Goal: Information Seeking & Learning: Learn about a topic

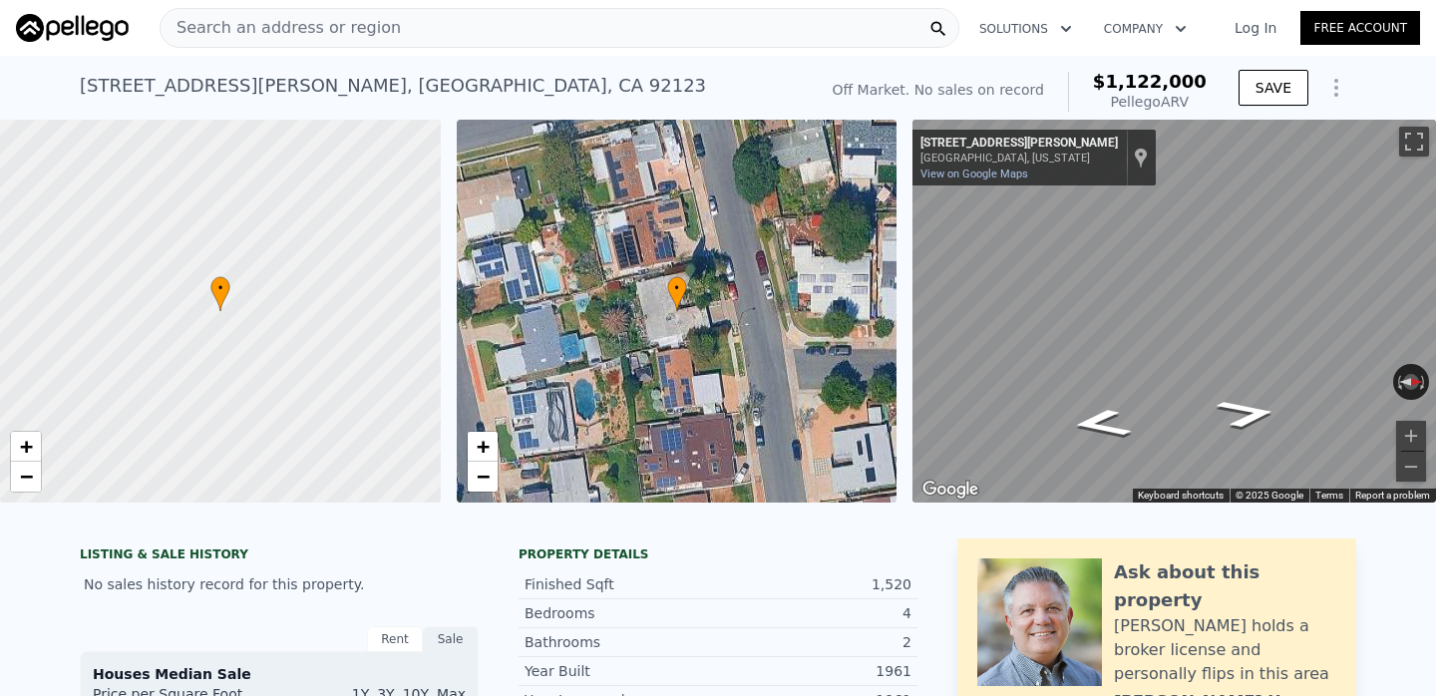
click at [828, 34] on div "Search an address or region" at bounding box center [560, 28] width 800 height 40
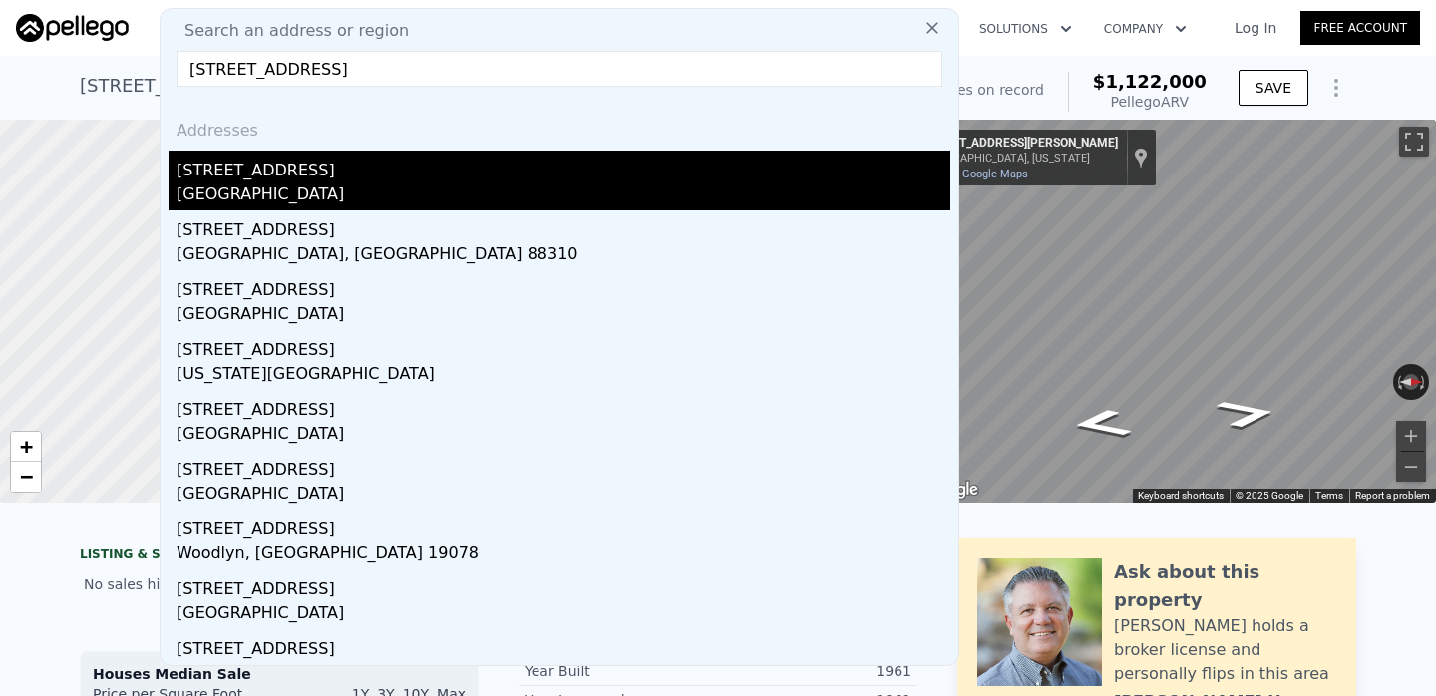
type input "1404 Jefferson Avenue"
click at [466, 167] on div "1404 Jefferson Ave" at bounding box center [564, 167] width 774 height 32
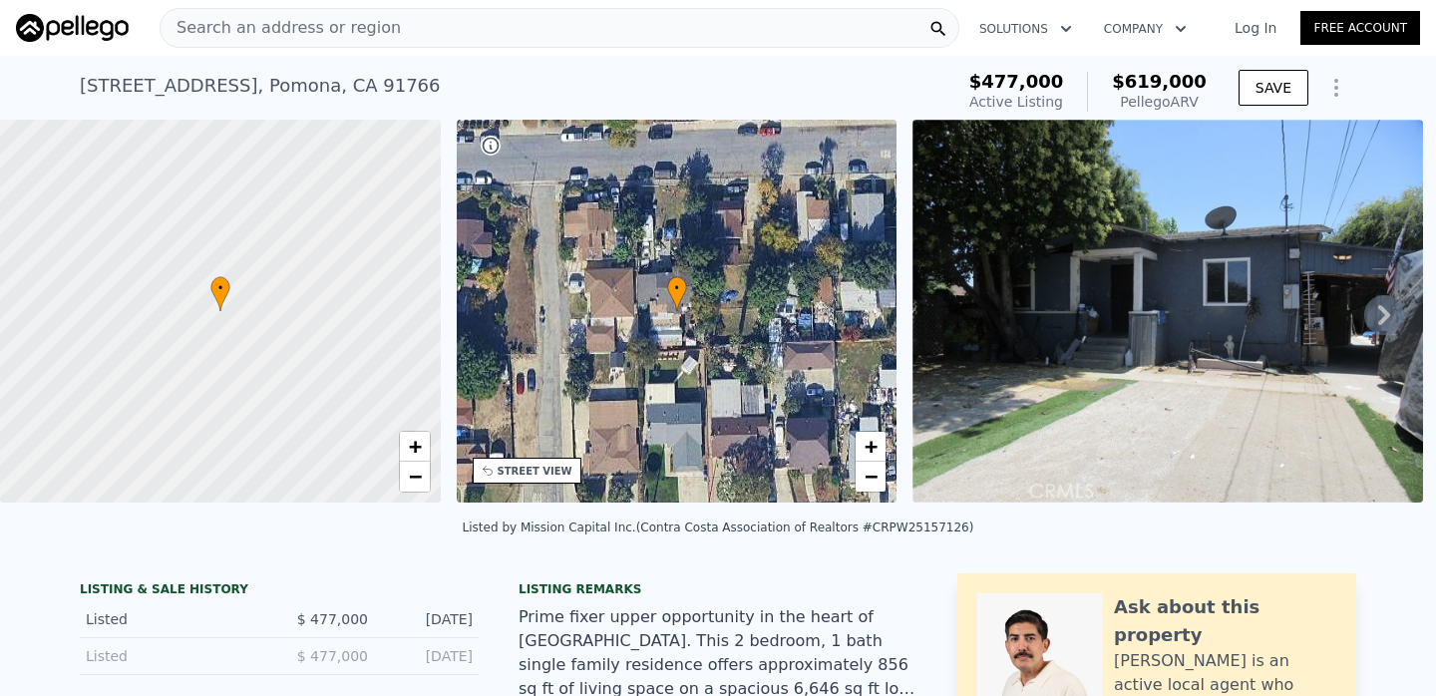
click at [756, 29] on div "Search an address or region" at bounding box center [560, 28] width 800 height 40
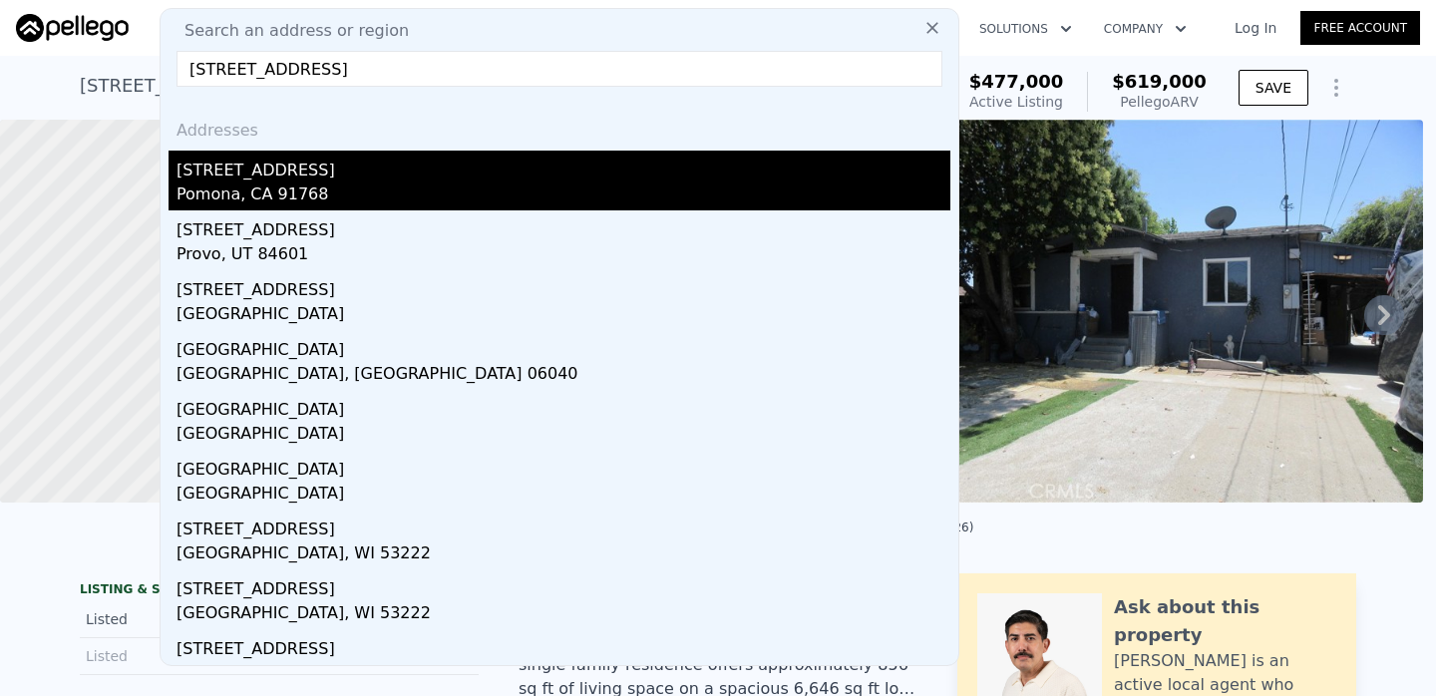
type input "781 W Center Street"
click at [579, 173] on div "781 W Center St" at bounding box center [564, 167] width 774 height 32
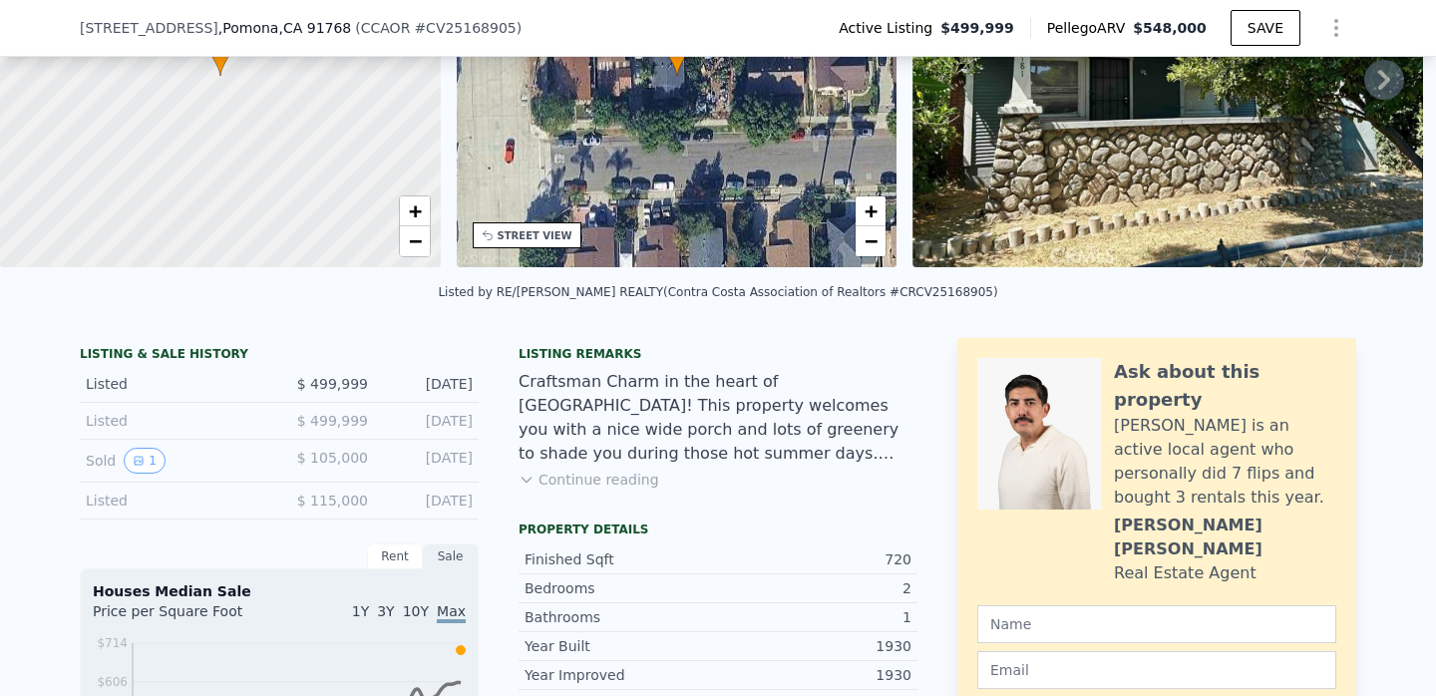
scroll to position [229, 0]
click at [593, 484] on button "Continue reading" at bounding box center [589, 479] width 141 height 20
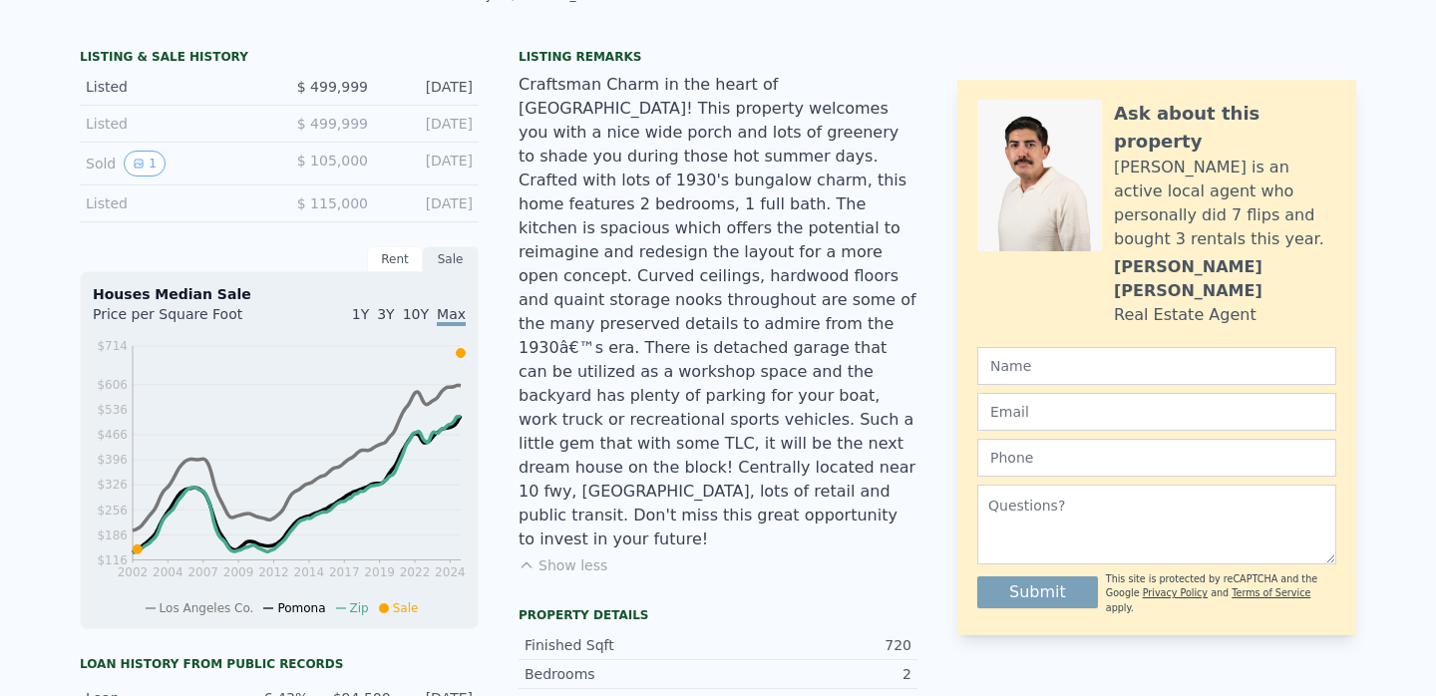
scroll to position [0, 0]
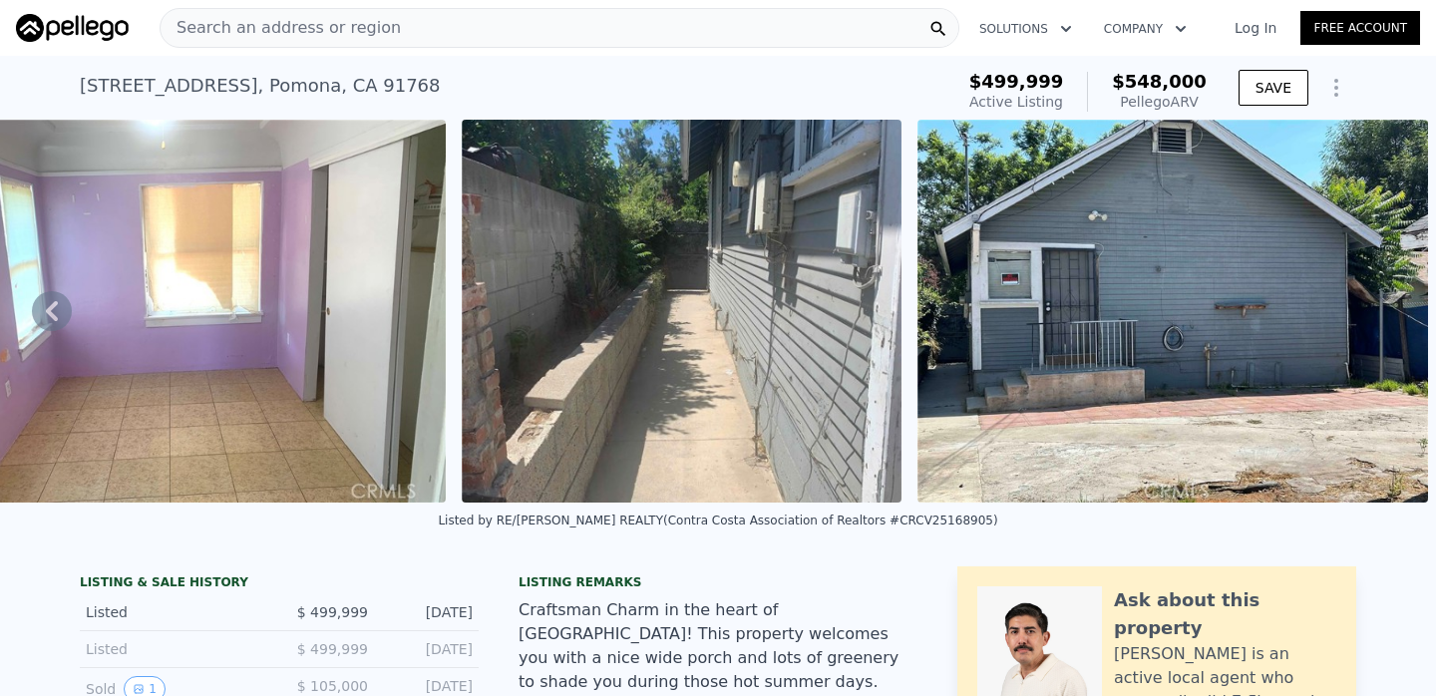
click at [619, 23] on div "Search an address or region" at bounding box center [560, 28] width 800 height 40
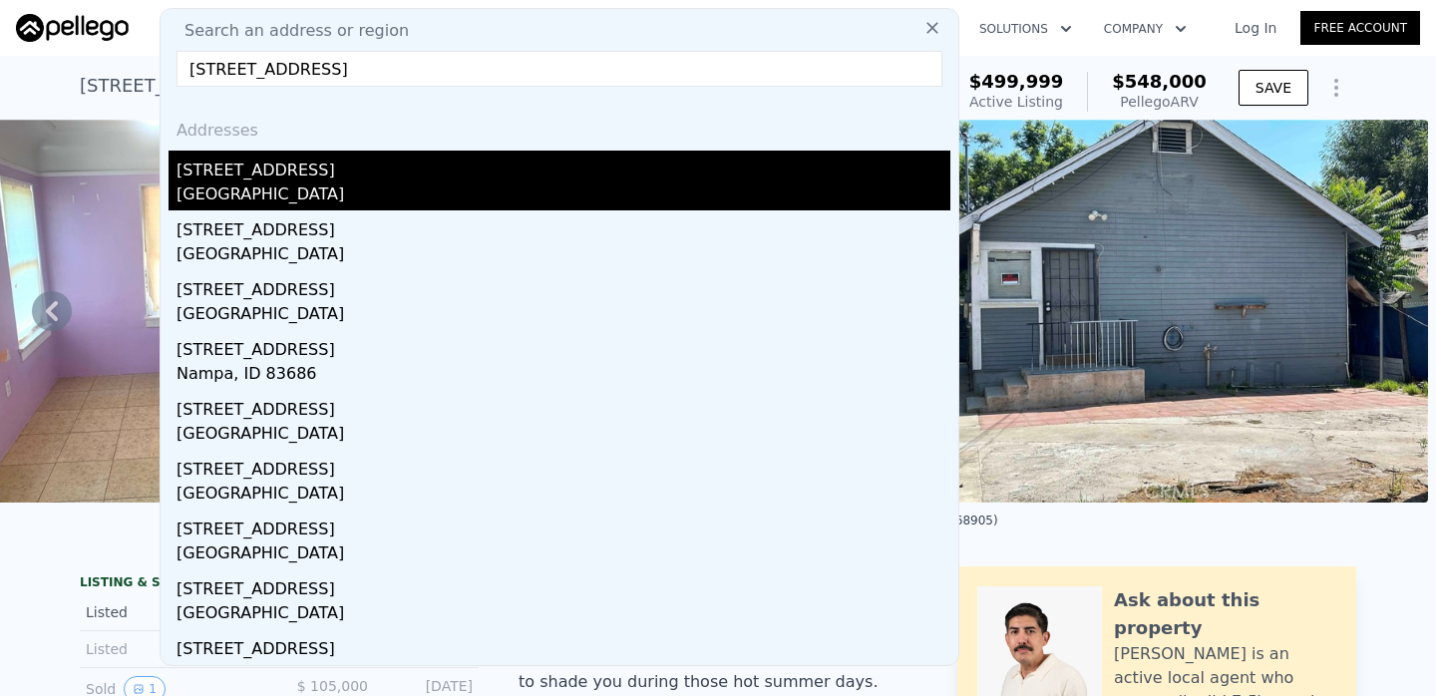
type input "[STREET_ADDRESS]"
click at [573, 200] on div "[GEOGRAPHIC_DATA]" at bounding box center [564, 196] width 774 height 28
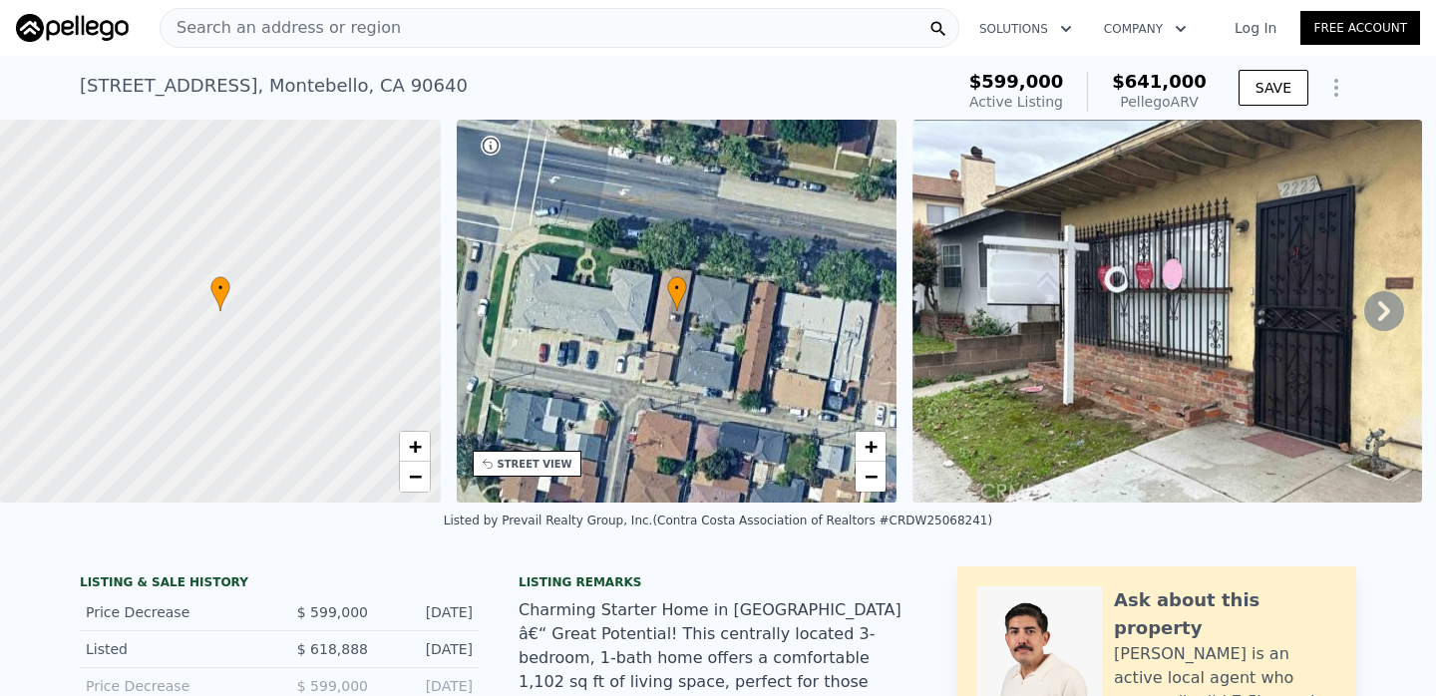
click at [814, 26] on div "Search an address or region" at bounding box center [560, 28] width 800 height 40
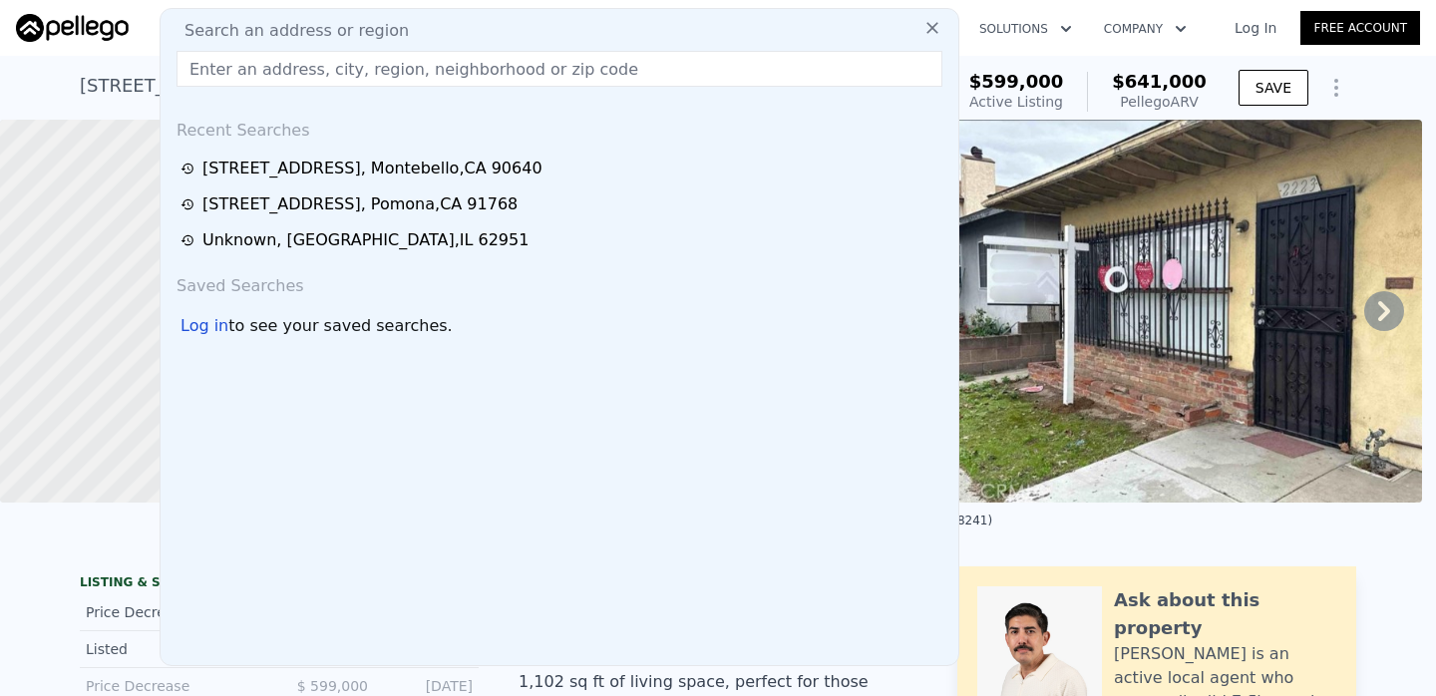
click at [709, 88] on div "Search an address or region Recent Searches 2223 W Olympic Blvd , Montebello , …" at bounding box center [560, 337] width 800 height 658
click at [515, 80] on input "text" at bounding box center [560, 69] width 766 height 36
click at [507, 66] on input "text" at bounding box center [560, 69] width 766 height 36
paste input "9734 Als Dr, South El Monte"
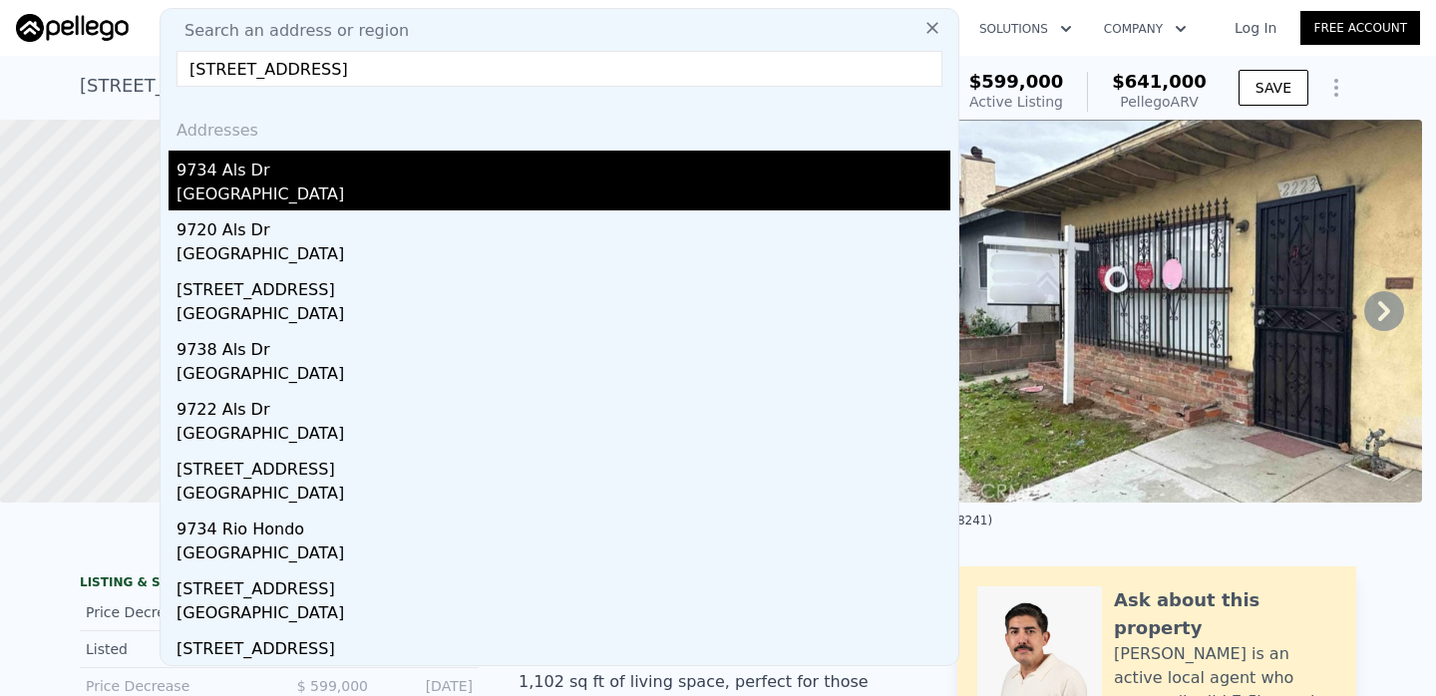
type input "9734 Als Dr, South El Monte"
click at [526, 192] on div "[GEOGRAPHIC_DATA]" at bounding box center [564, 196] width 774 height 28
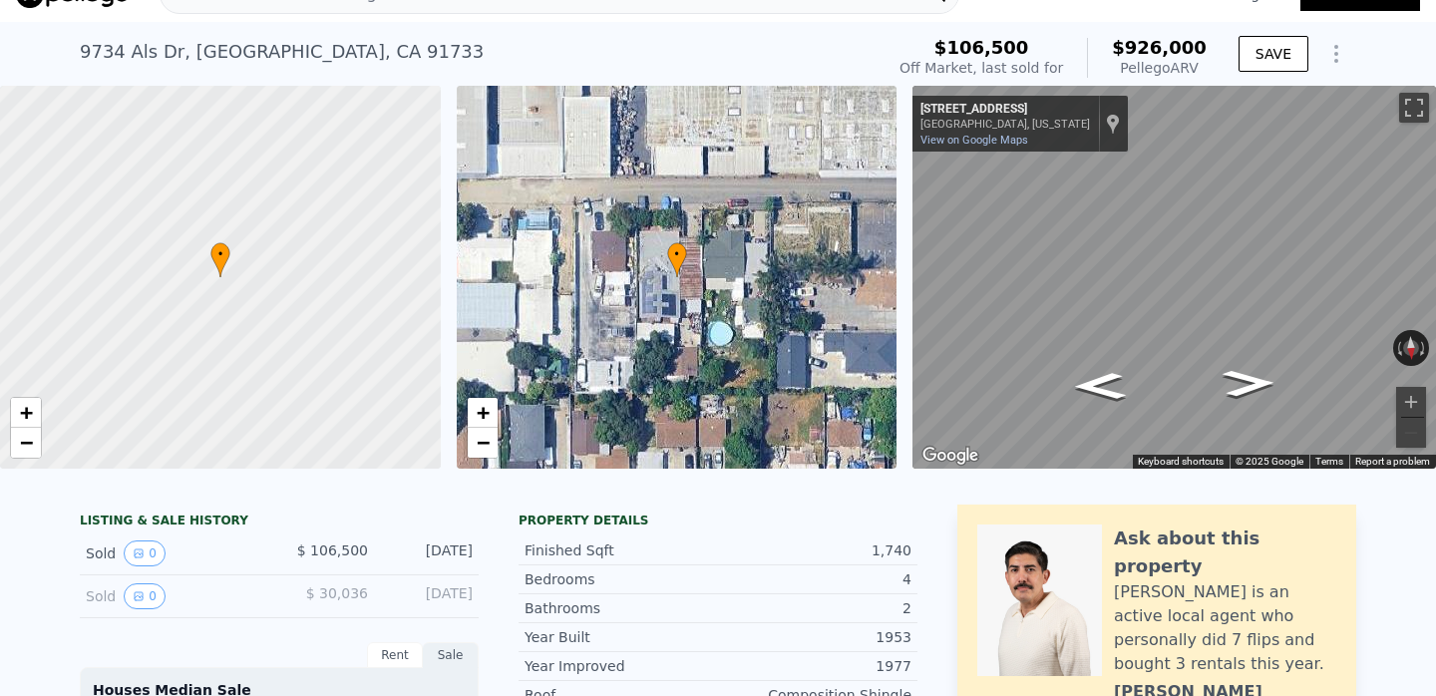
scroll to position [32, 0]
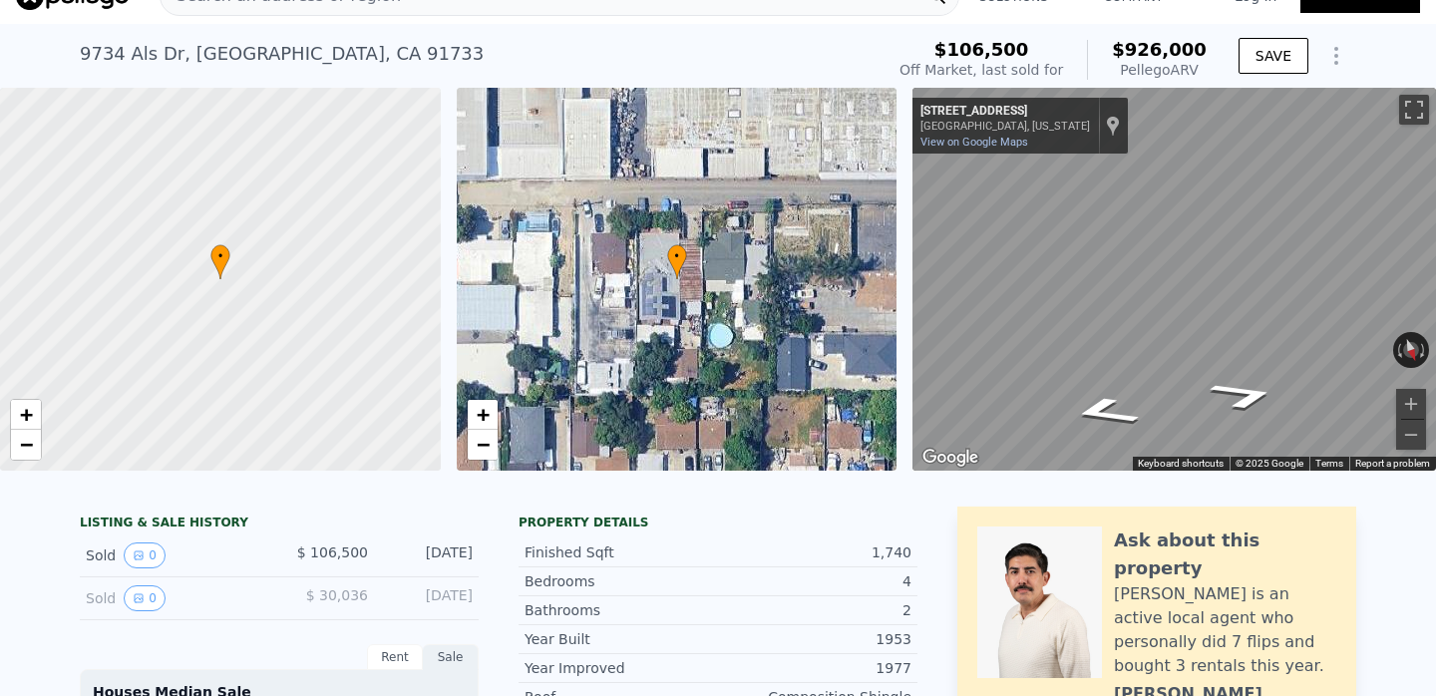
click at [838, 297] on div "• + − • + − ← Move left → Move right ↑ Move up ↓ Move down + Zoom in - Zoom out…" at bounding box center [718, 279] width 1436 height 383
click at [1233, 391] on icon "Go West, Factorial Way" at bounding box center [1244, 396] width 129 height 43
click at [1233, 390] on icon "Go West, Factorial Way" at bounding box center [1244, 396] width 129 height 43
click at [1234, 390] on icon "Go West, Factorial Way" at bounding box center [1244, 396] width 129 height 43
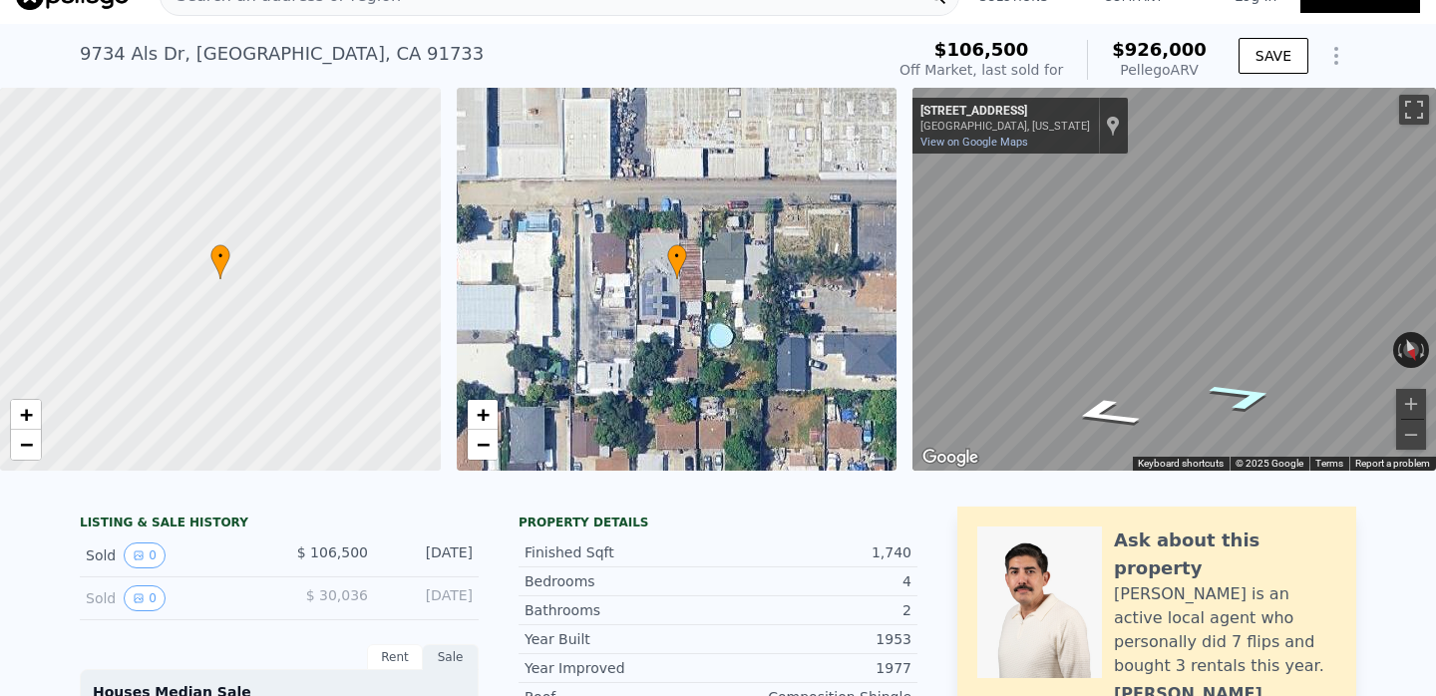
click at [1234, 390] on icon "Go West, Factorial Way" at bounding box center [1244, 396] width 129 height 43
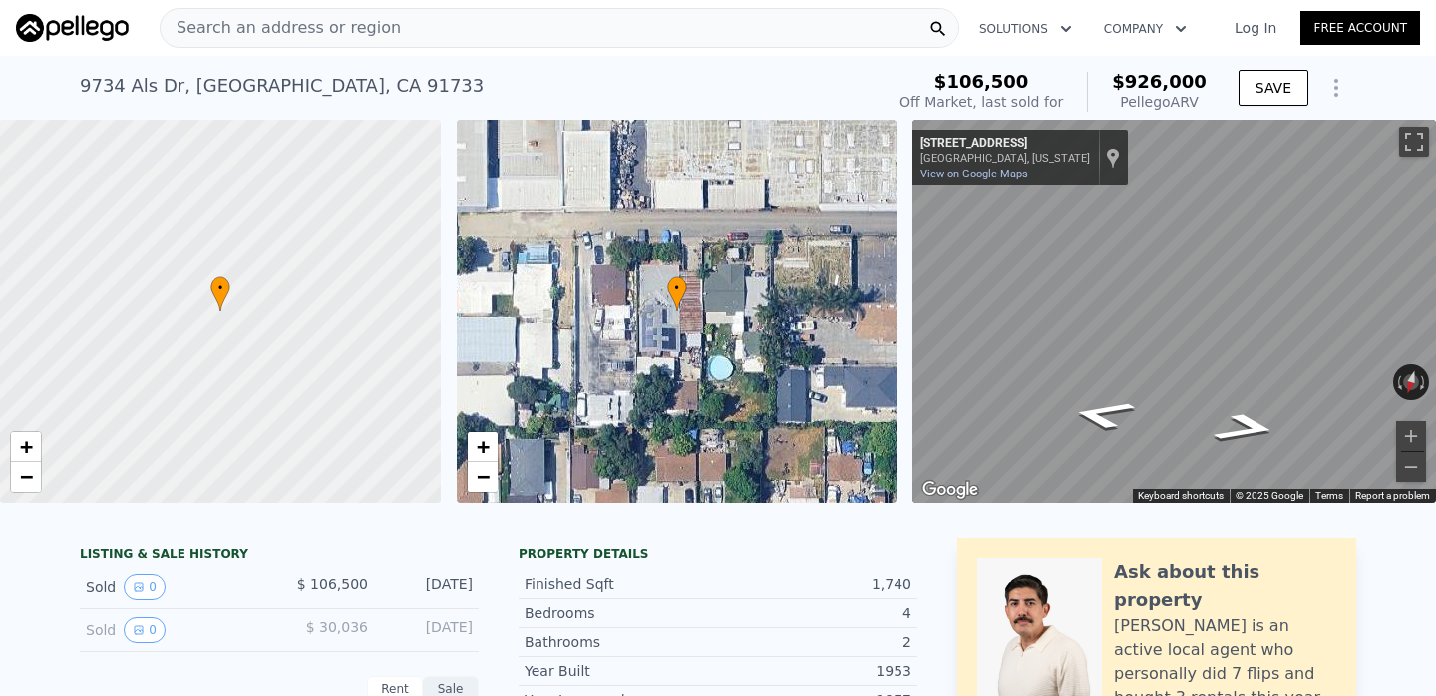
click at [707, 30] on div "Search an address or region" at bounding box center [560, 28] width 800 height 40
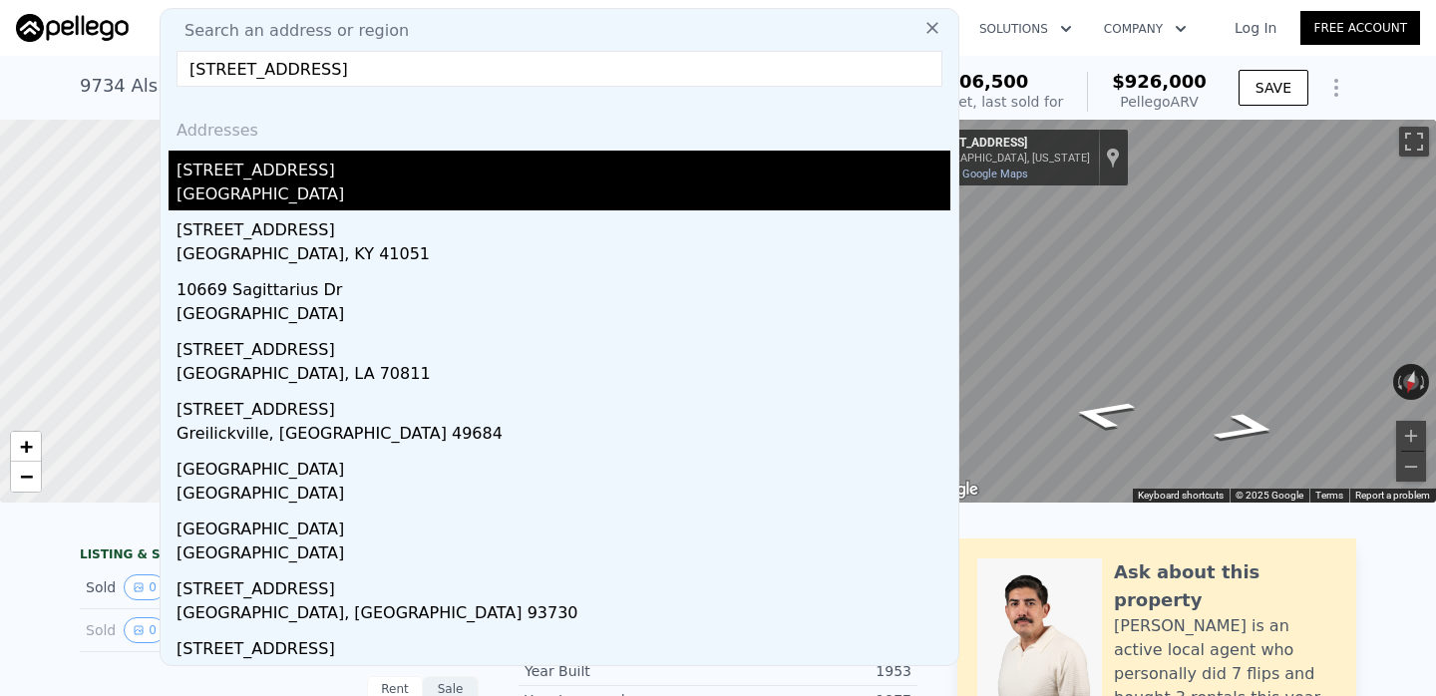
type input "[STREET_ADDRESS]"
click at [692, 208] on div "Rancho Cucamonga, CA 91730" at bounding box center [564, 196] width 774 height 28
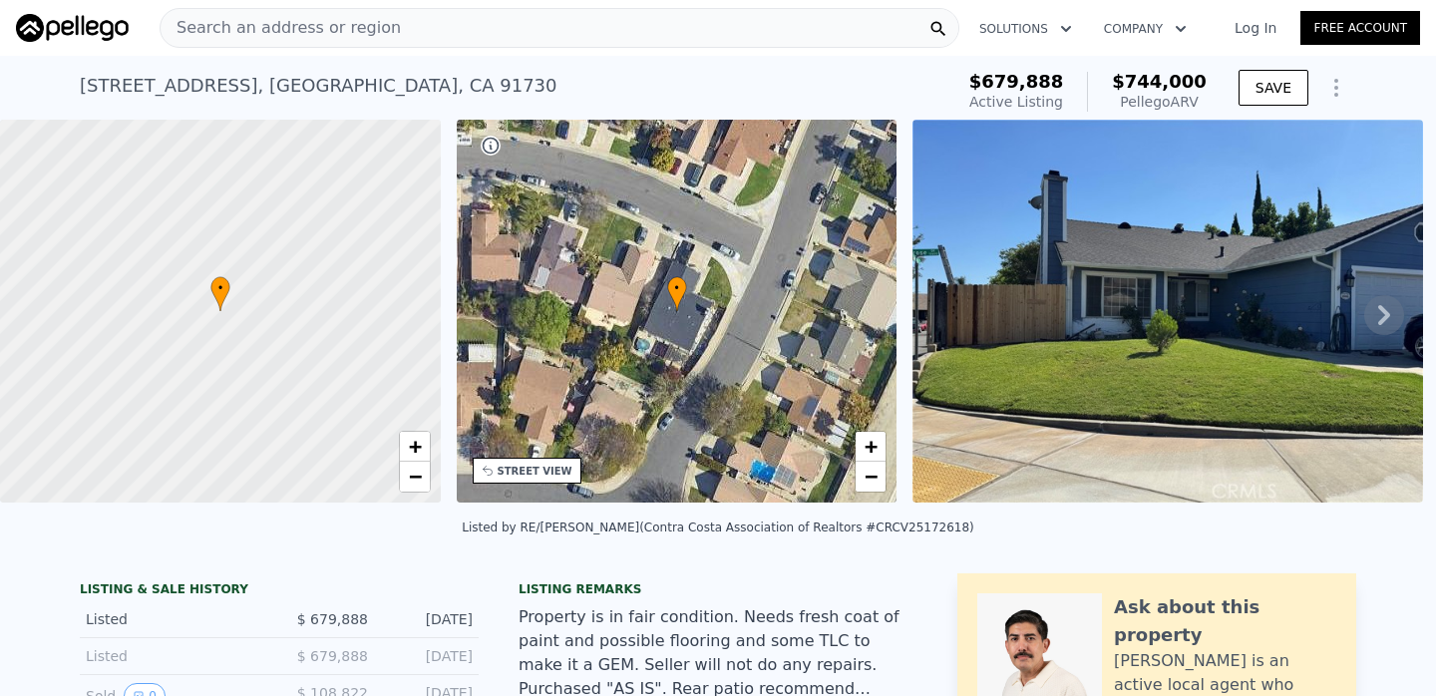
click at [777, 26] on div "Search an address or region" at bounding box center [560, 28] width 800 height 40
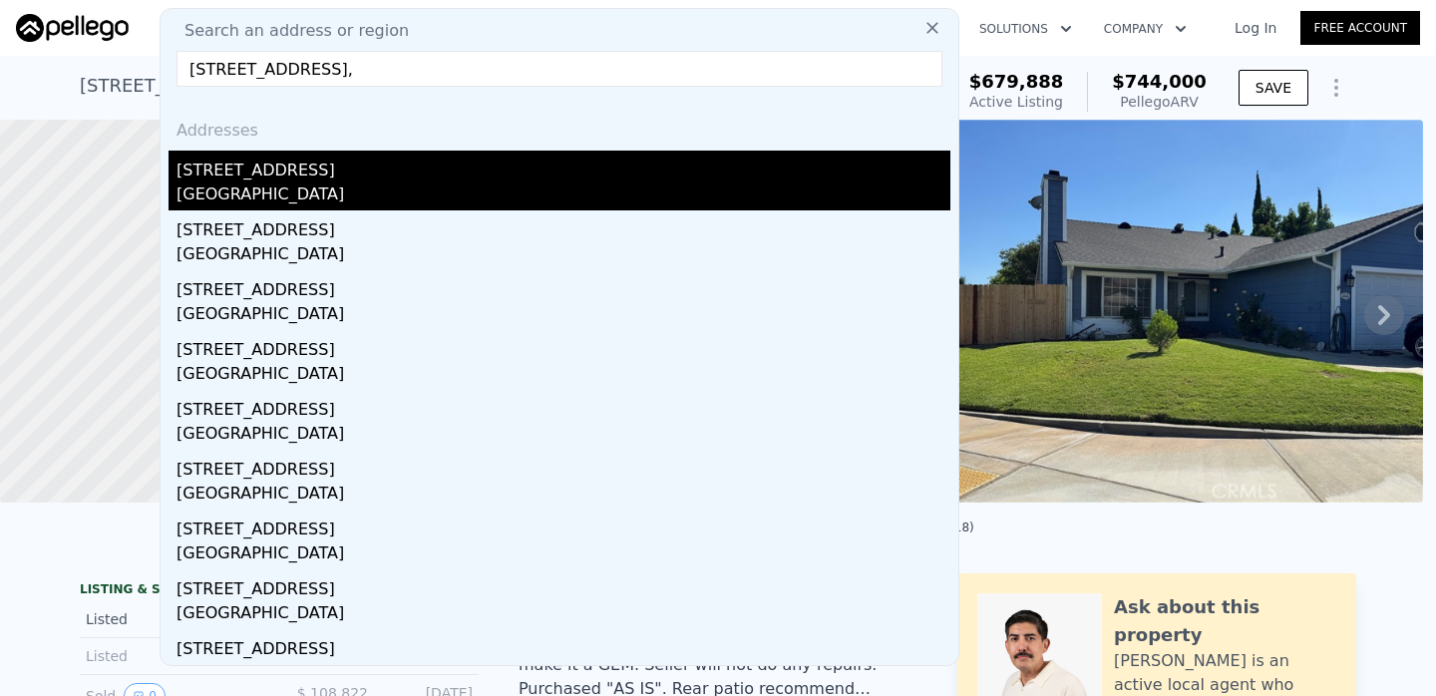
type input "2600 Charlotte Avenue Rosemead,"
click at [740, 165] on div "[STREET_ADDRESS]" at bounding box center [564, 167] width 774 height 32
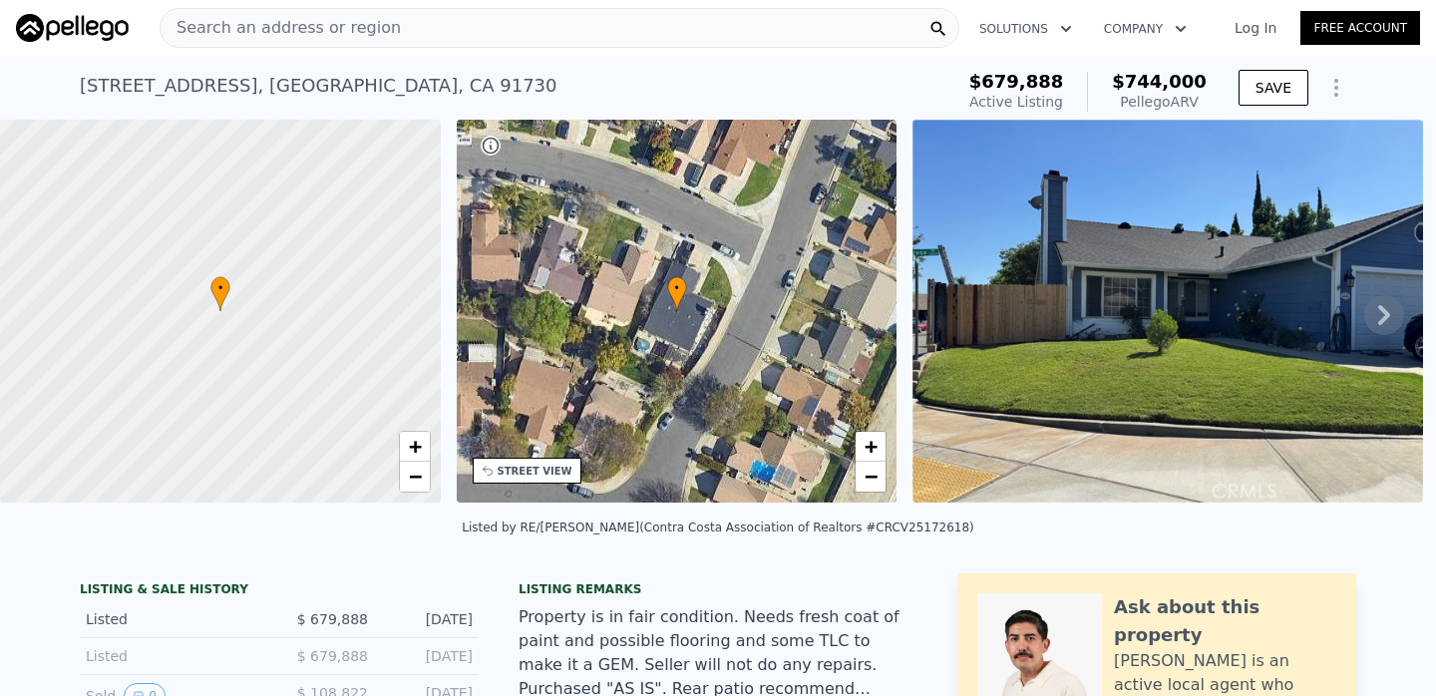
type input "1"
type input "621"
type input "1123"
type input "5164"
type input "8314"
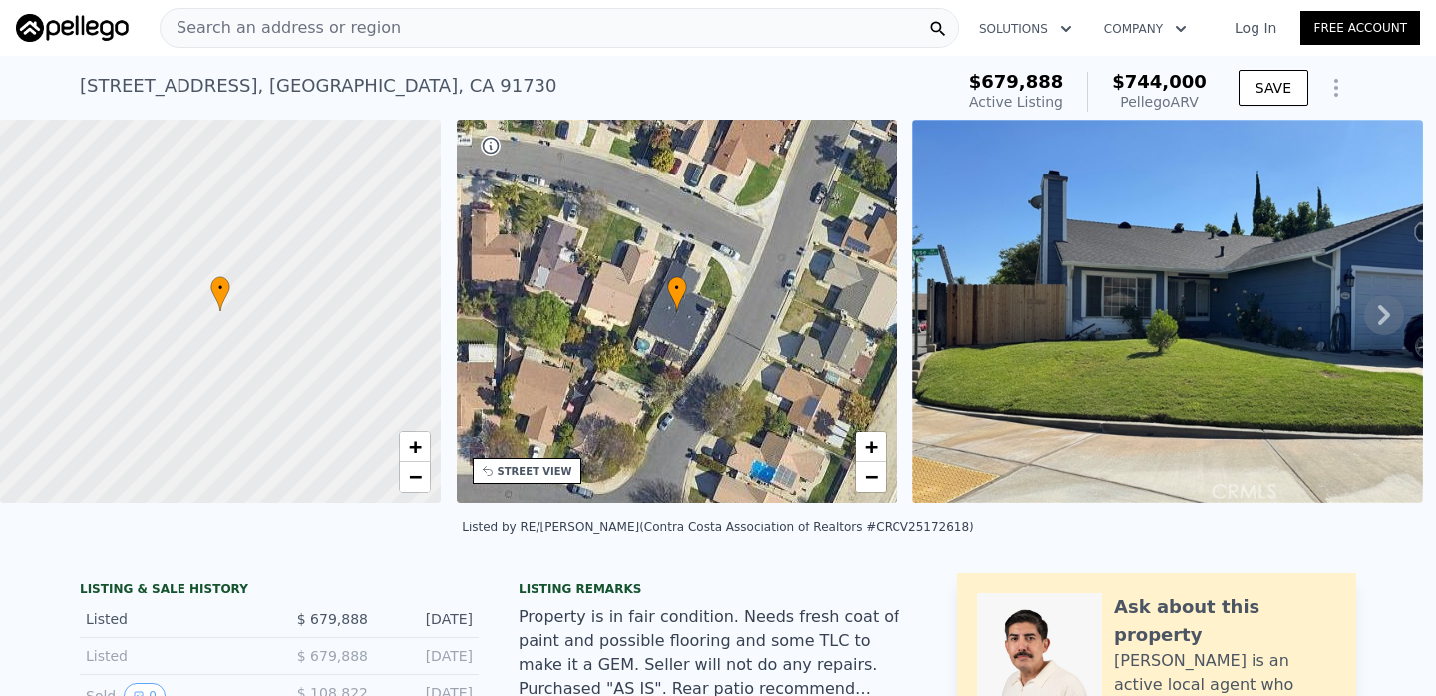
type input "$ 773,000"
type input "6"
type input "-$ 3,439"
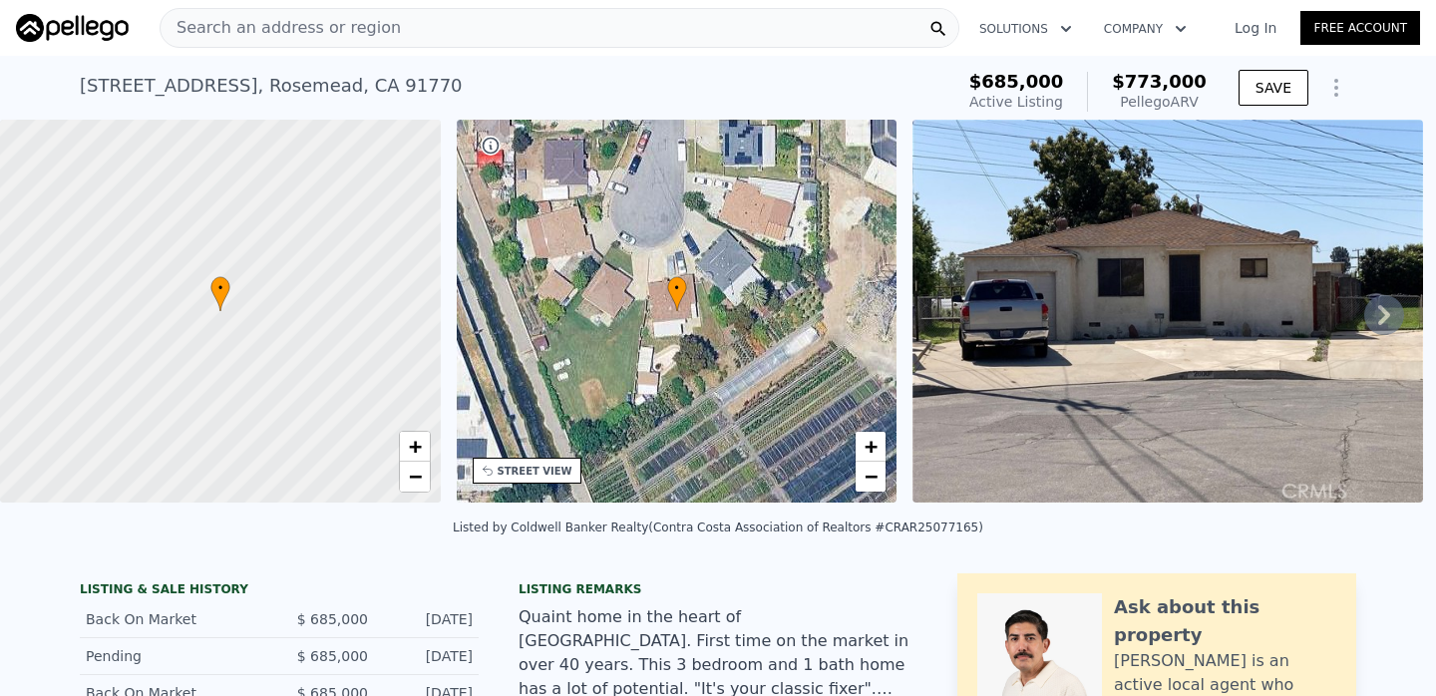
click at [811, 32] on div "Search an address or region" at bounding box center [560, 28] width 800 height 40
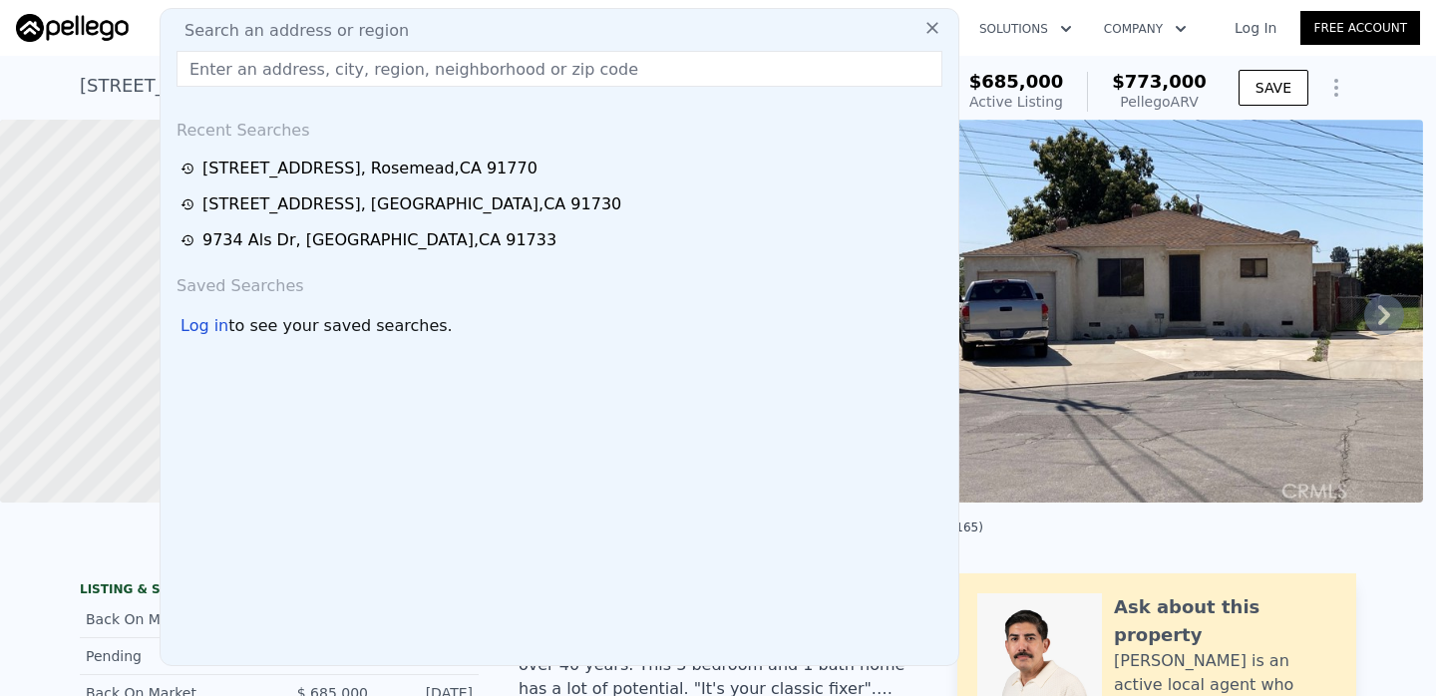
click at [615, 72] on input "text" at bounding box center [560, 69] width 766 height 36
click at [245, 69] on input "text" at bounding box center [560, 69] width 766 height 36
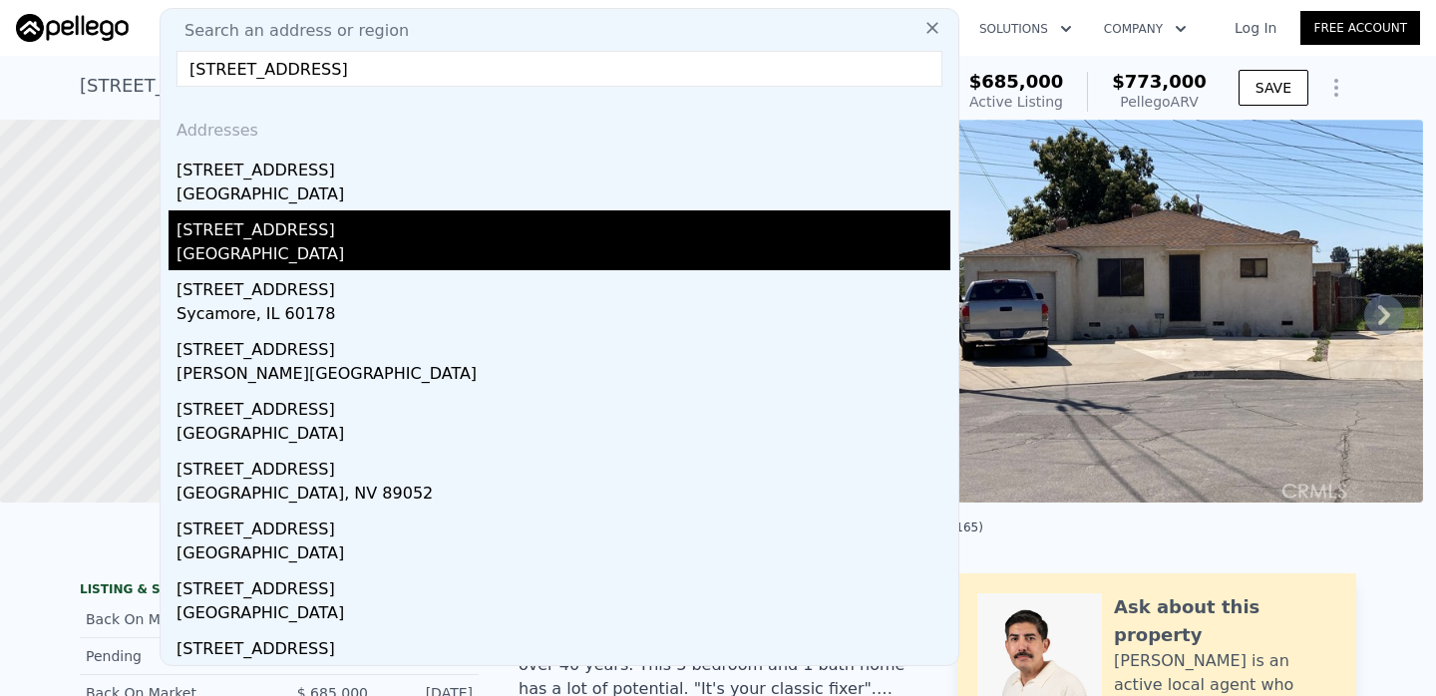
type input "[STREET_ADDRESS]"
click at [426, 243] on div "San Bernardino County, CA 91786" at bounding box center [564, 256] width 774 height 28
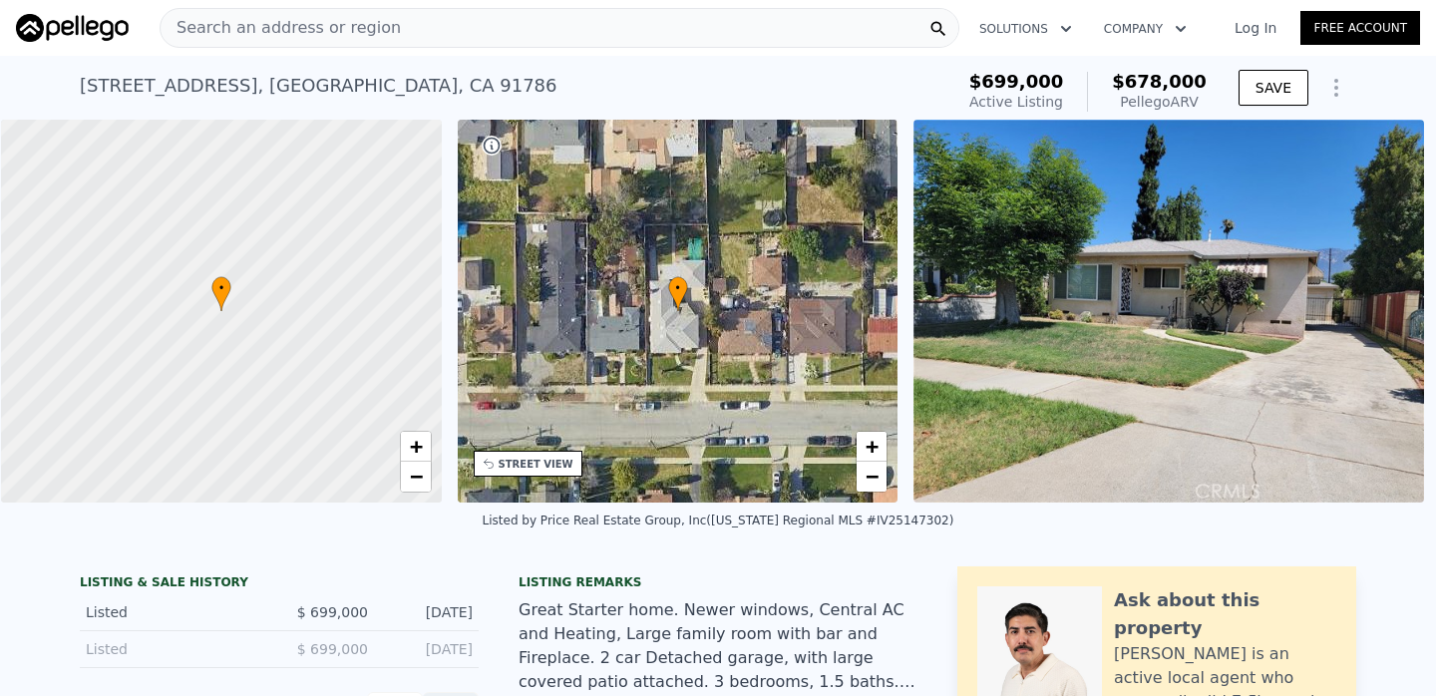
scroll to position [0, 8]
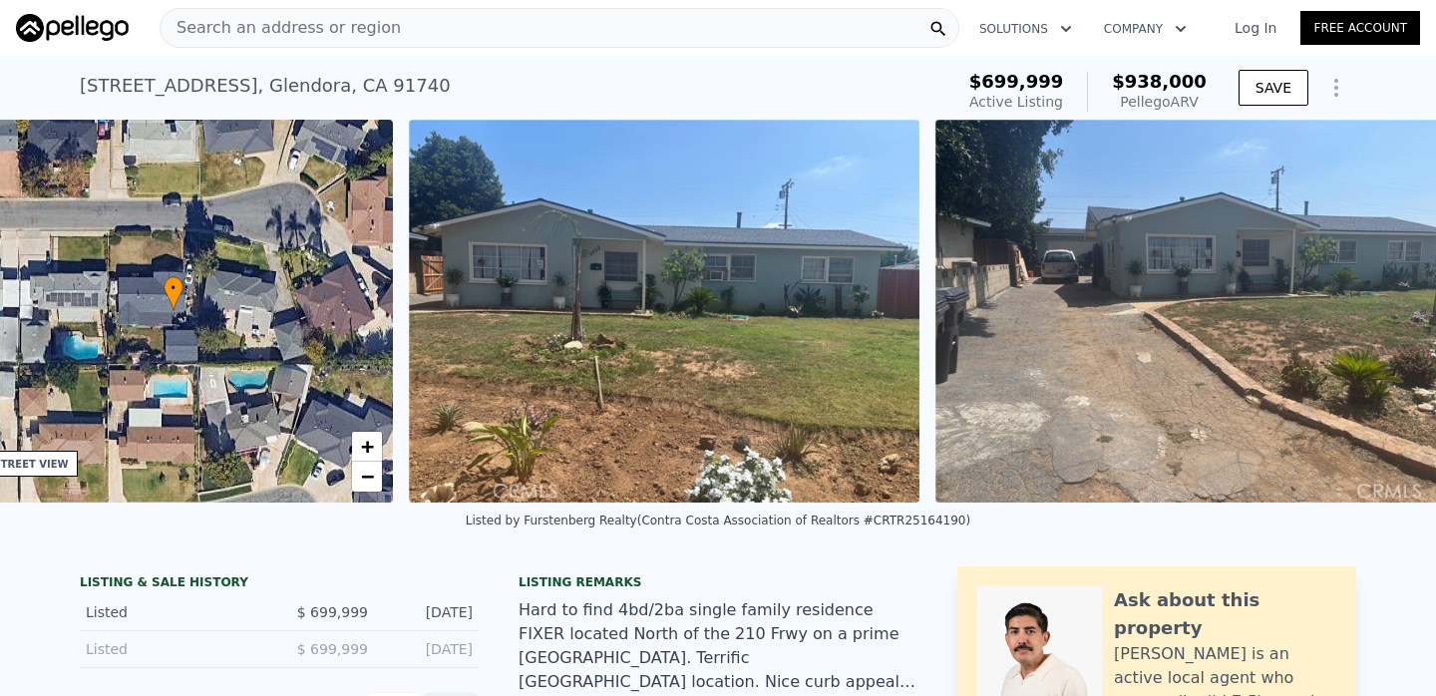
scroll to position [0, 530]
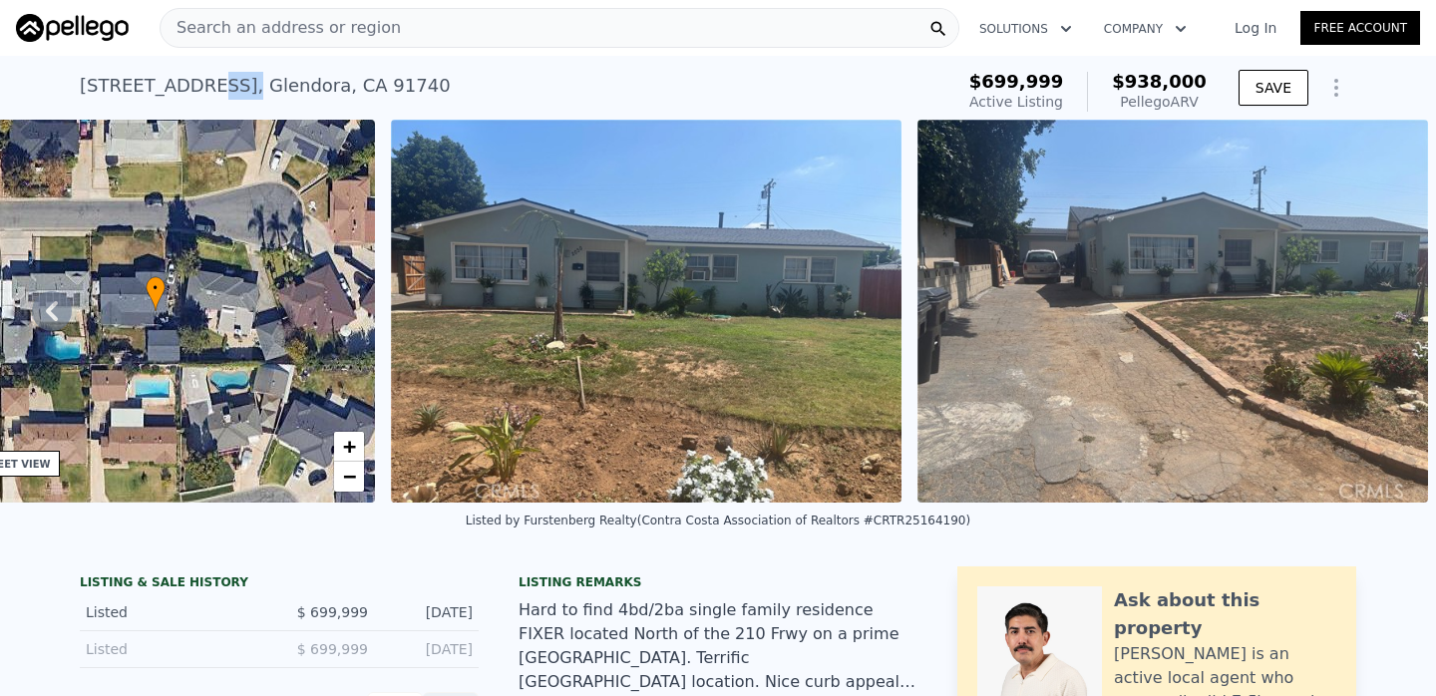
drag, startPoint x: 228, startPoint y: 84, endPoint x: 188, endPoint y: 91, distance: 40.5
click at [187, 90] on div "[STREET_ADDRESS]" at bounding box center [265, 86] width 371 height 28
click at [745, 25] on div "Search an address or region" at bounding box center [560, 28] width 800 height 40
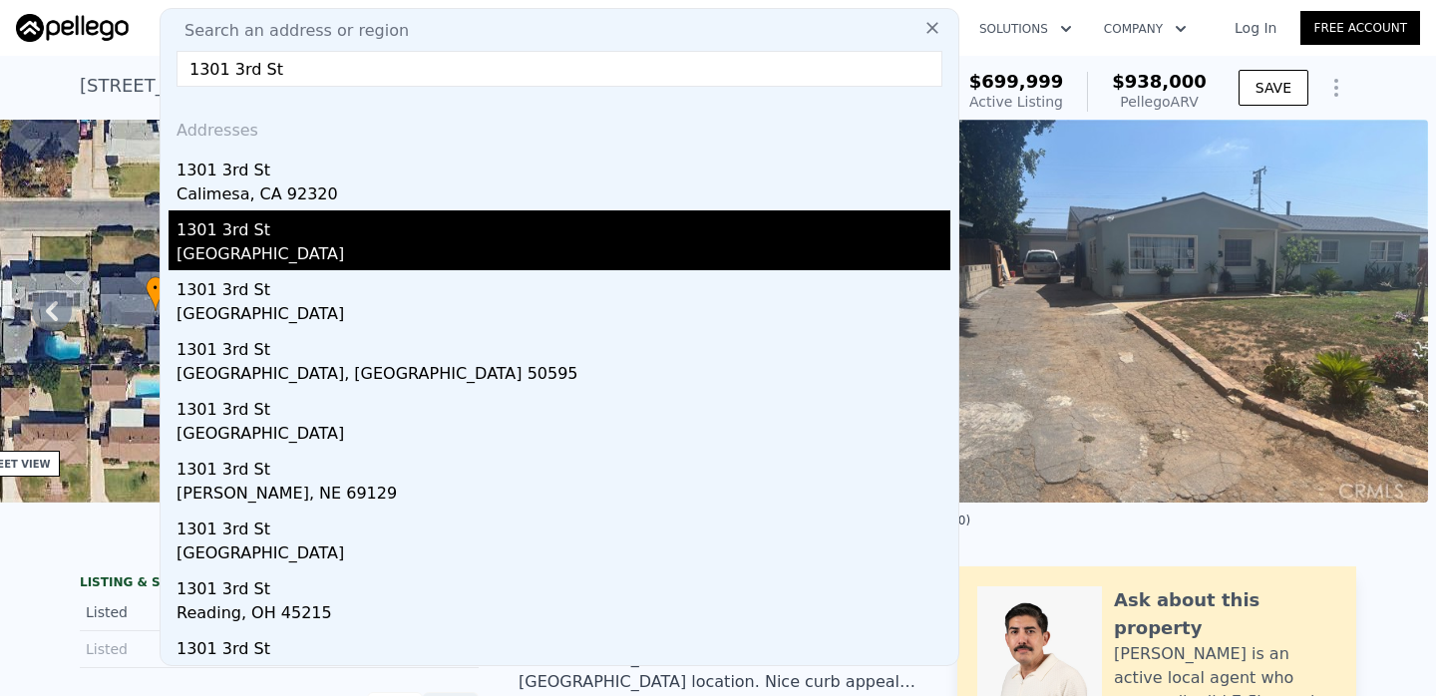
type input "1301 3rd St"
click at [441, 243] on div "[GEOGRAPHIC_DATA]" at bounding box center [564, 256] width 774 height 28
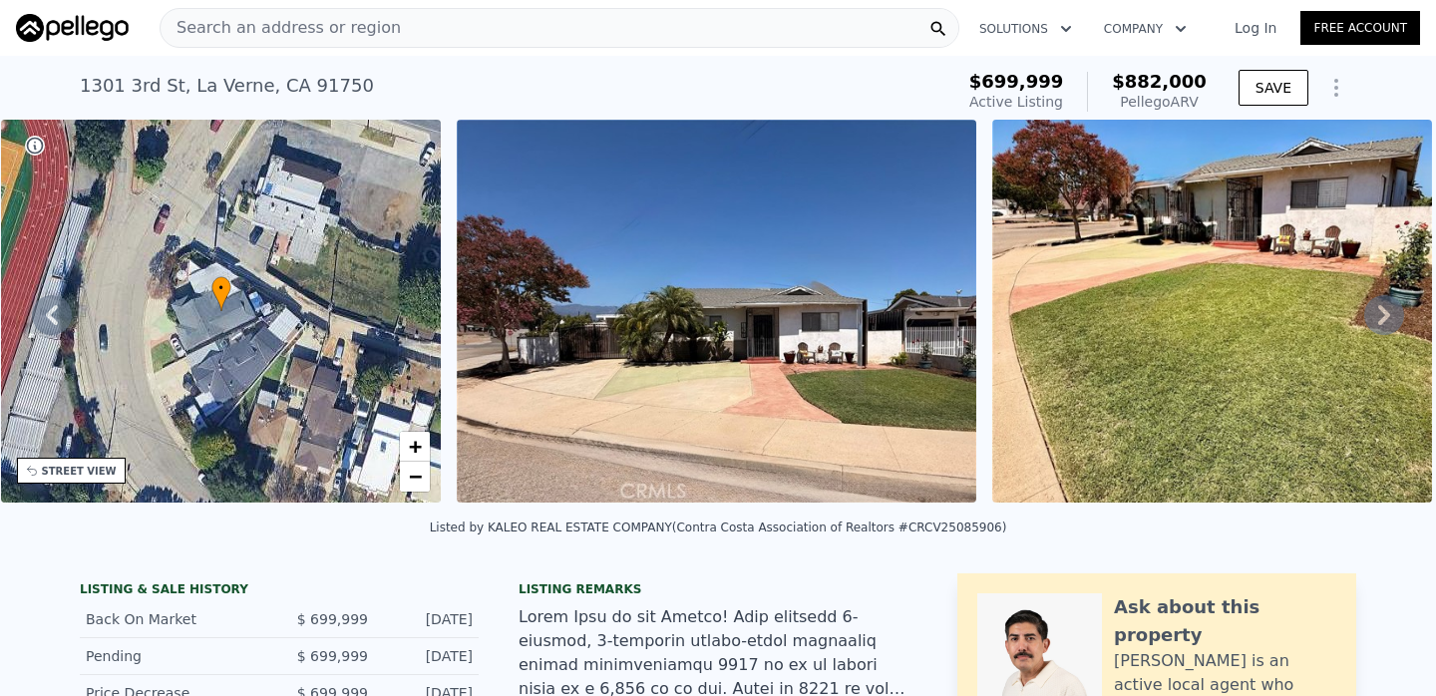
click at [725, 35] on div "Search an address or region" at bounding box center [560, 28] width 800 height 40
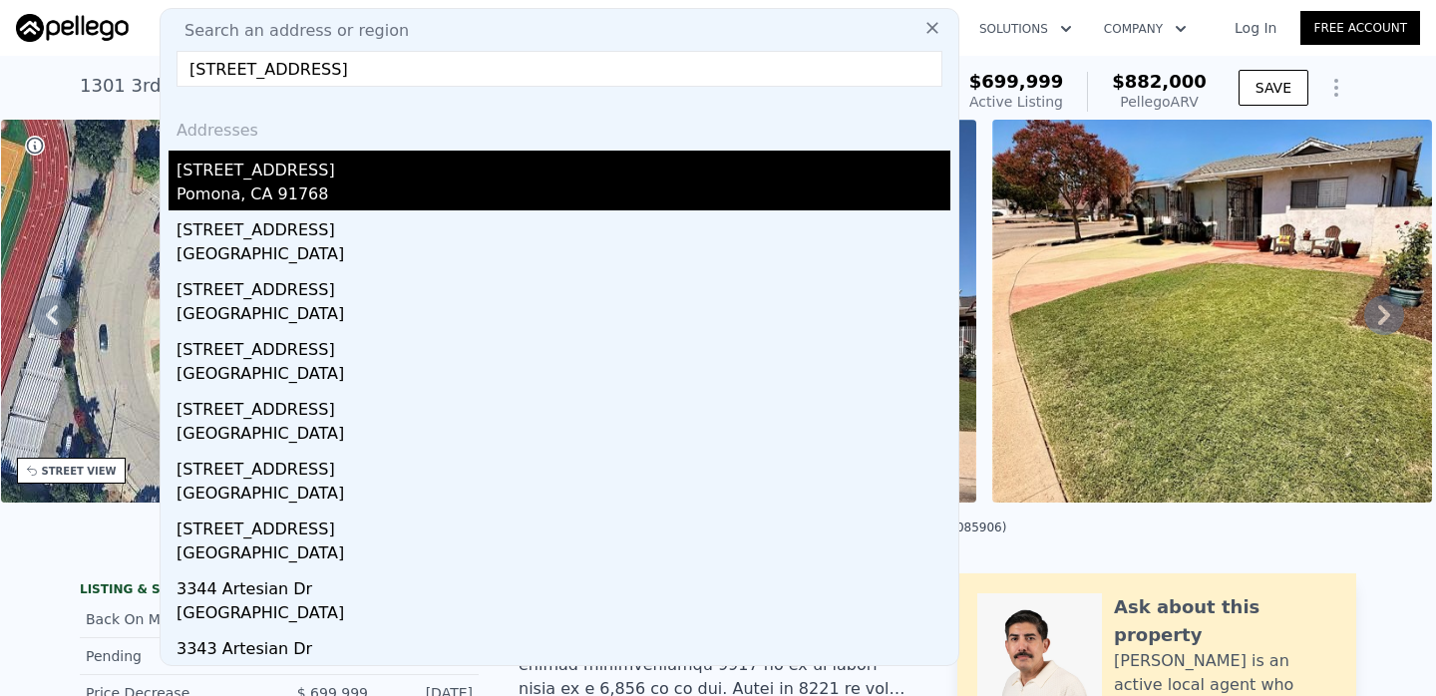
type input "[STREET_ADDRESS]"
click at [615, 206] on div "Pomona, CA 91768" at bounding box center [564, 196] width 774 height 28
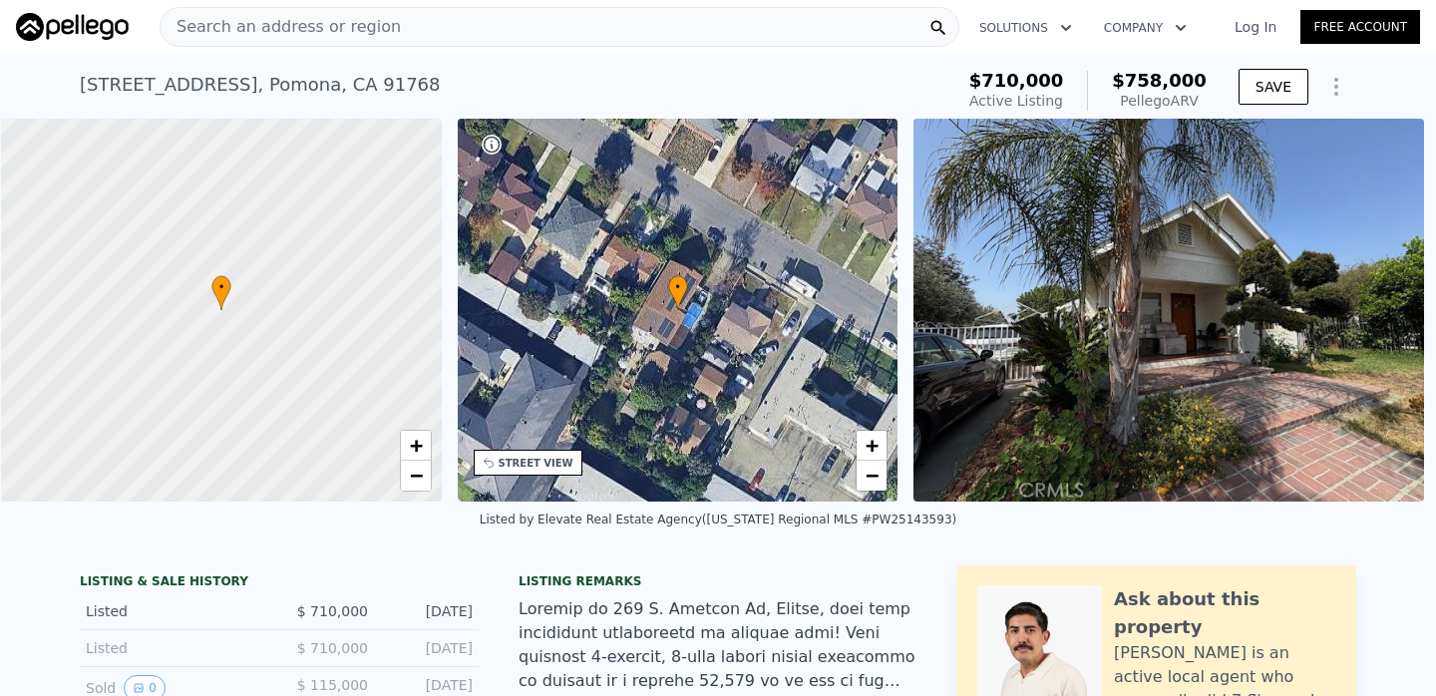
scroll to position [0, 8]
click at [841, 26] on div "Search an address or region" at bounding box center [560, 27] width 800 height 40
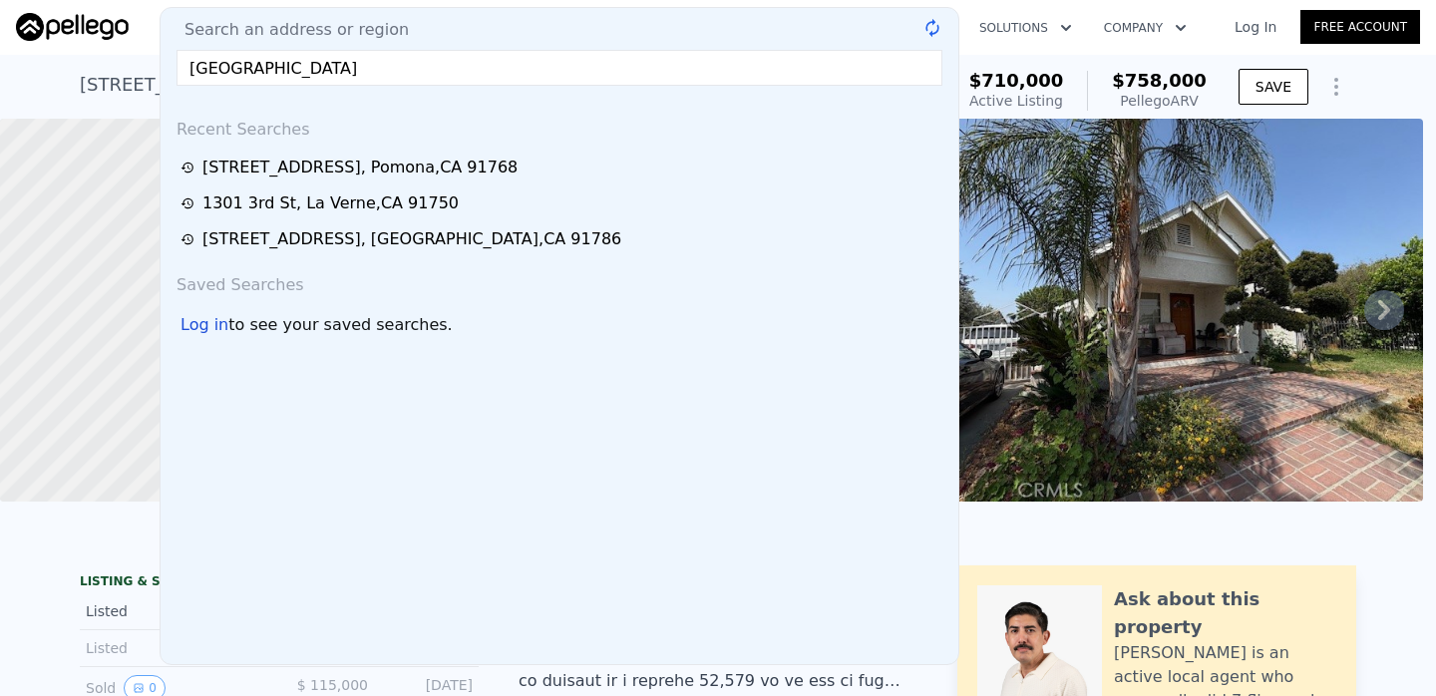
drag, startPoint x: 331, startPoint y: 73, endPoint x: 172, endPoint y: 65, distance: 159.8
click at [172, 65] on div "Search an address or region [STREET_ADDRESS] @keyframes spin { from { transform…" at bounding box center [560, 336] width 800 height 658
type input "[GEOGRAPHIC_DATA]"
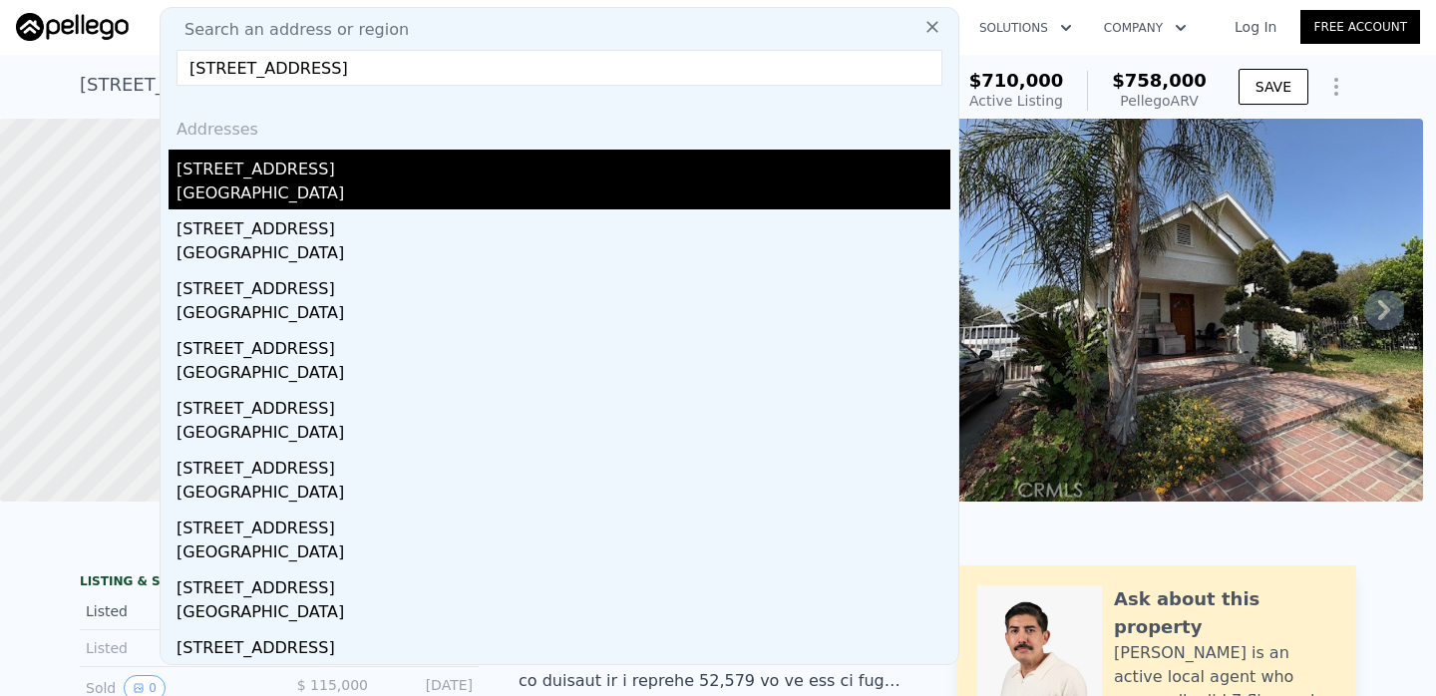
type input "[STREET_ADDRESS]"
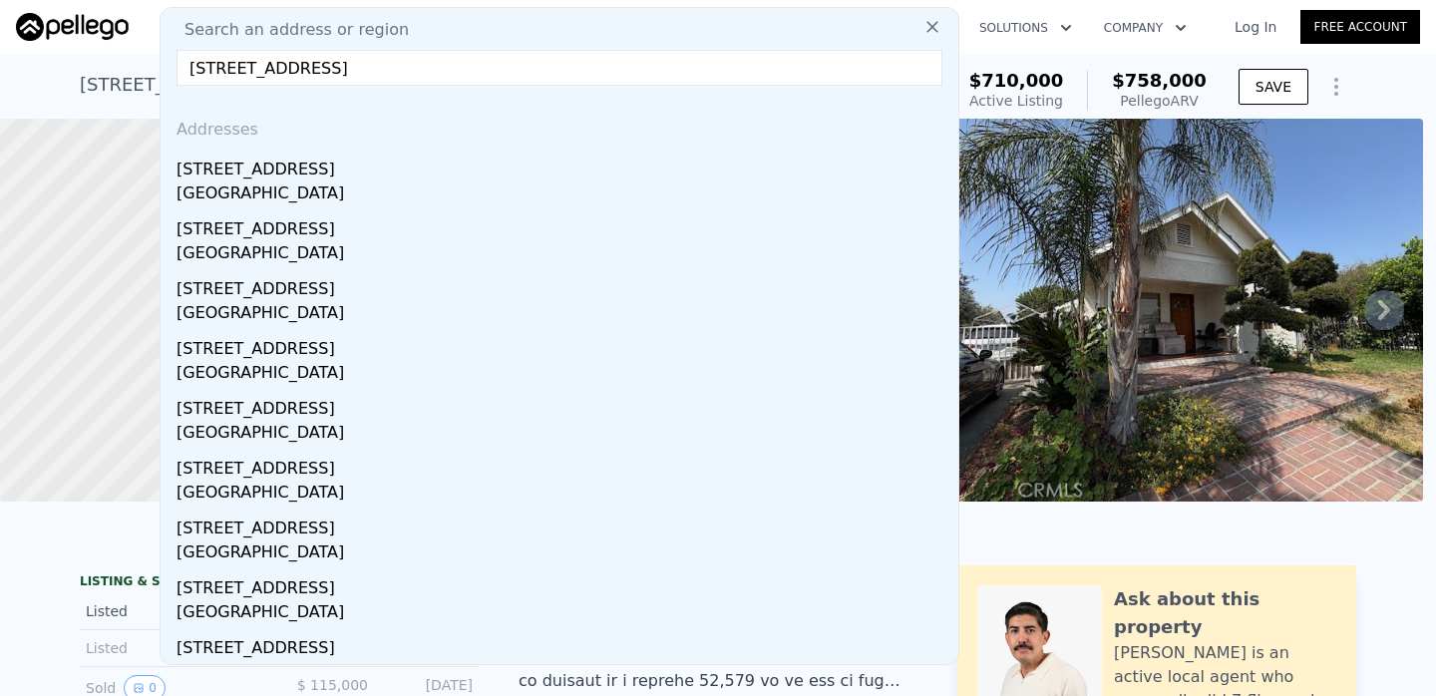
click at [328, 176] on div "[STREET_ADDRESS]" at bounding box center [564, 166] width 774 height 32
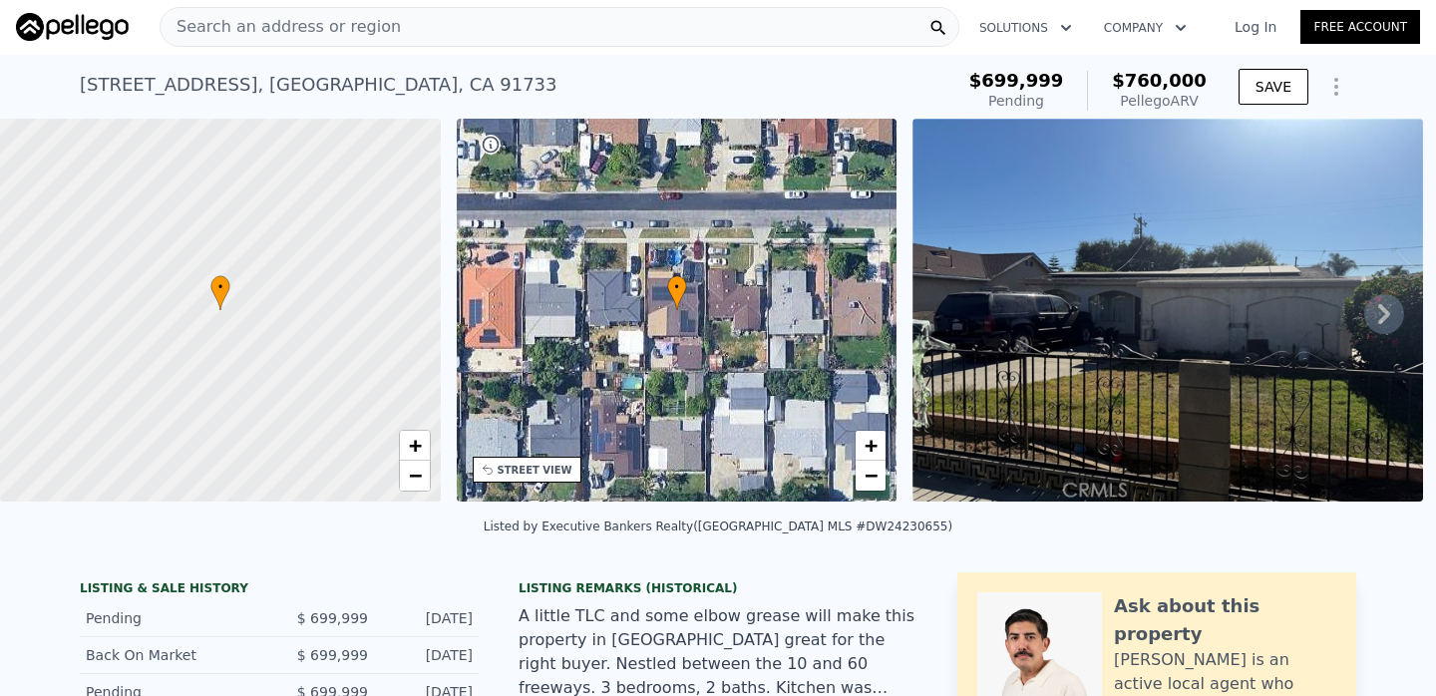
click at [744, 27] on div "Search an address or region" at bounding box center [560, 27] width 800 height 40
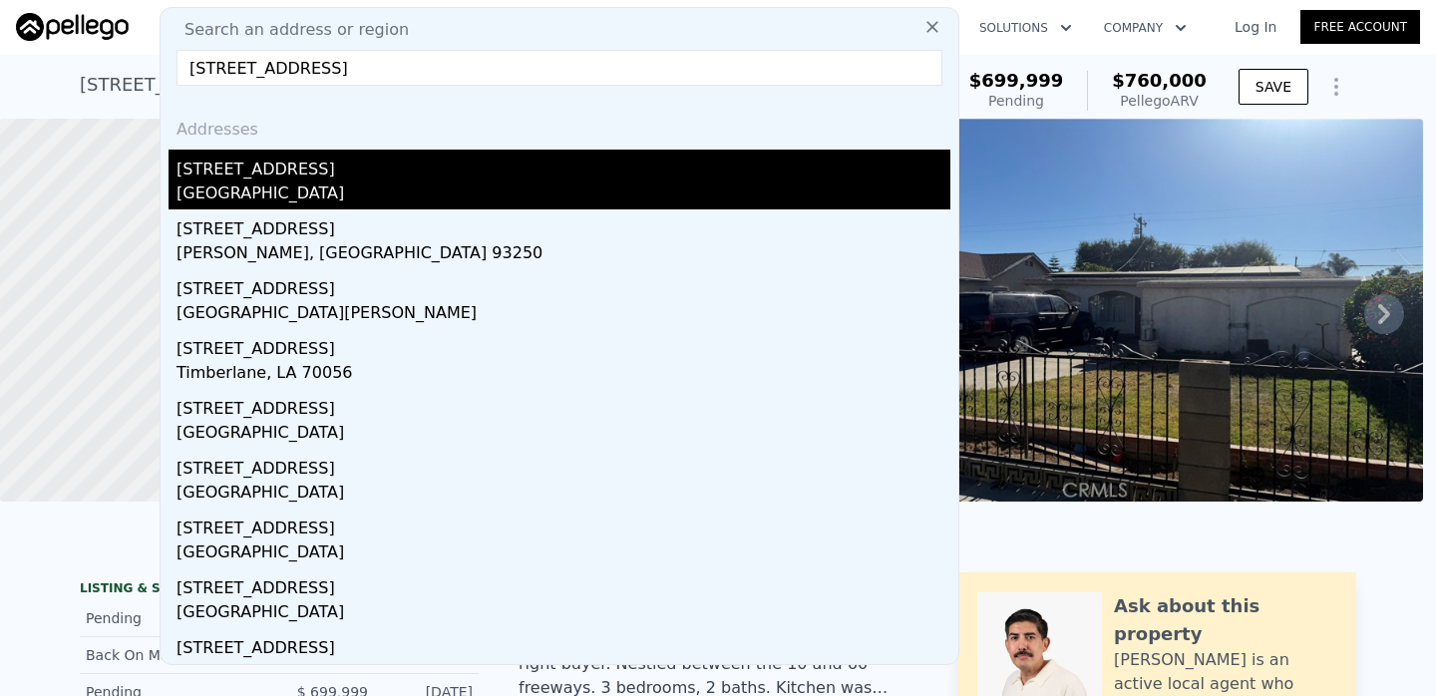
type input "[STREET_ADDRESS]"
click at [513, 186] on div "[GEOGRAPHIC_DATA]" at bounding box center [564, 196] width 774 height 28
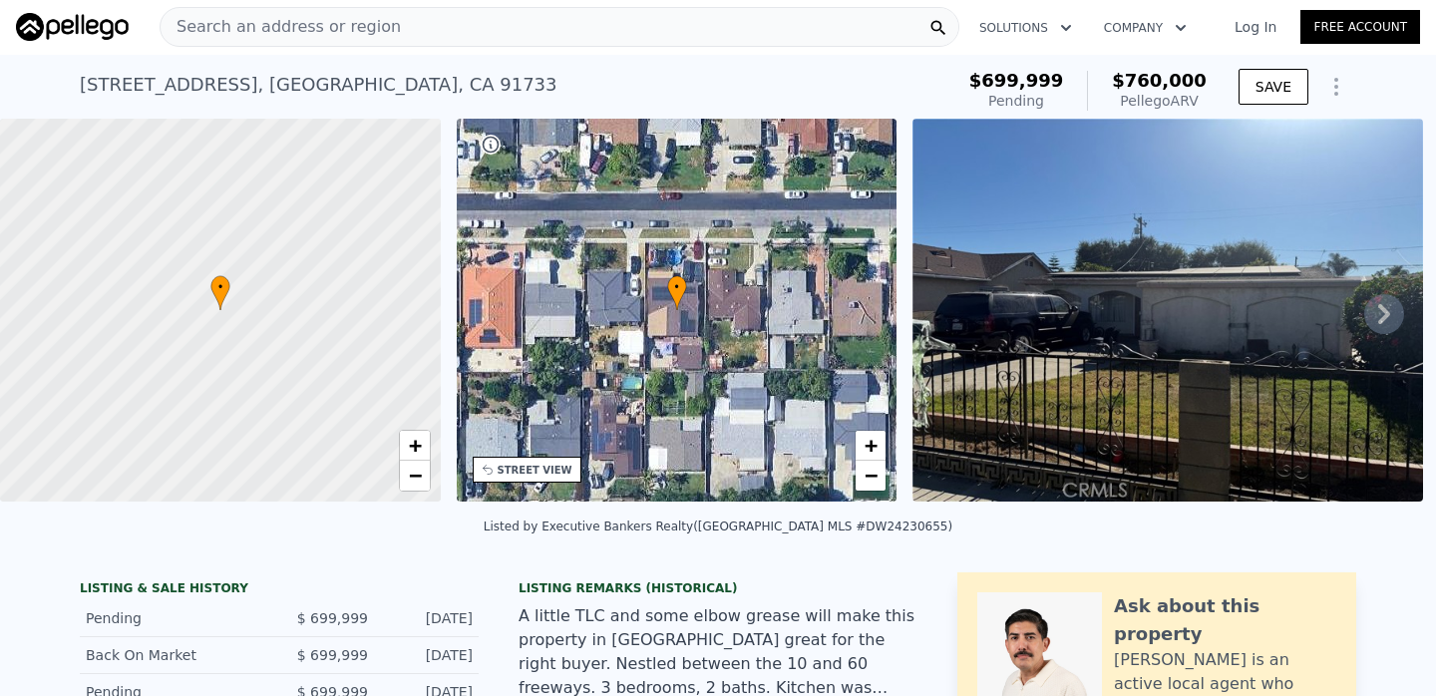
type input "5"
type input "1"
type input "3"
type input "1214"
type input "1850"
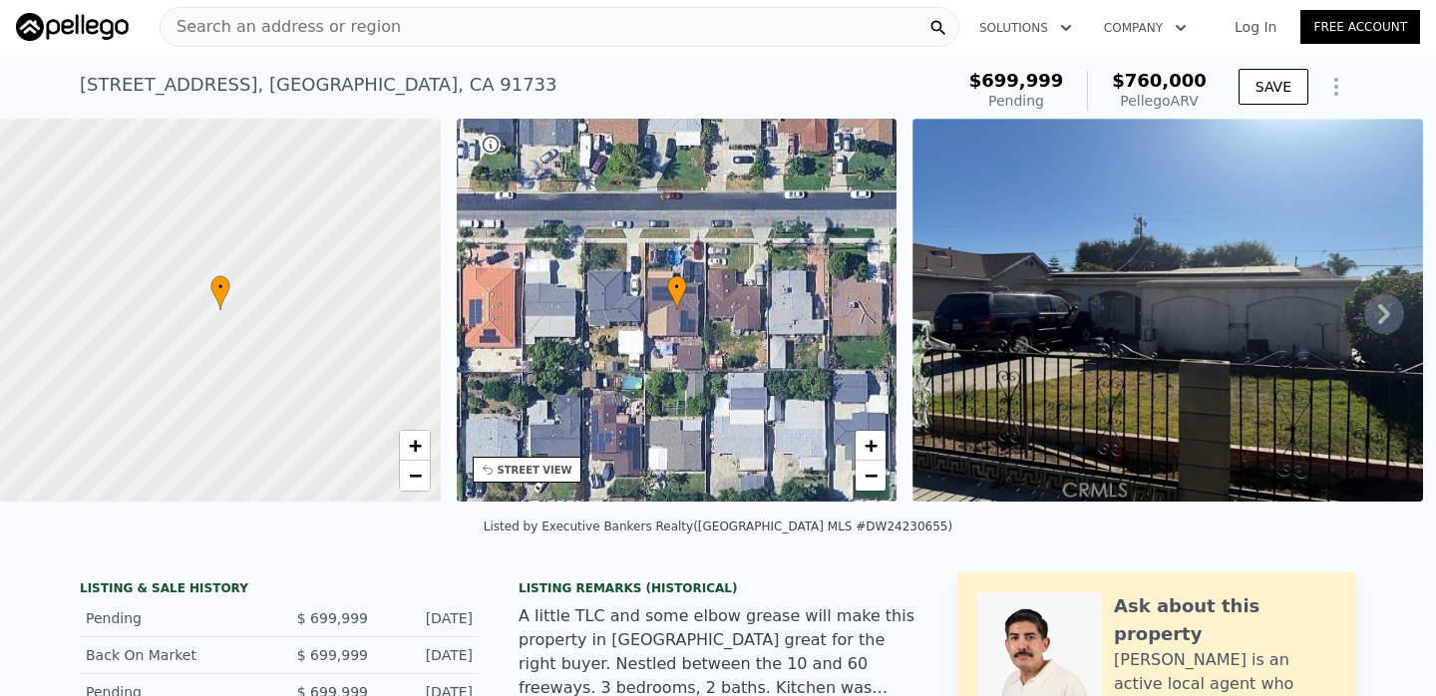
type input "7030"
type input "9321"
type input "$ 968,000"
type input "$ 125,615"
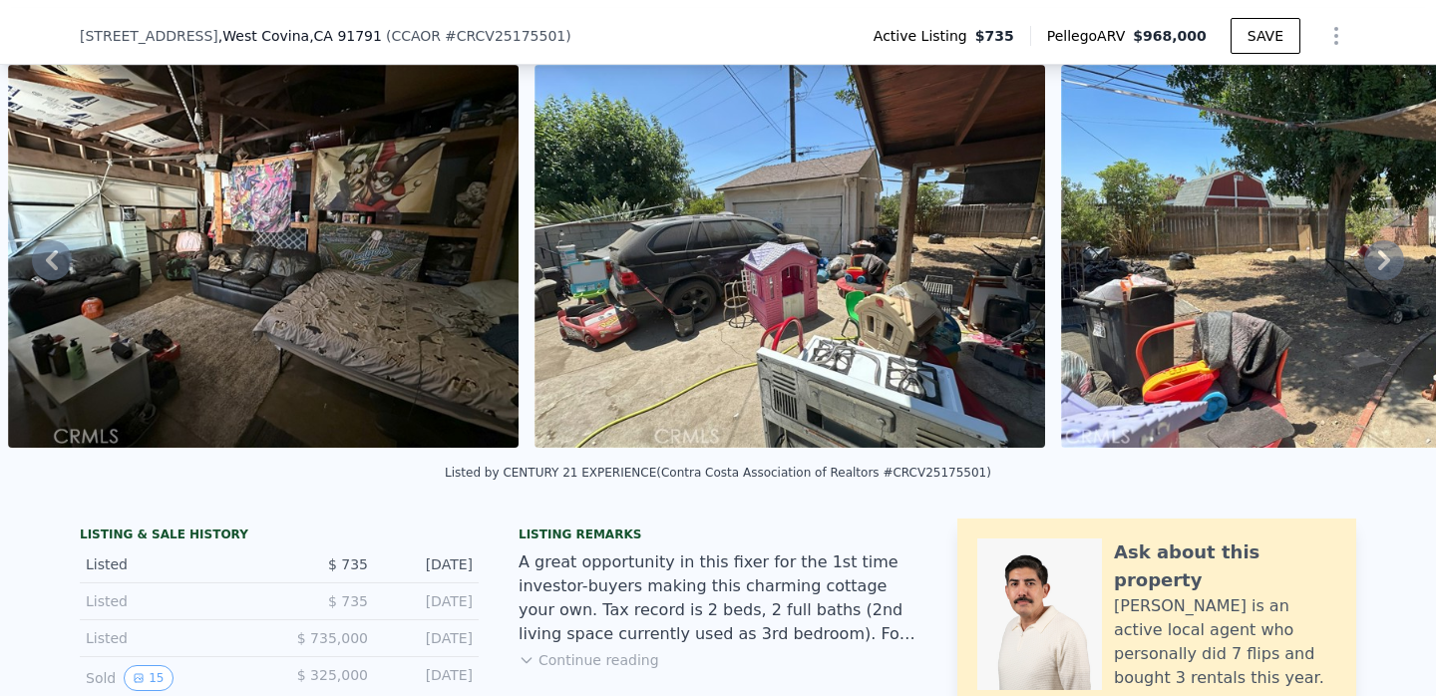
scroll to position [227, 0]
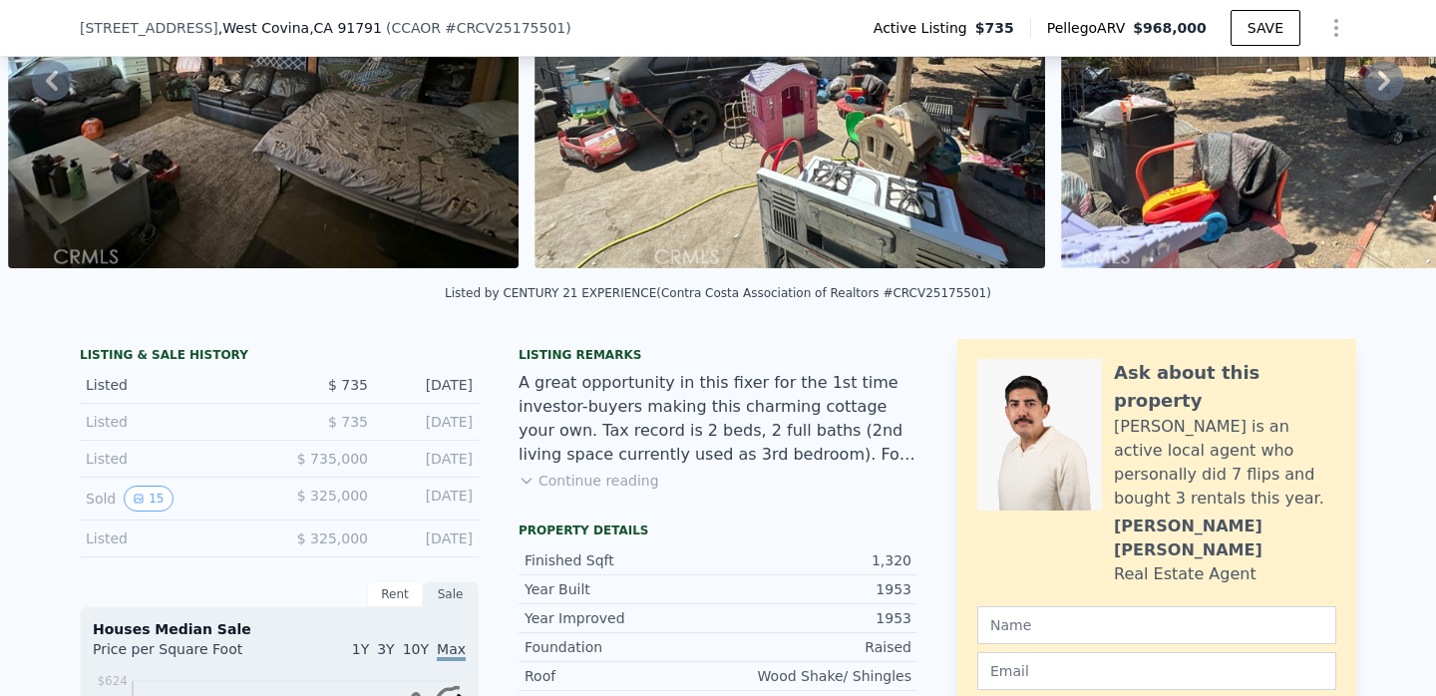
click at [602, 480] on button "Continue reading" at bounding box center [589, 481] width 141 height 20
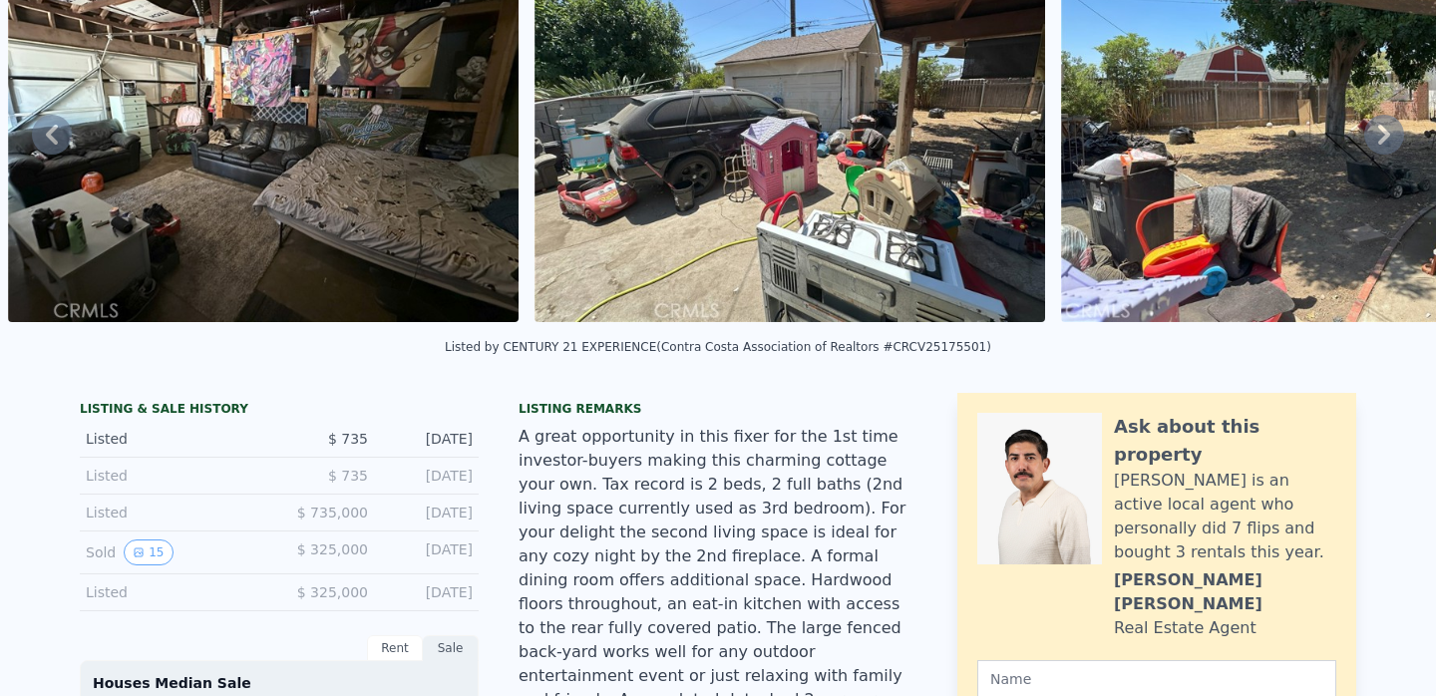
scroll to position [0, 0]
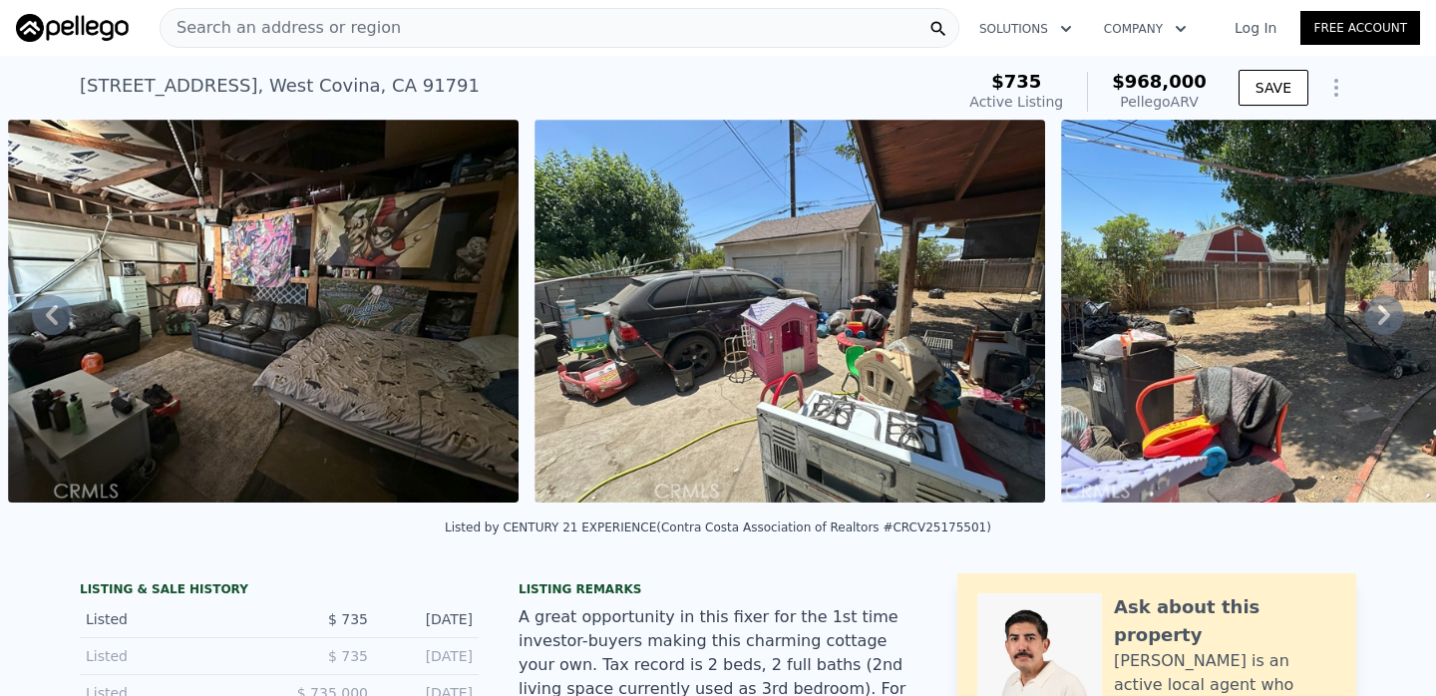
drag, startPoint x: 252, startPoint y: 84, endPoint x: 100, endPoint y: 92, distance: 152.8
click at [97, 91] on div "[STREET_ADDRESS]" at bounding box center [280, 86] width 400 height 28
click at [79, 90] on div "[STREET_ADDRESS] Active at $735 (~ARV $968k ) $735 Active Listing $968,000 Pell…" at bounding box center [718, 88] width 1436 height 64
drag, startPoint x: 80, startPoint y: 82, endPoint x: 259, endPoint y: 86, distance: 179.6
click at [259, 86] on div "[STREET_ADDRESS]" at bounding box center [280, 86] width 400 height 28
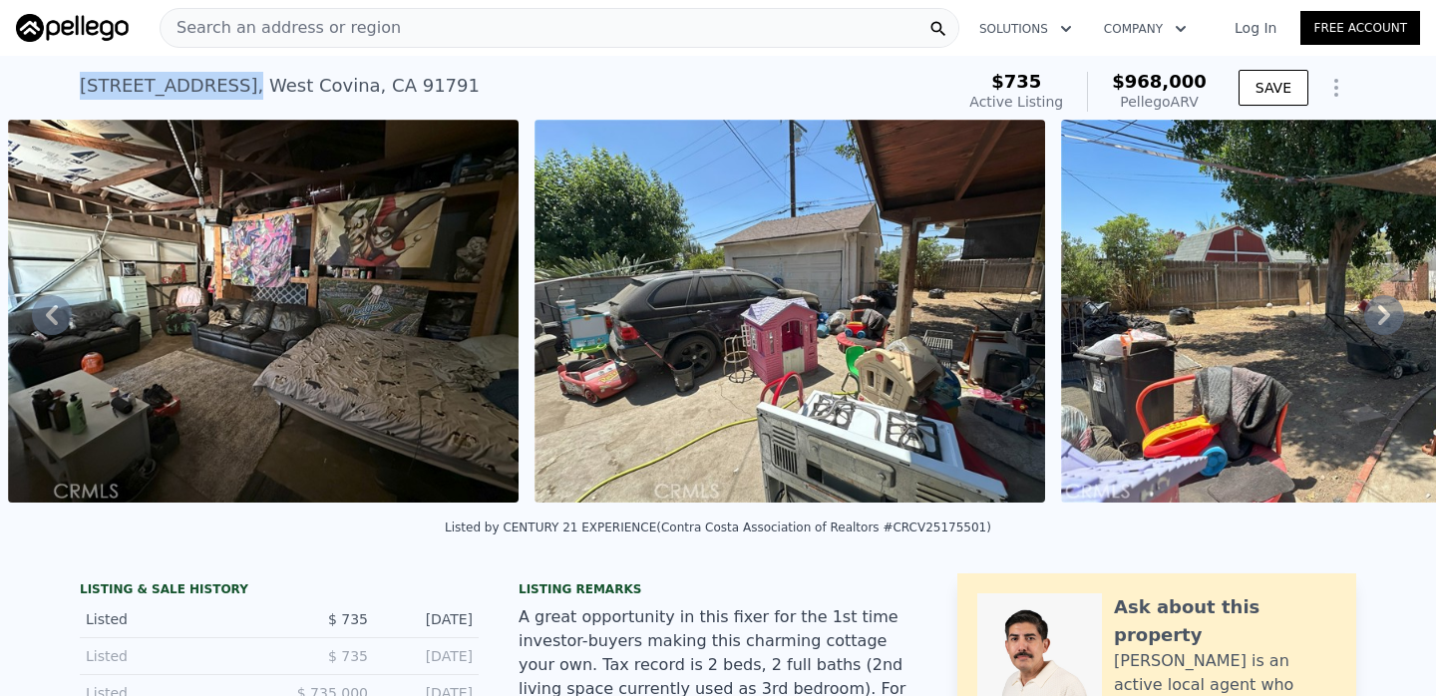
copy div "[STREET_ADDRESS]"
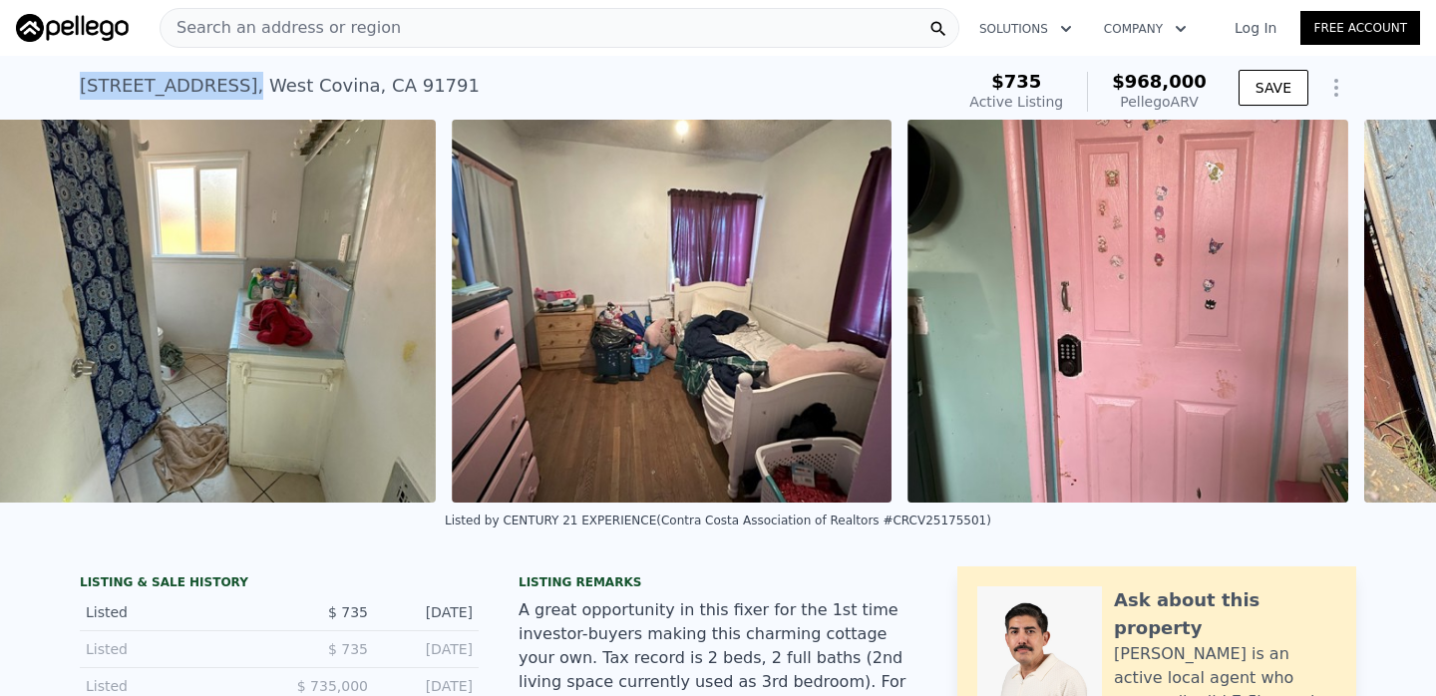
scroll to position [0, 5441]
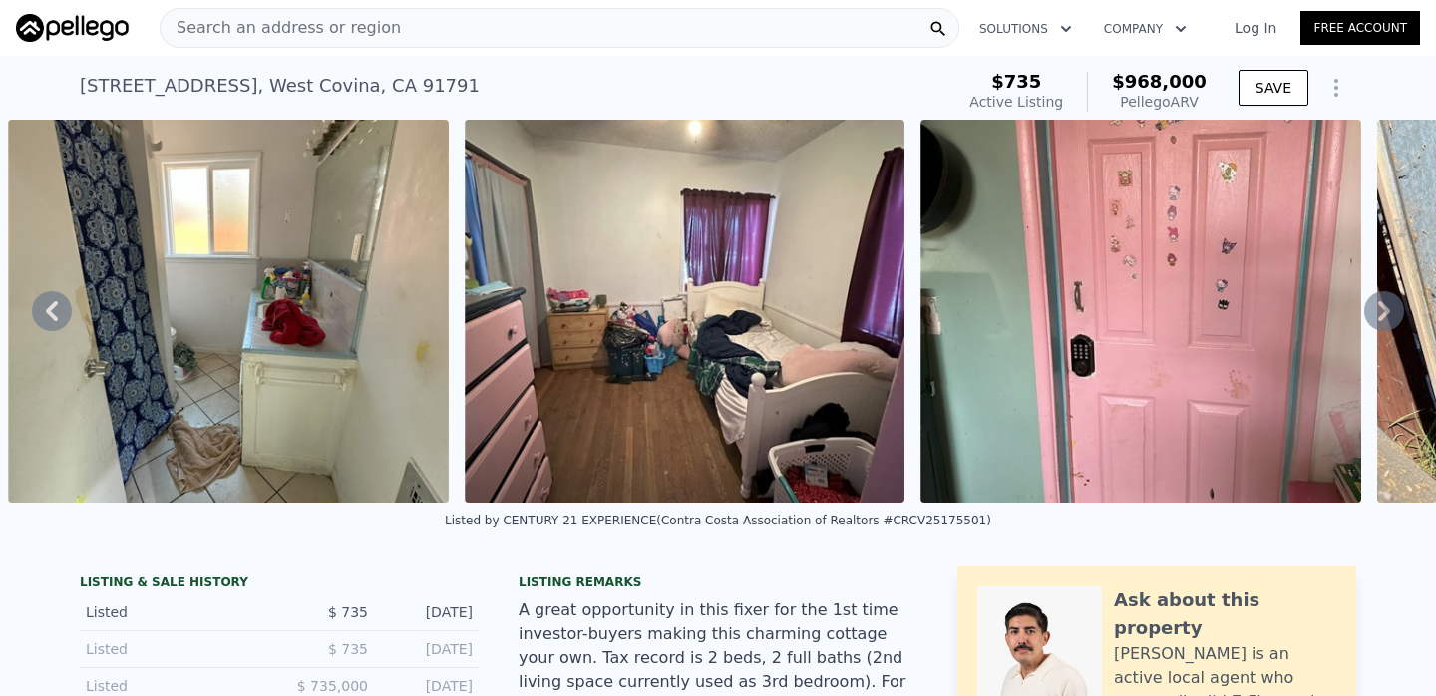
click at [701, 43] on div "Search an address or region" at bounding box center [560, 28] width 800 height 40
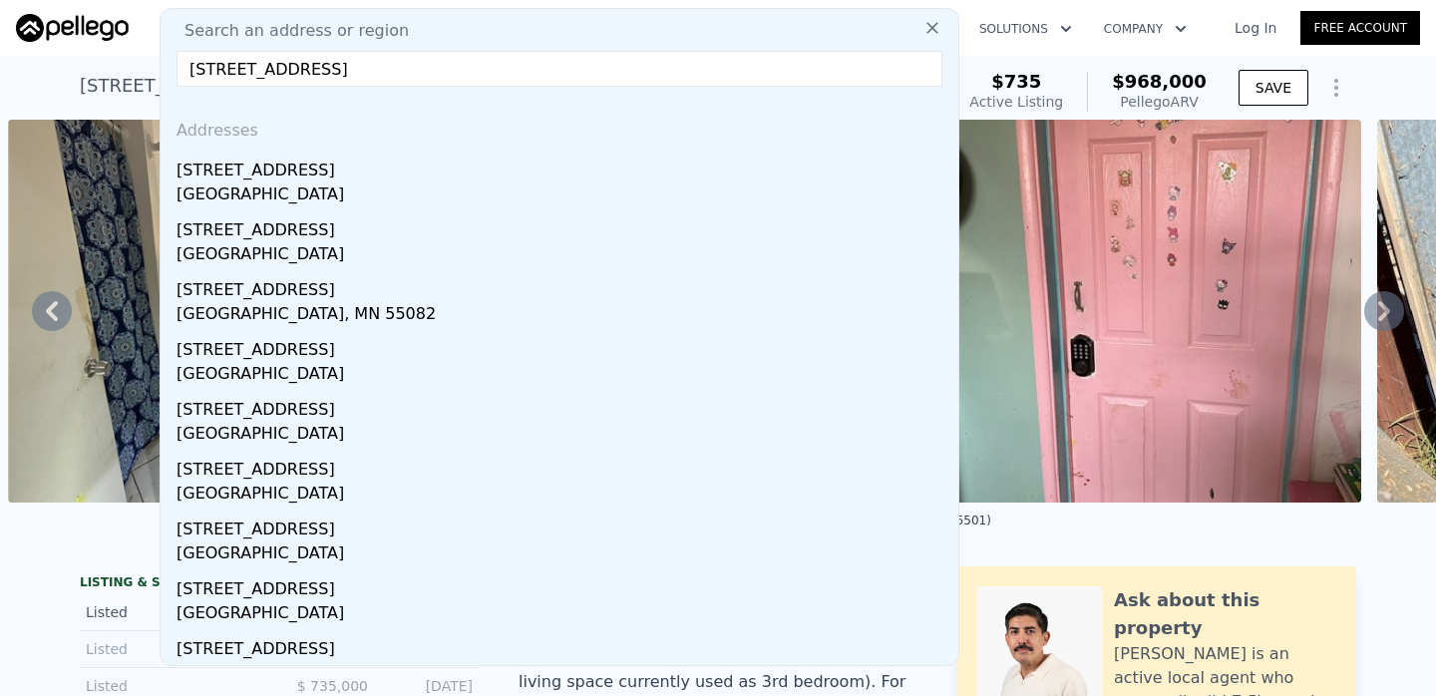
type input "[STREET_ADDRESS]"
click at [929, 24] on icon at bounding box center [932, 28] width 20 height 20
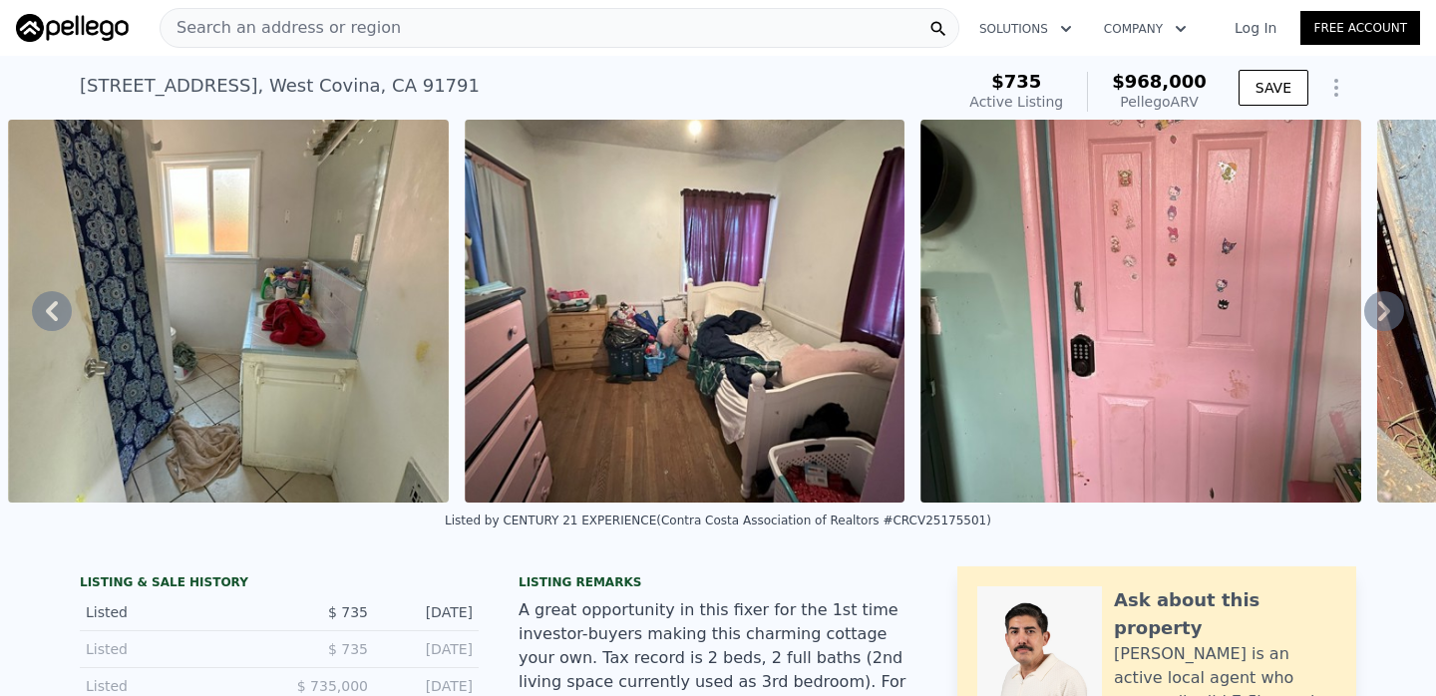
click at [635, 19] on div "Search an address or region" at bounding box center [560, 28] width 800 height 40
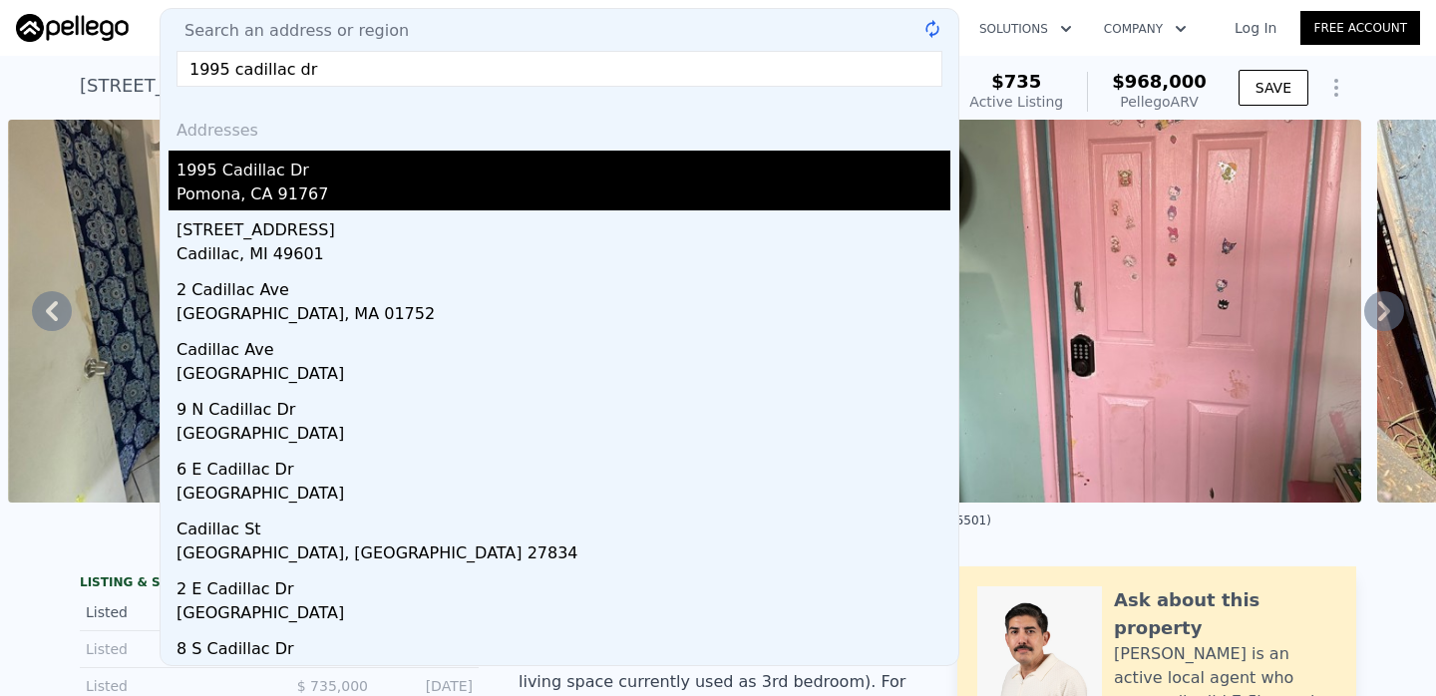
type input "1995 cadillac dr"
click at [478, 182] on div "1995 Cadillac Dr" at bounding box center [564, 167] width 774 height 32
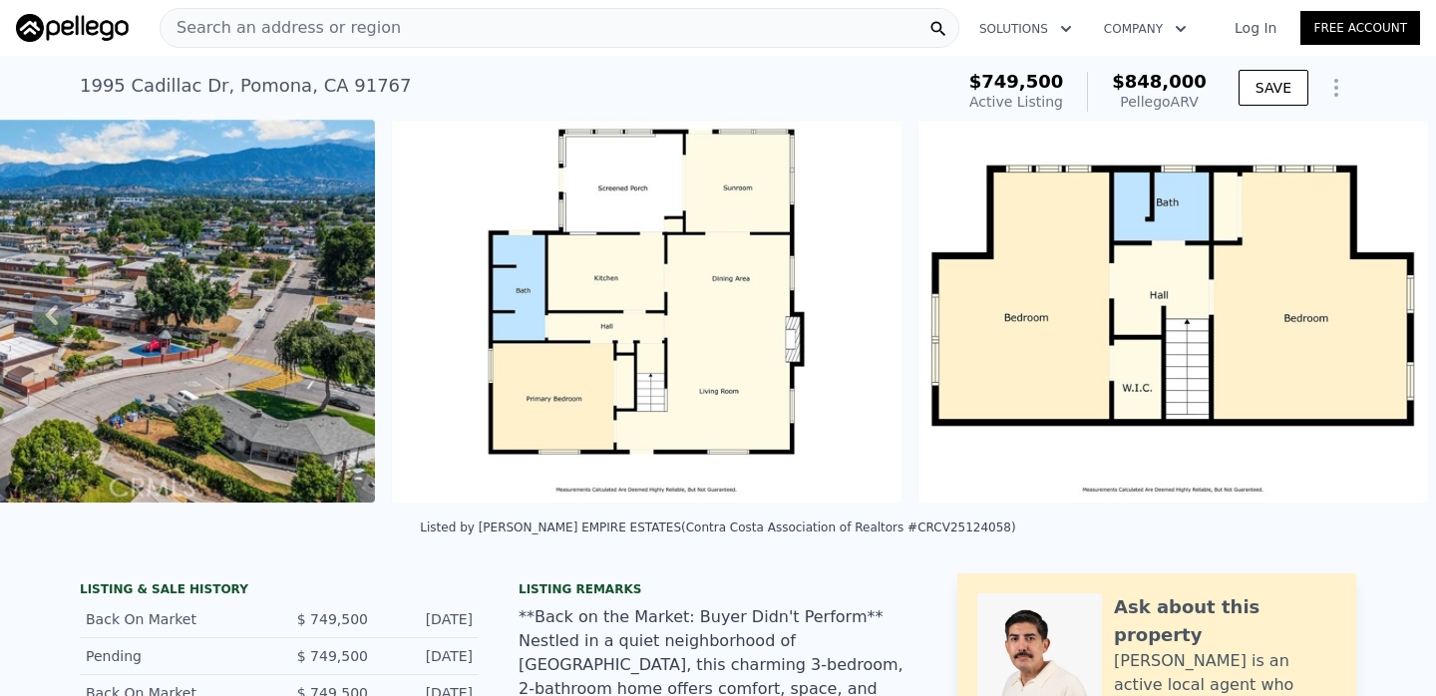
click at [681, 43] on div "Search an address or region" at bounding box center [560, 28] width 800 height 40
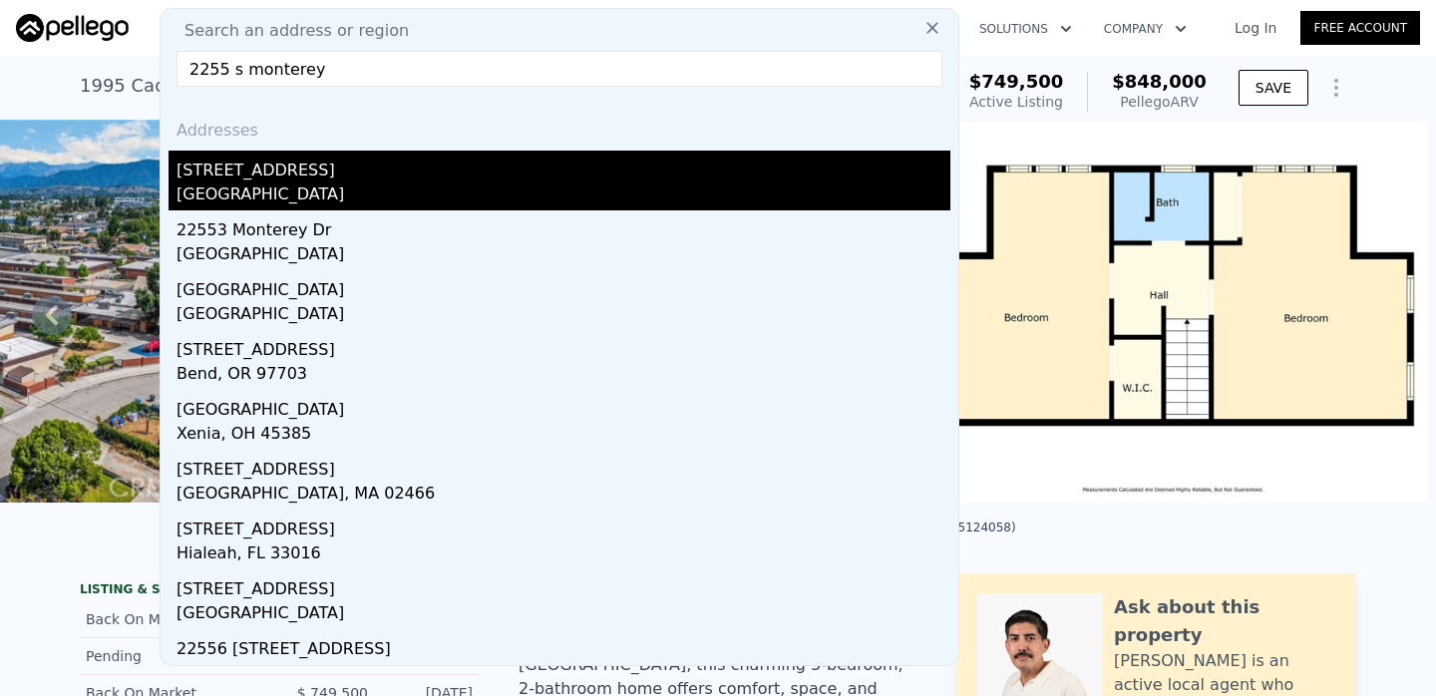
type input "2255 s monterey"
click at [416, 156] on div "[STREET_ADDRESS]" at bounding box center [564, 167] width 774 height 32
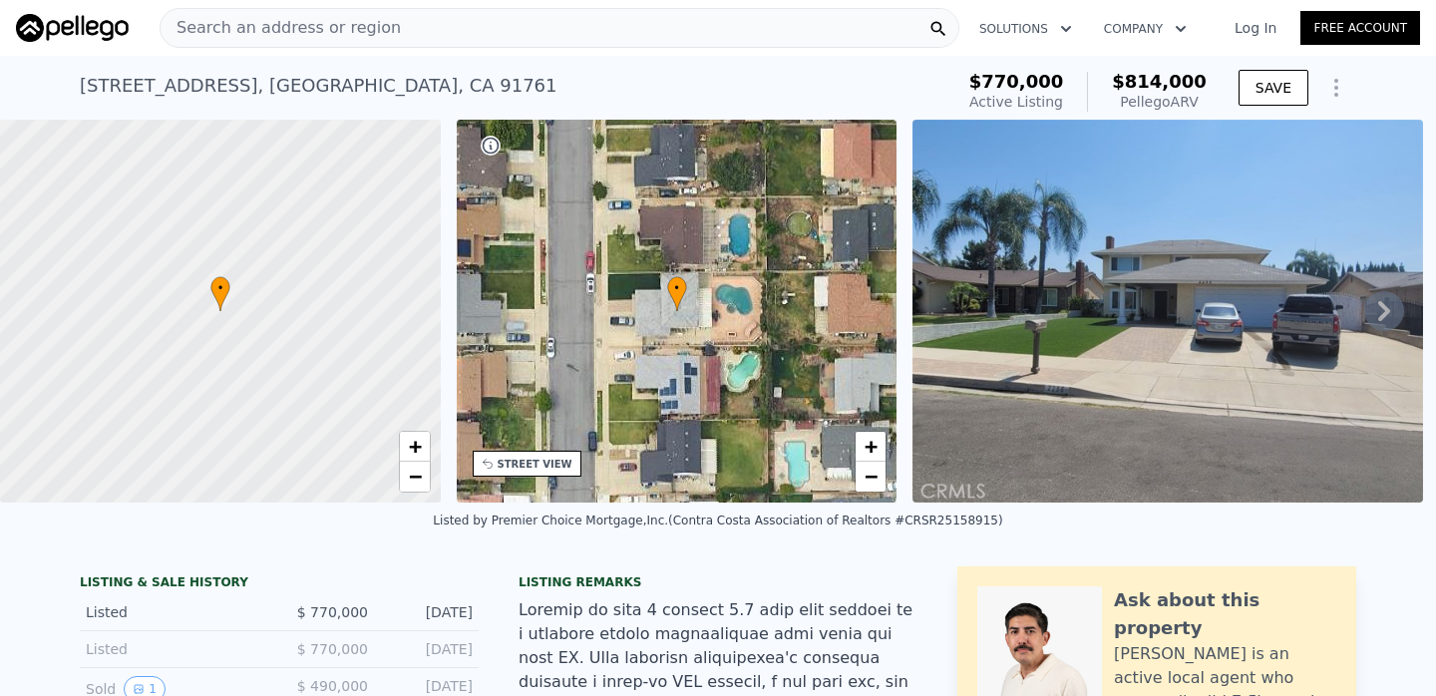
click at [793, 36] on div "Search an address or region" at bounding box center [560, 28] width 800 height 40
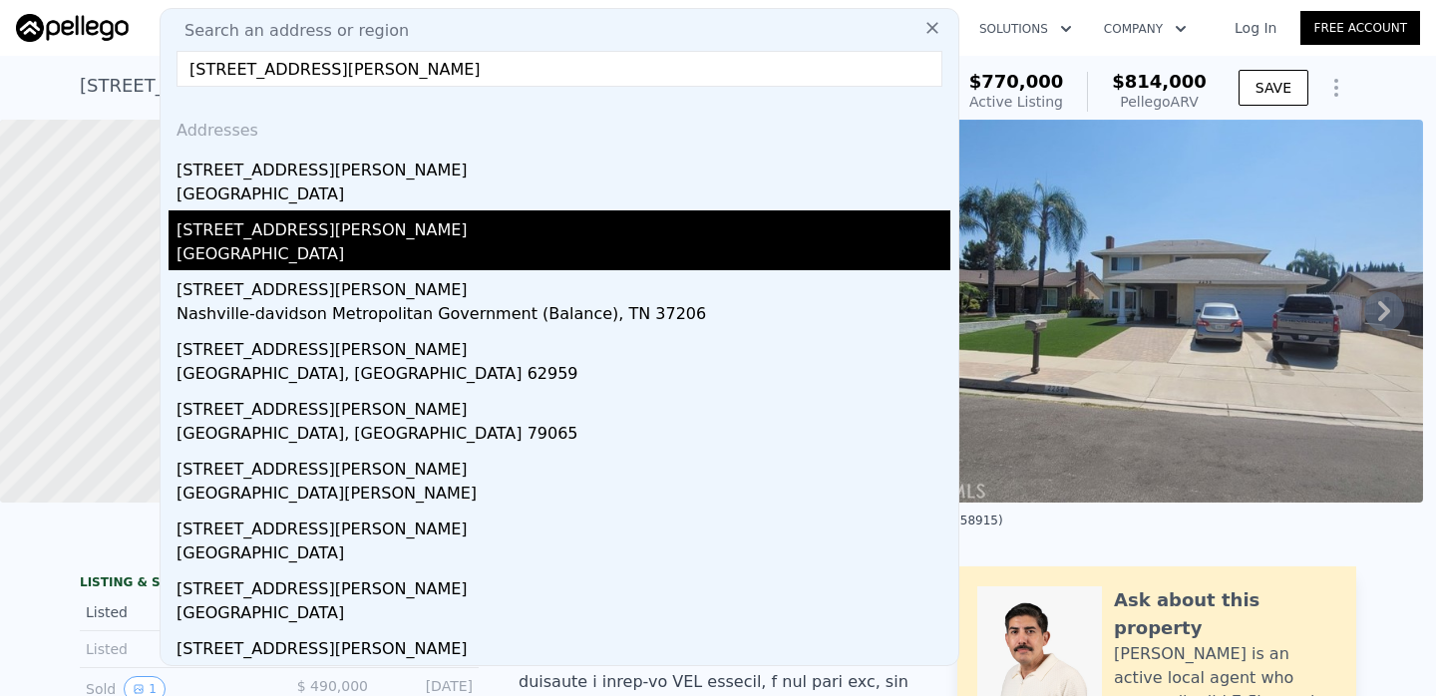
type input "[STREET_ADDRESS][PERSON_NAME]"
click at [348, 266] on div "[GEOGRAPHIC_DATA]" at bounding box center [564, 256] width 774 height 28
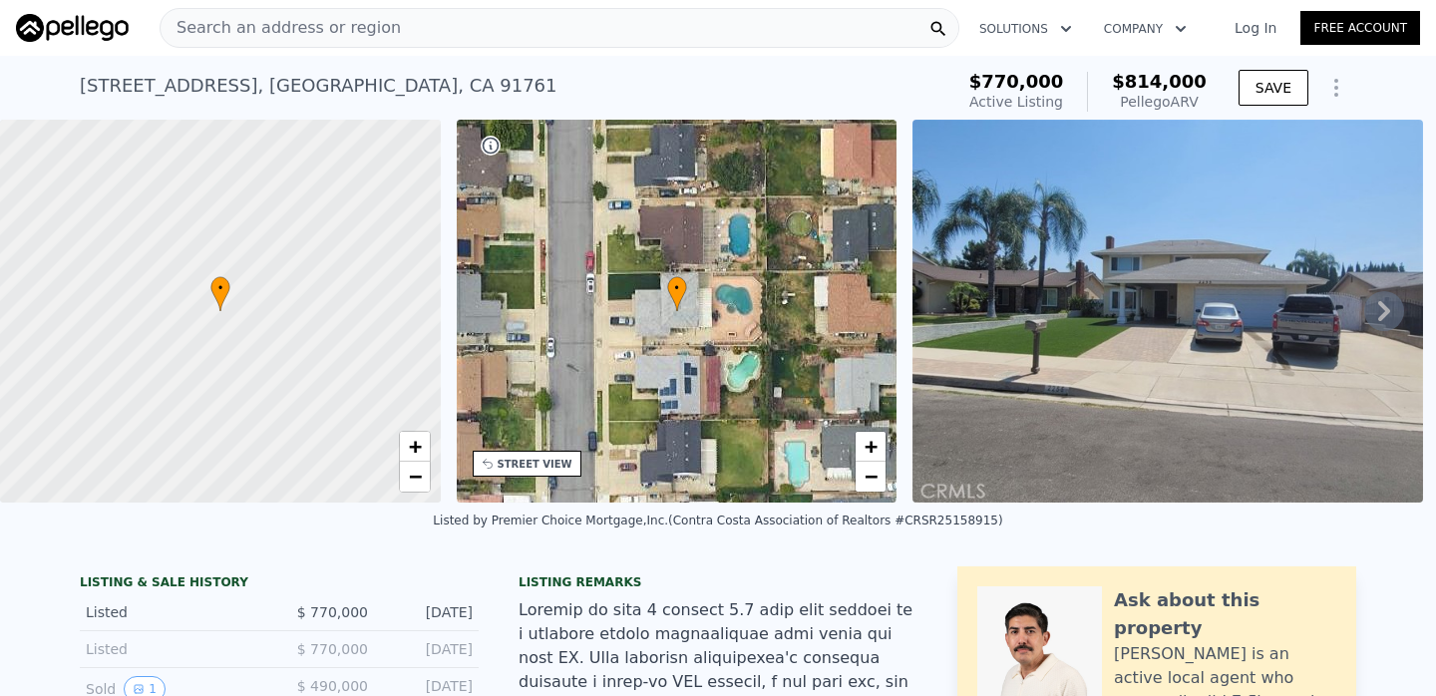
type input "4"
type input "2353"
type input "6156"
type input "12091"
type input "$ 1,118,000"
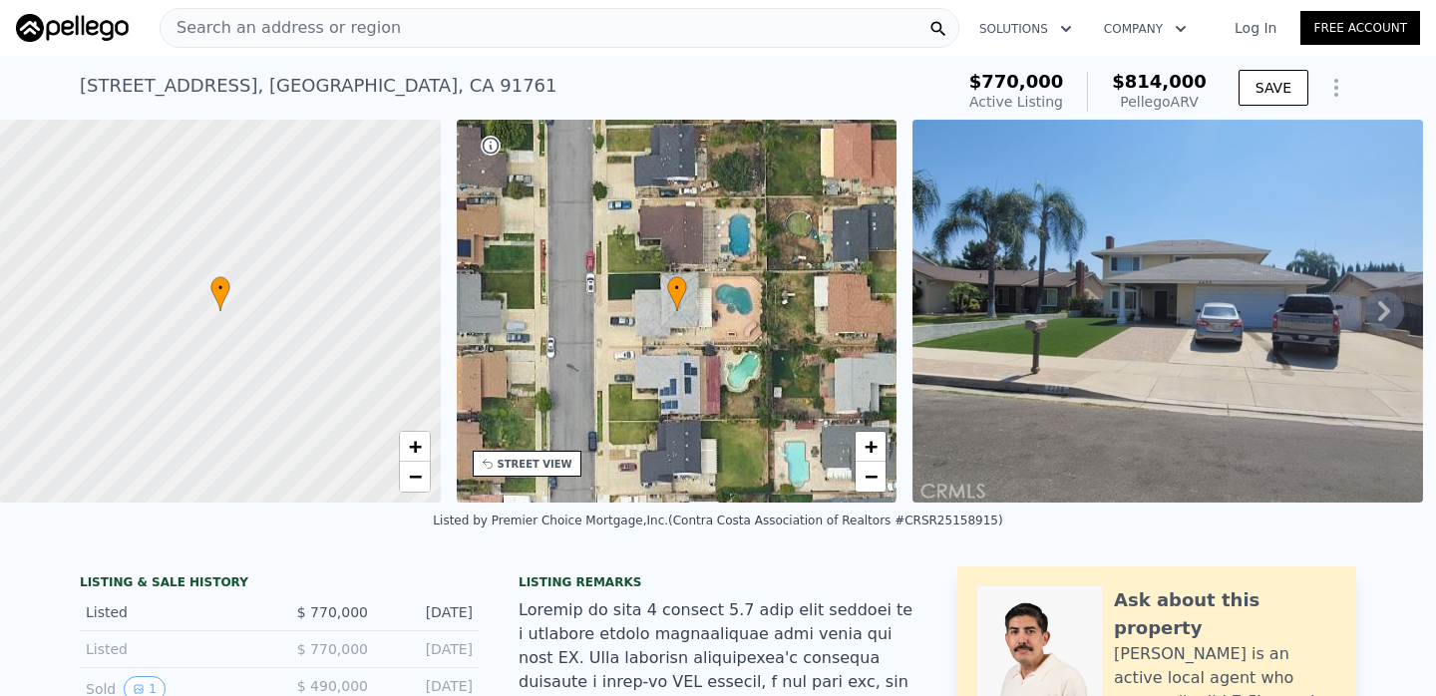
type input "7"
type input "$ 191,520"
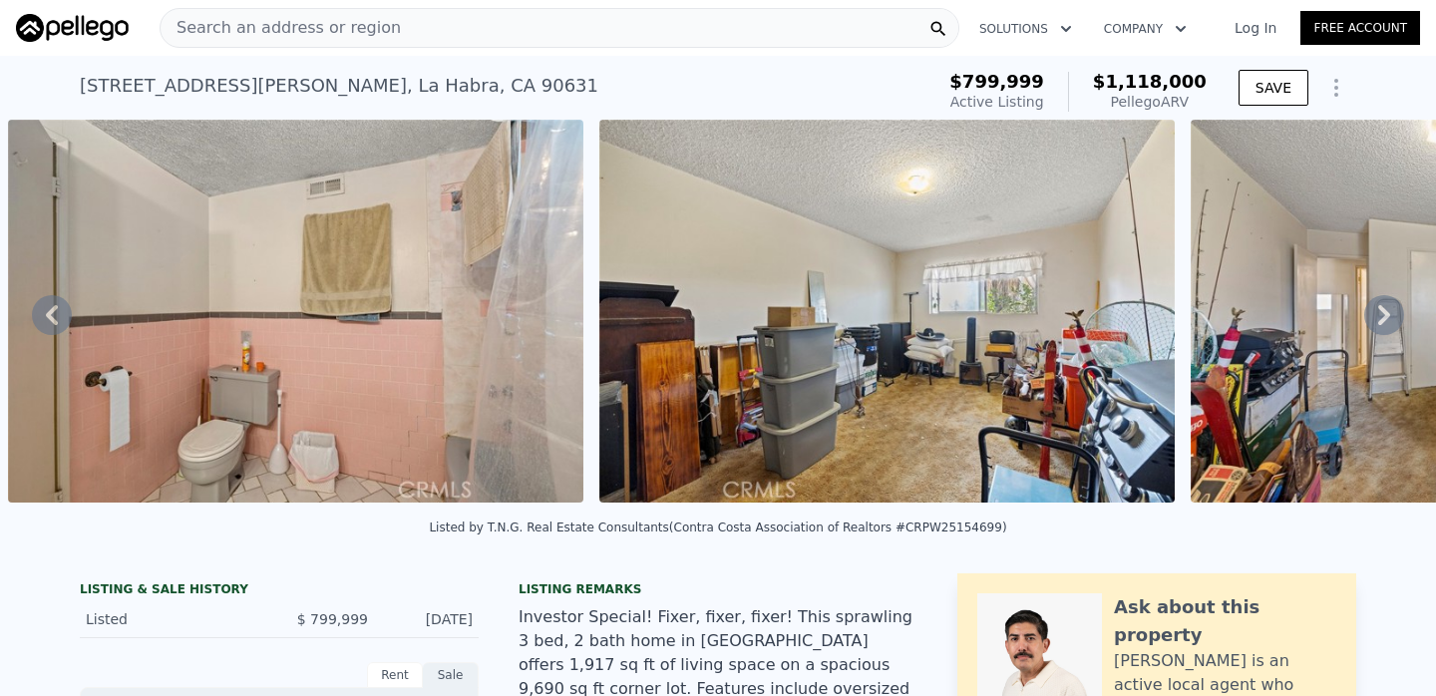
click at [649, 35] on div "Search an address or region" at bounding box center [560, 28] width 800 height 40
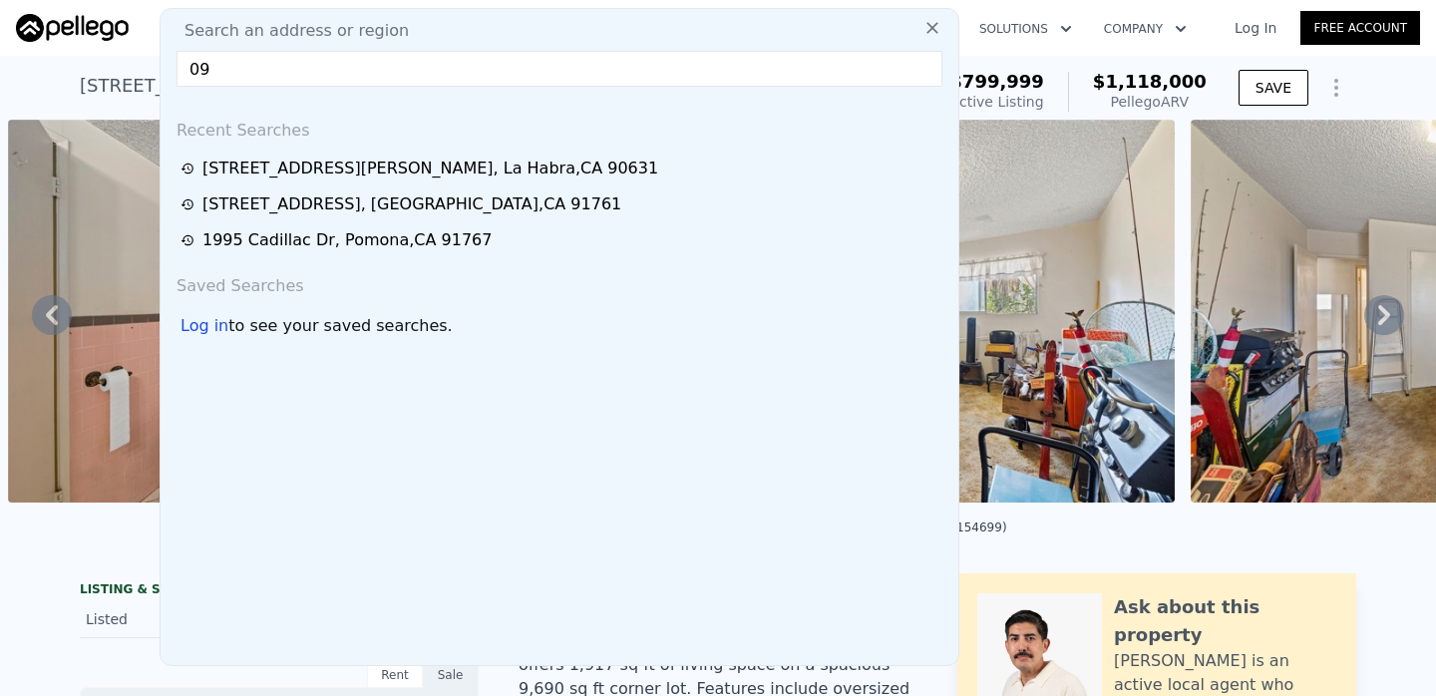
type input "0"
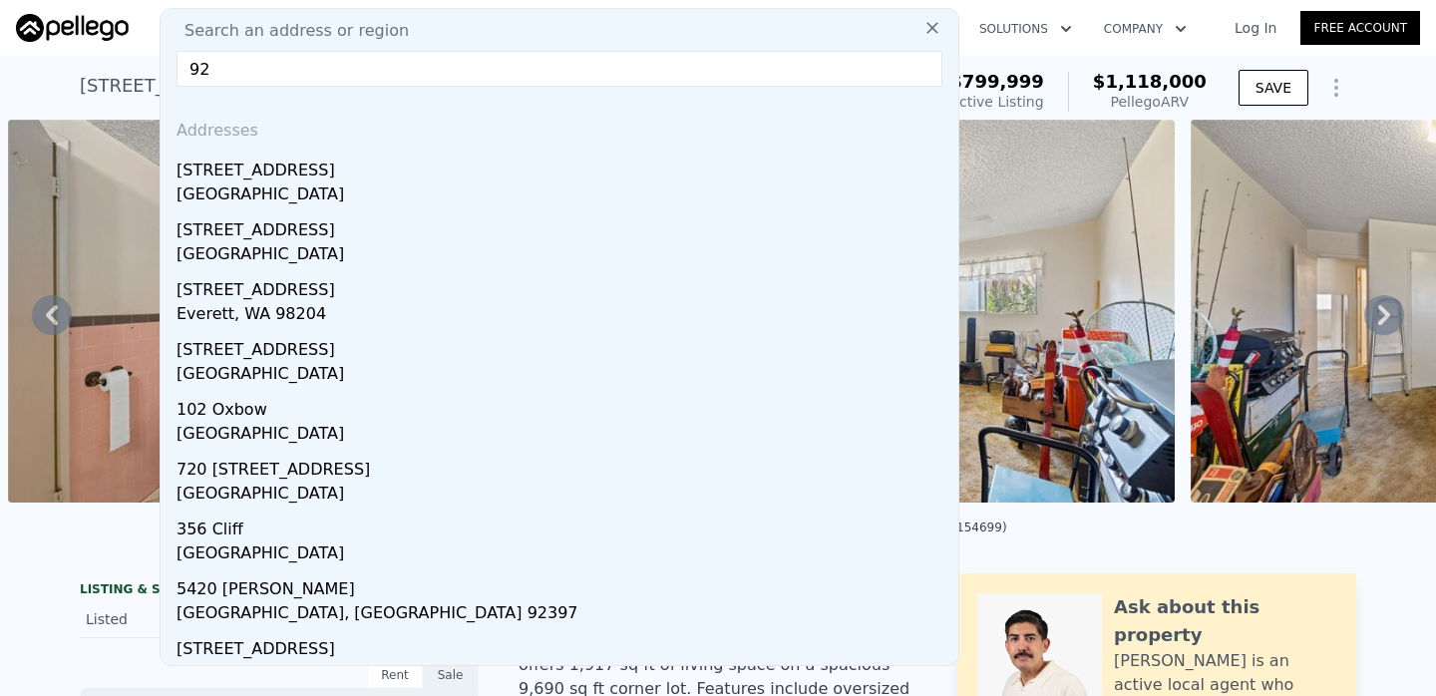
type input "9"
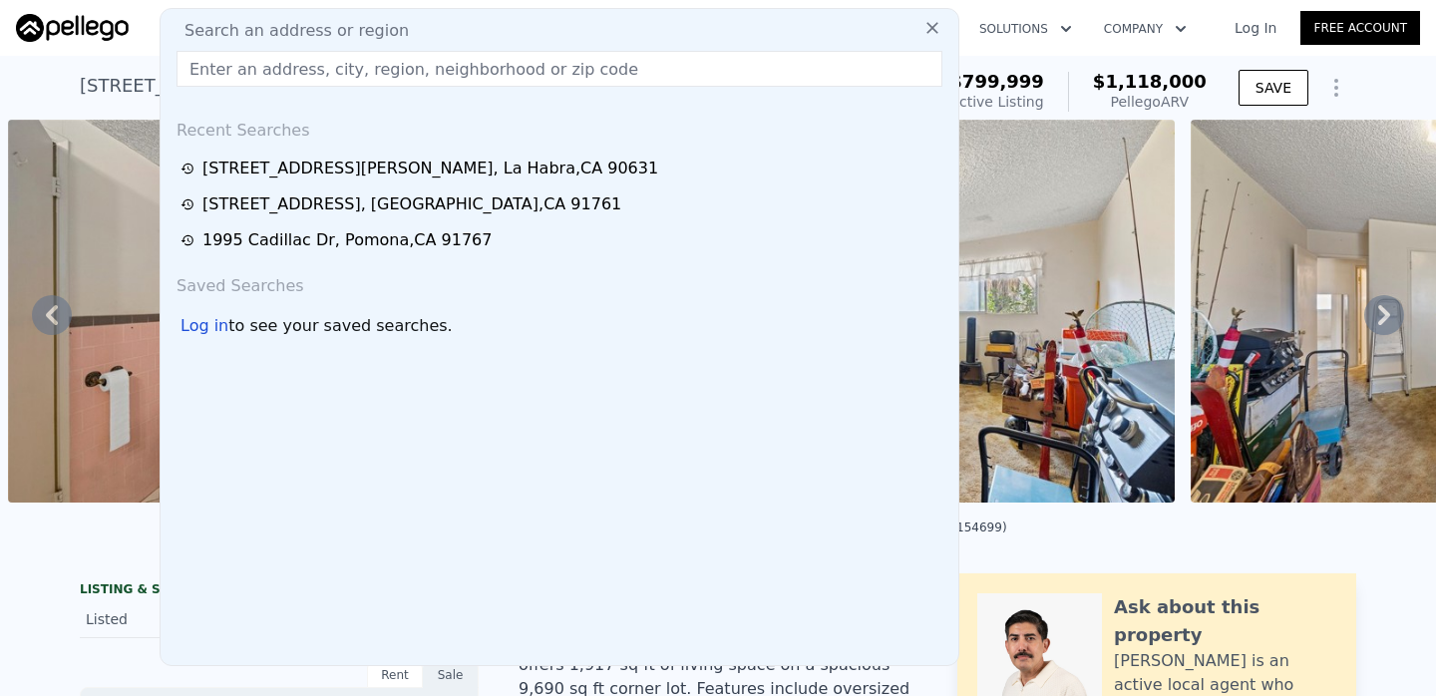
paste input "[STREET_ADDRESS]"
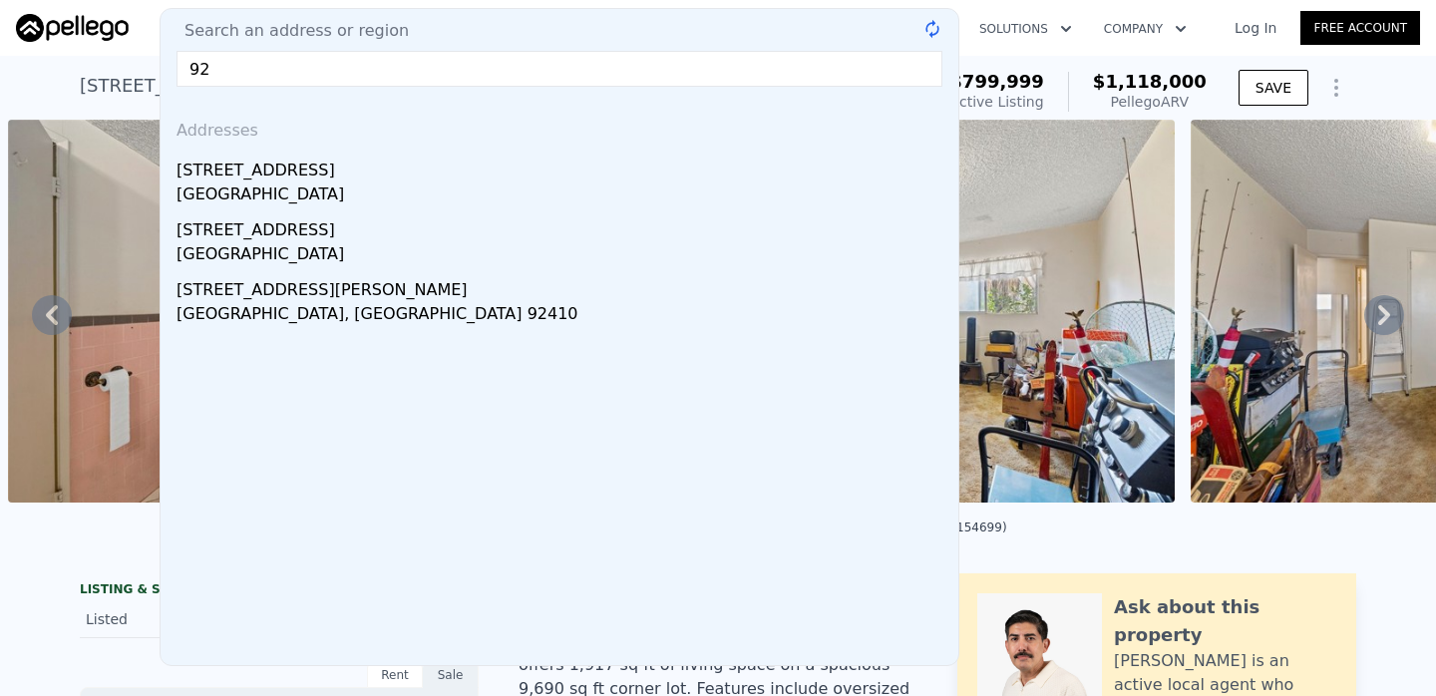
type input "9"
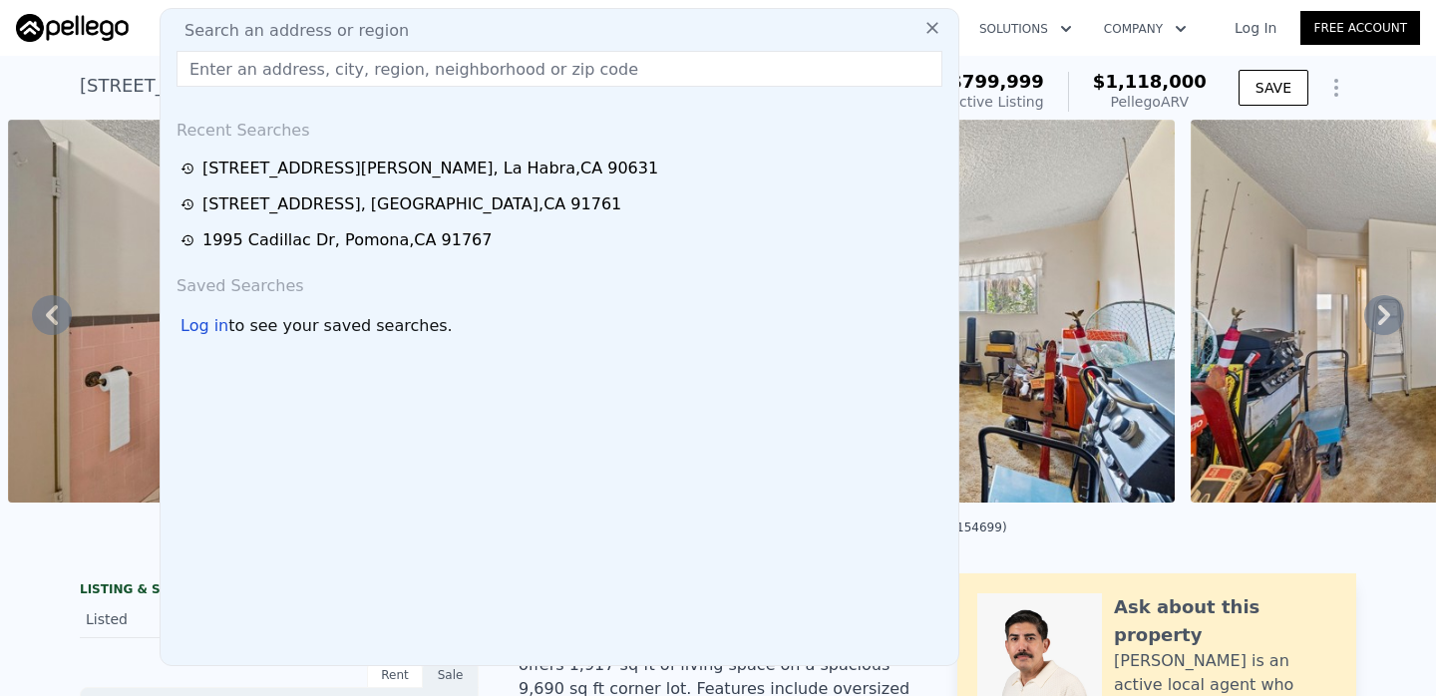
click at [384, 69] on input "text" at bounding box center [560, 69] width 766 height 36
paste input "[STREET_ADDRESS]"
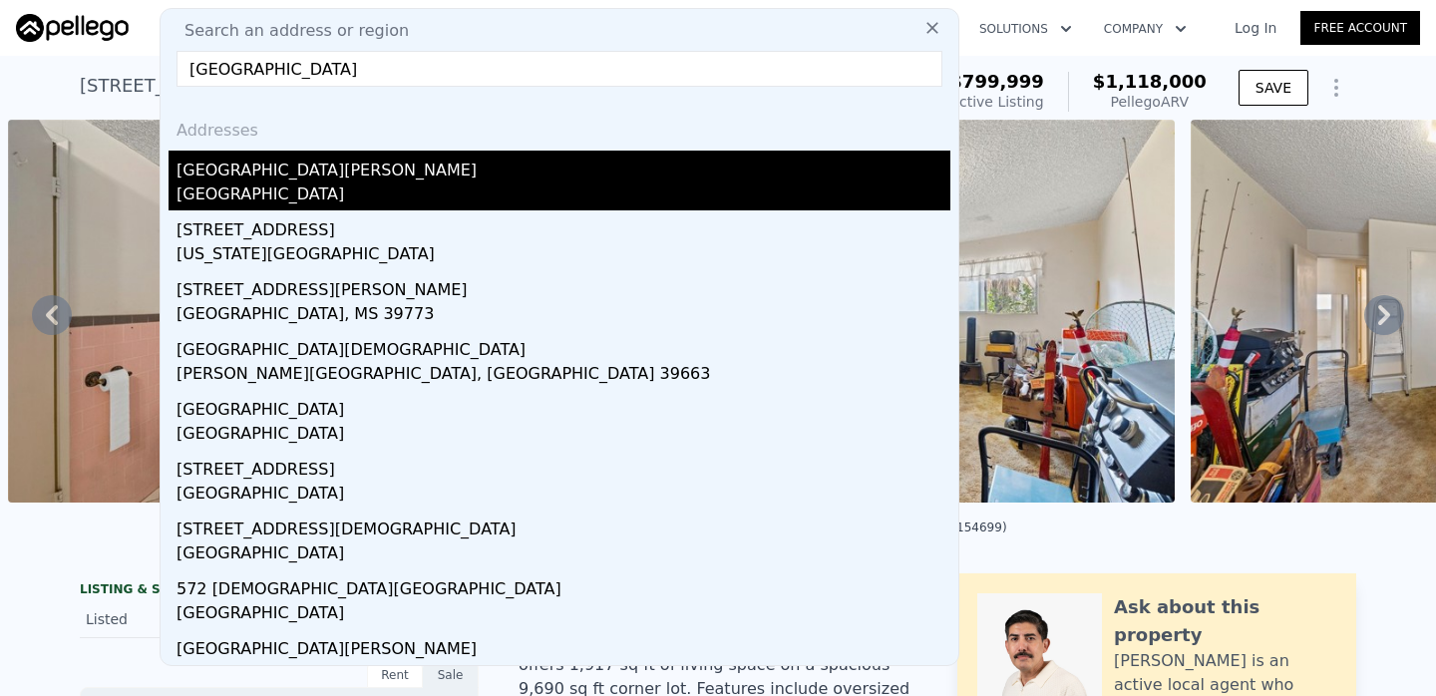
type input "[GEOGRAPHIC_DATA]"
click at [320, 159] on div "[GEOGRAPHIC_DATA][PERSON_NAME]" at bounding box center [564, 167] width 774 height 32
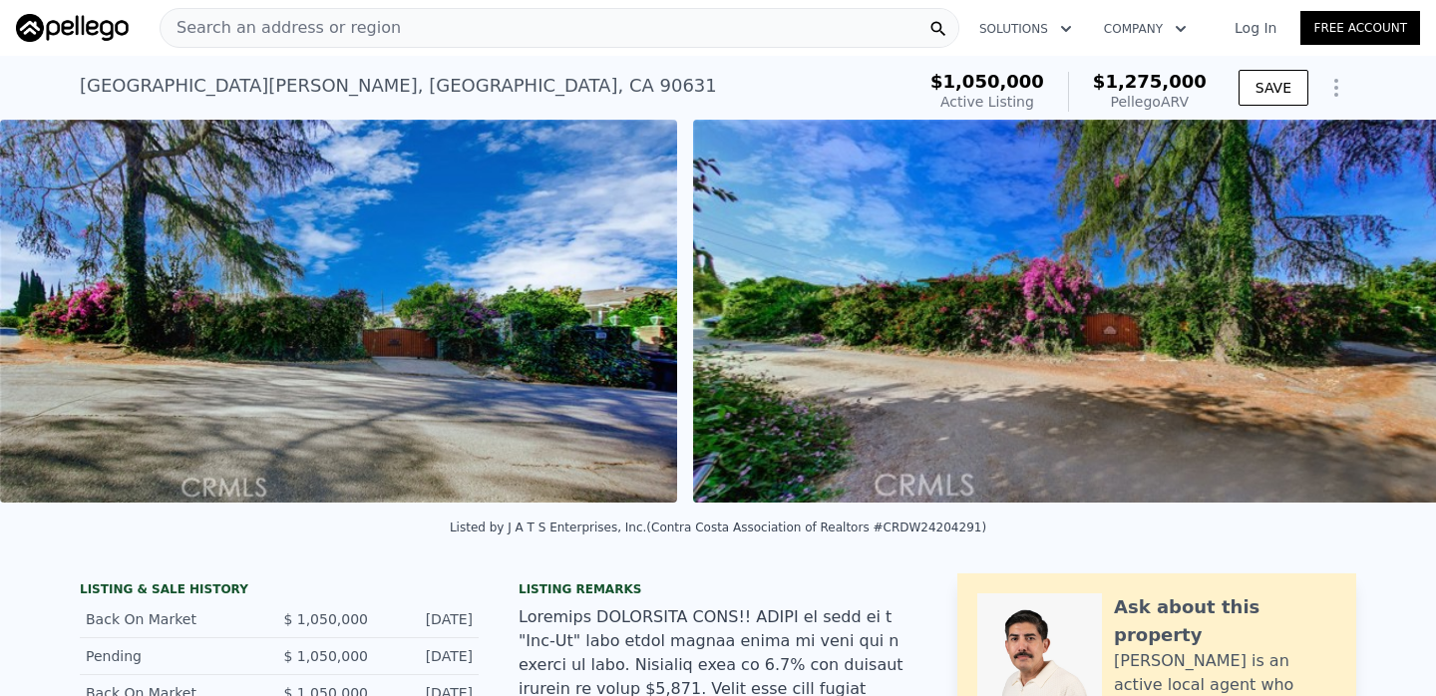
scroll to position [0, 25980]
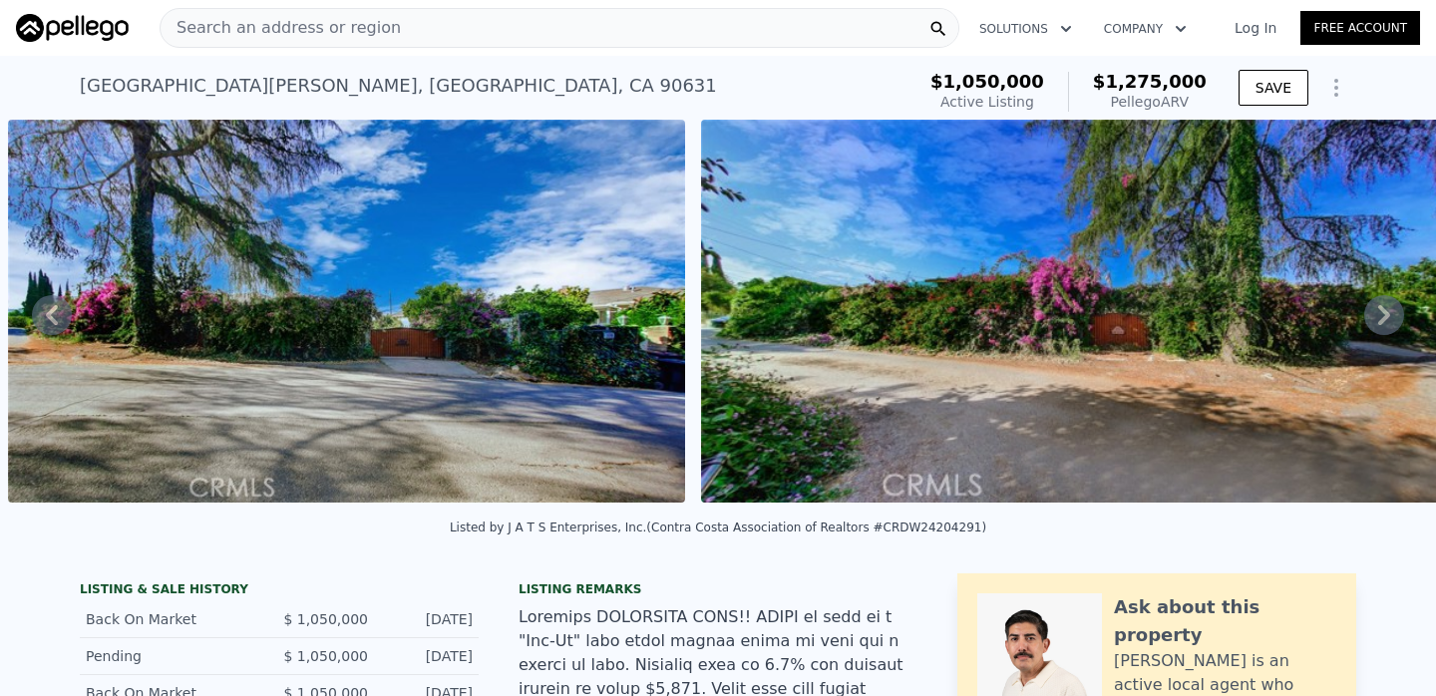
click at [786, 30] on div "Search an address or region" at bounding box center [560, 28] width 800 height 40
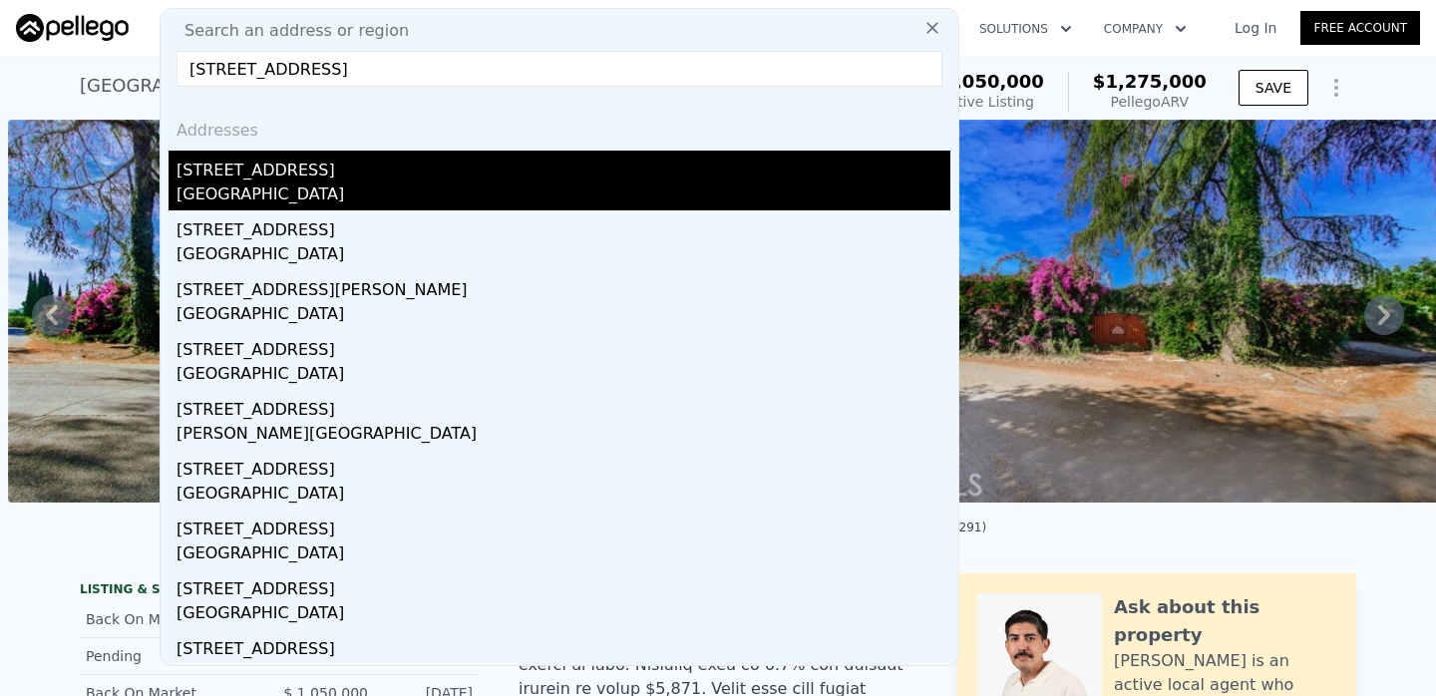
type input "[STREET_ADDRESS]"
click at [633, 195] on div "[GEOGRAPHIC_DATA]" at bounding box center [564, 196] width 774 height 28
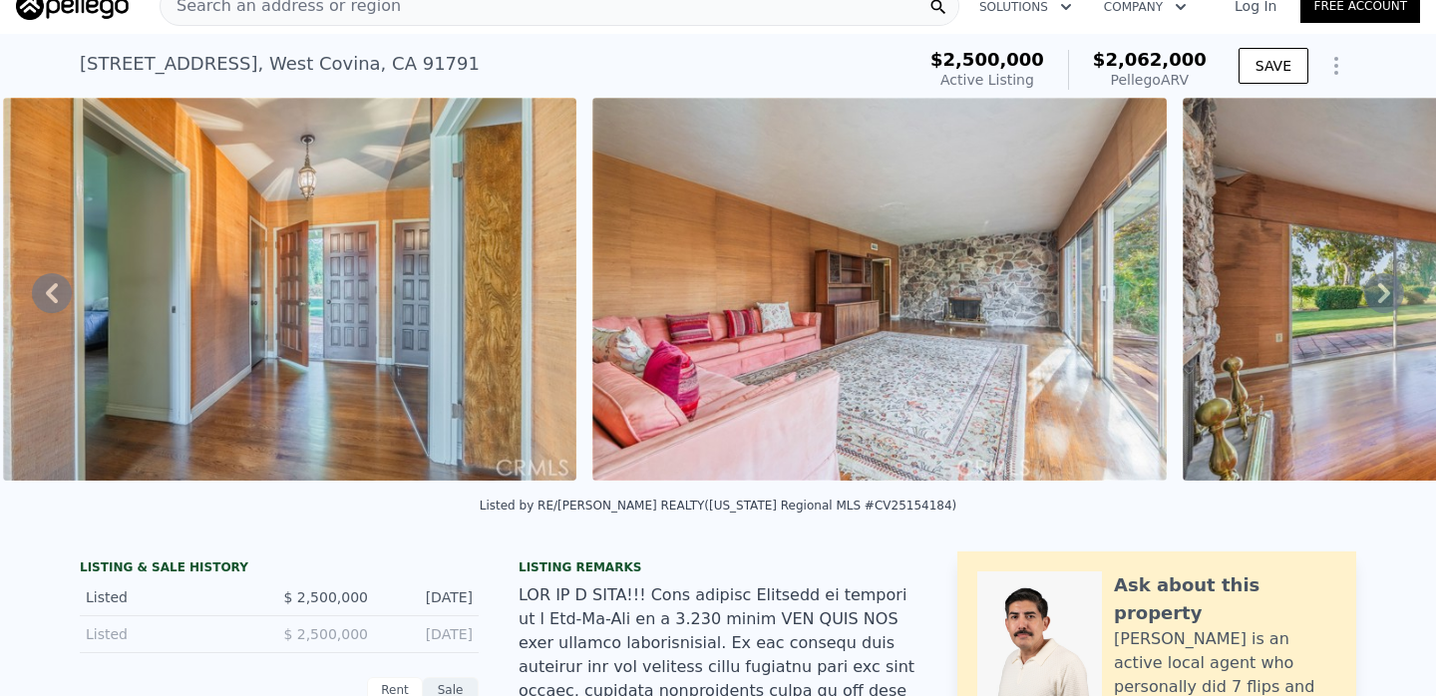
scroll to position [0, 3651]
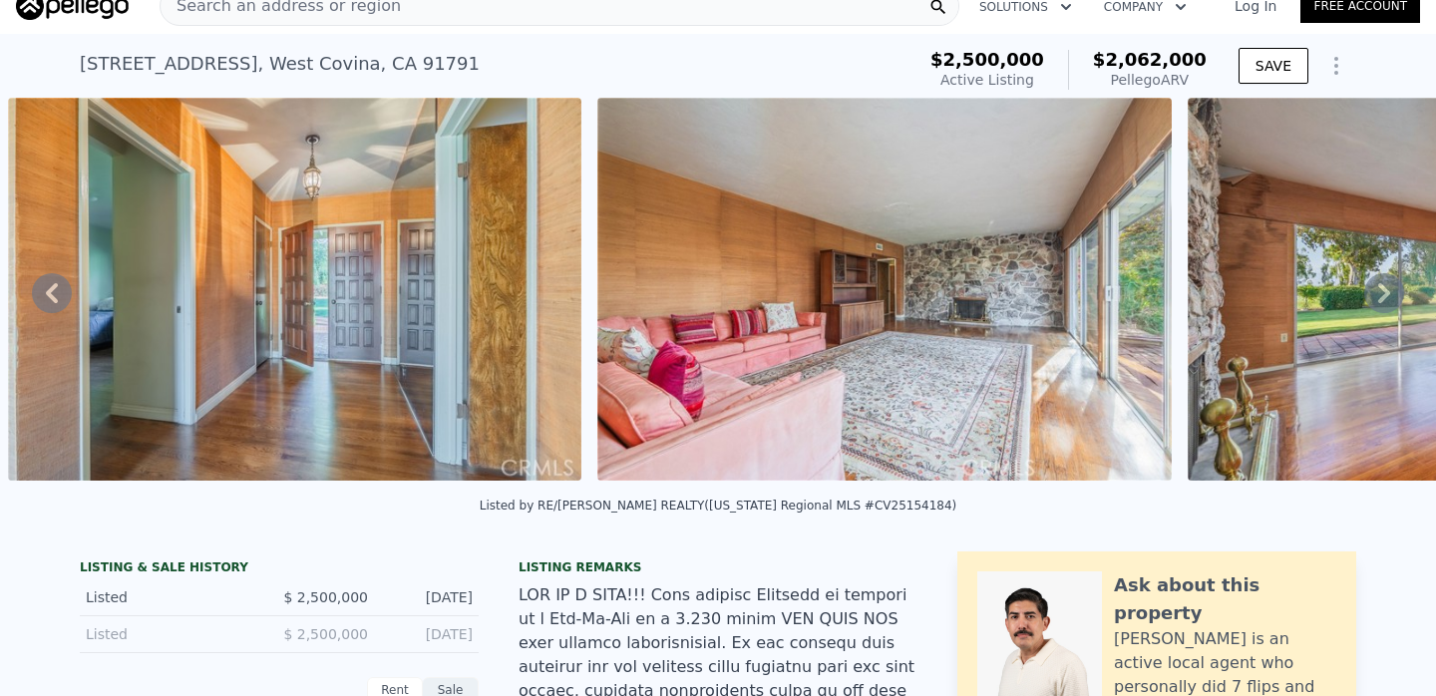
click at [779, 7] on div "Search an address or region" at bounding box center [560, 6] width 800 height 40
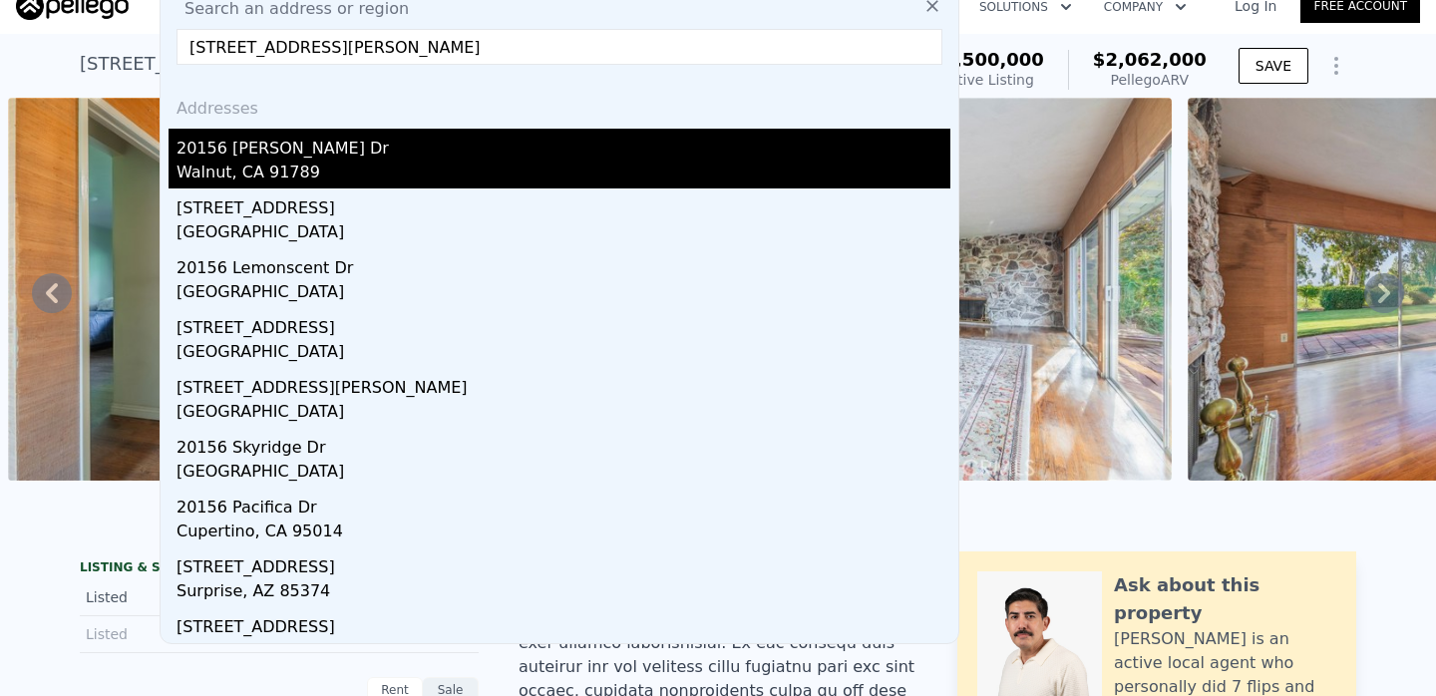
type input "[STREET_ADDRESS][PERSON_NAME]"
click at [684, 180] on div "Walnut, CA 91789" at bounding box center [564, 175] width 774 height 28
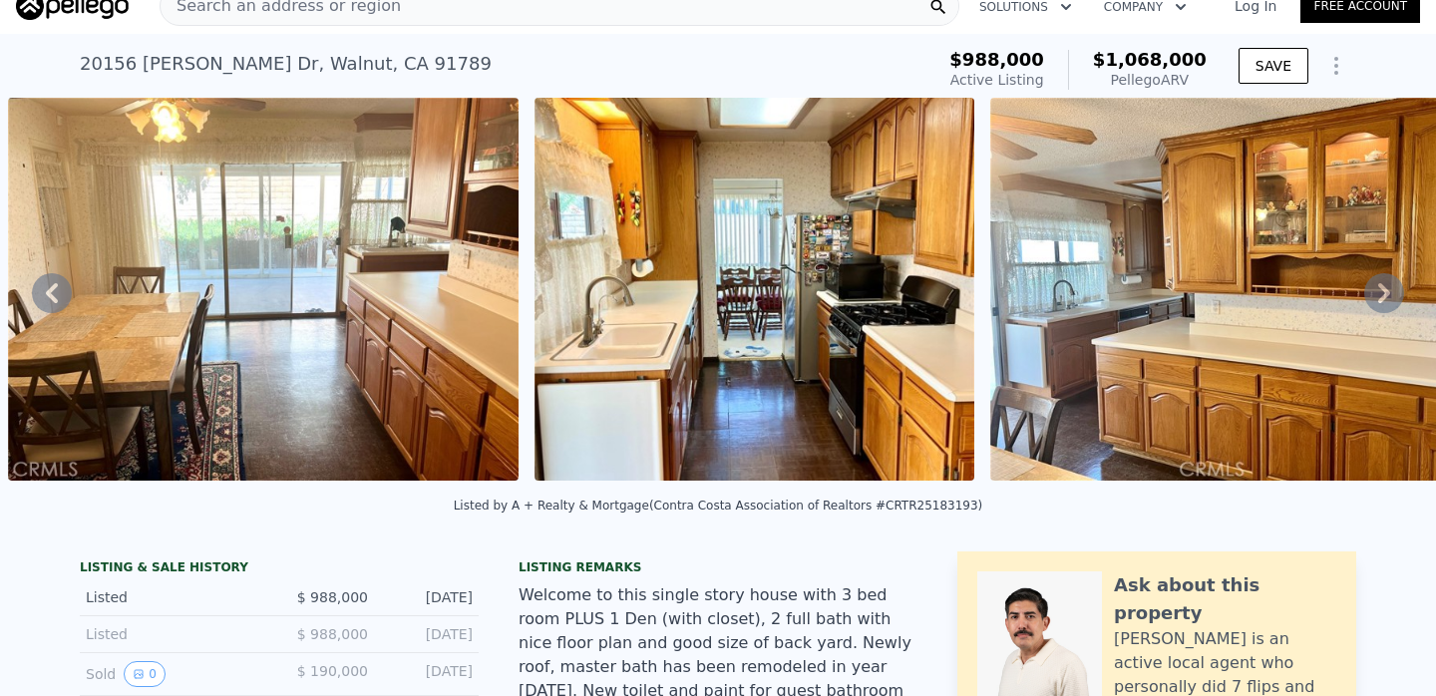
click at [750, 9] on div "Search an address or region" at bounding box center [560, 6] width 800 height 40
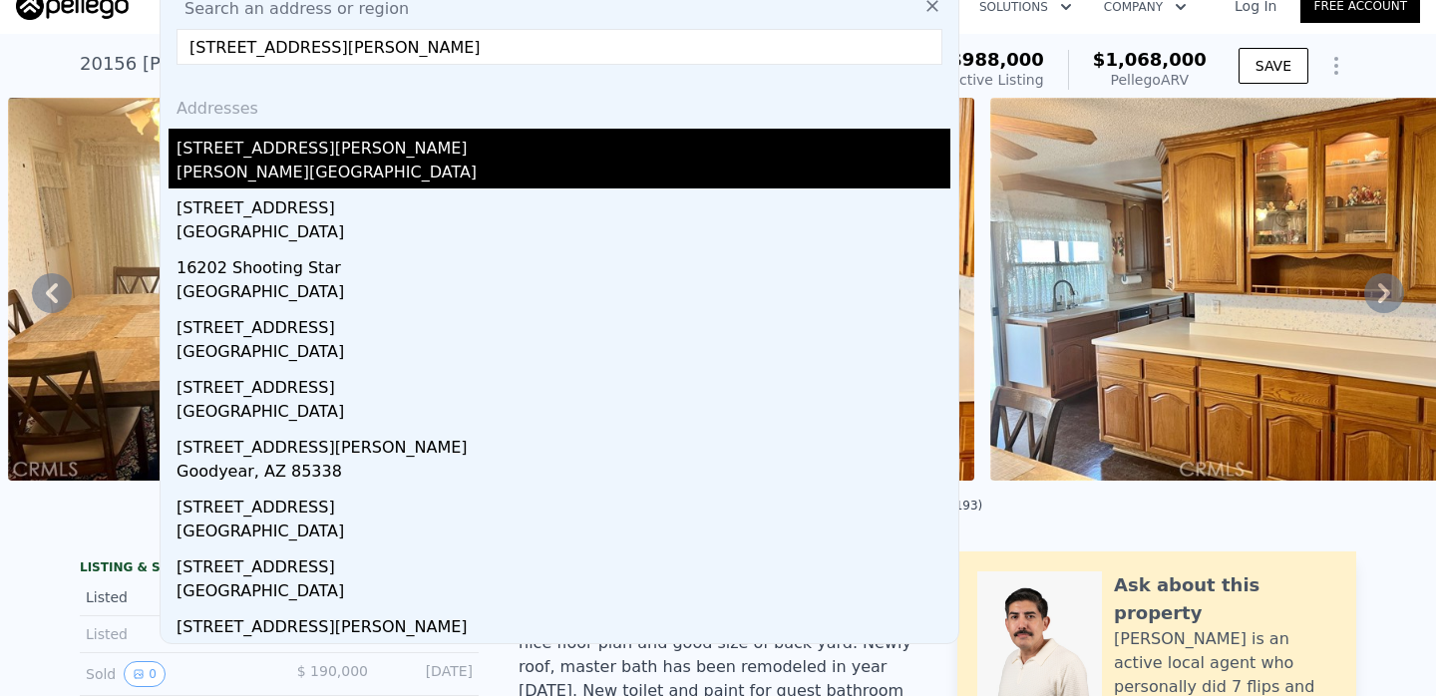
type input "[STREET_ADDRESS][PERSON_NAME]"
click at [356, 170] on div "[PERSON_NAME][GEOGRAPHIC_DATA]" at bounding box center [564, 175] width 774 height 28
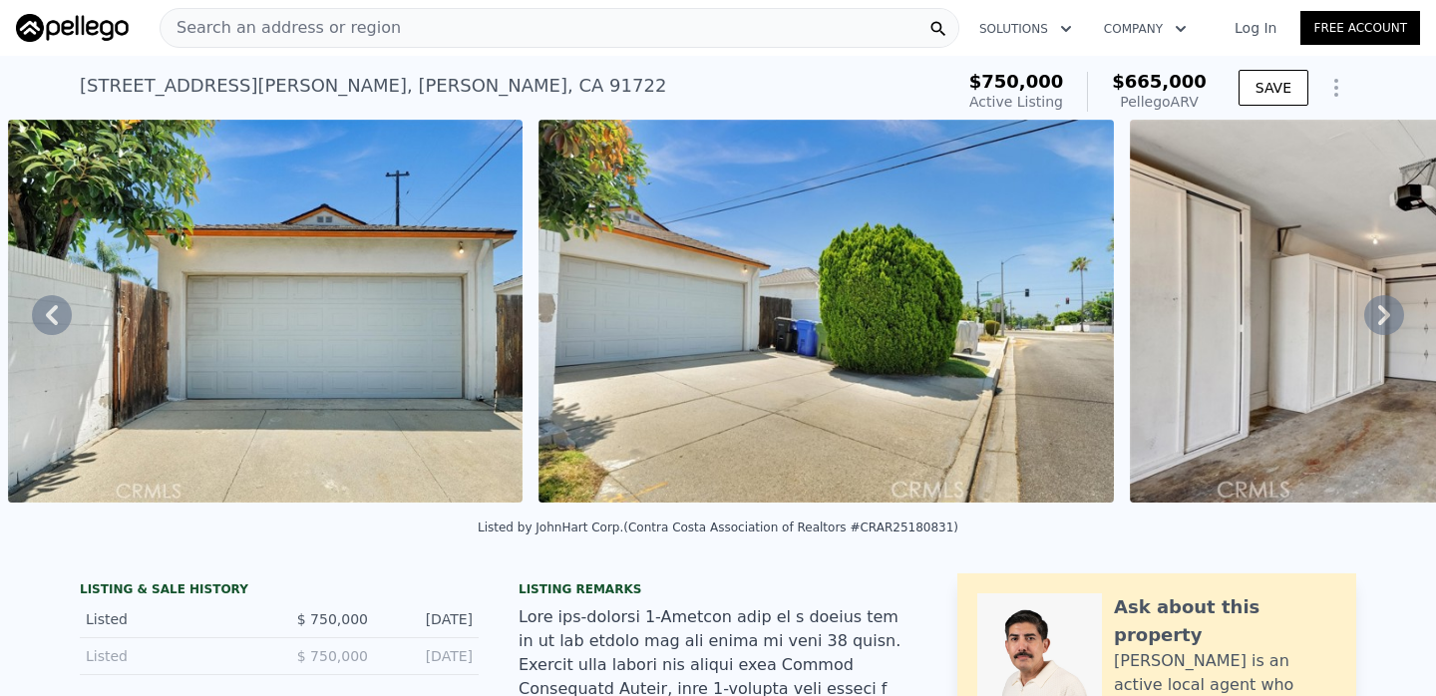
click at [527, 30] on div "Search an address or region" at bounding box center [560, 28] width 800 height 40
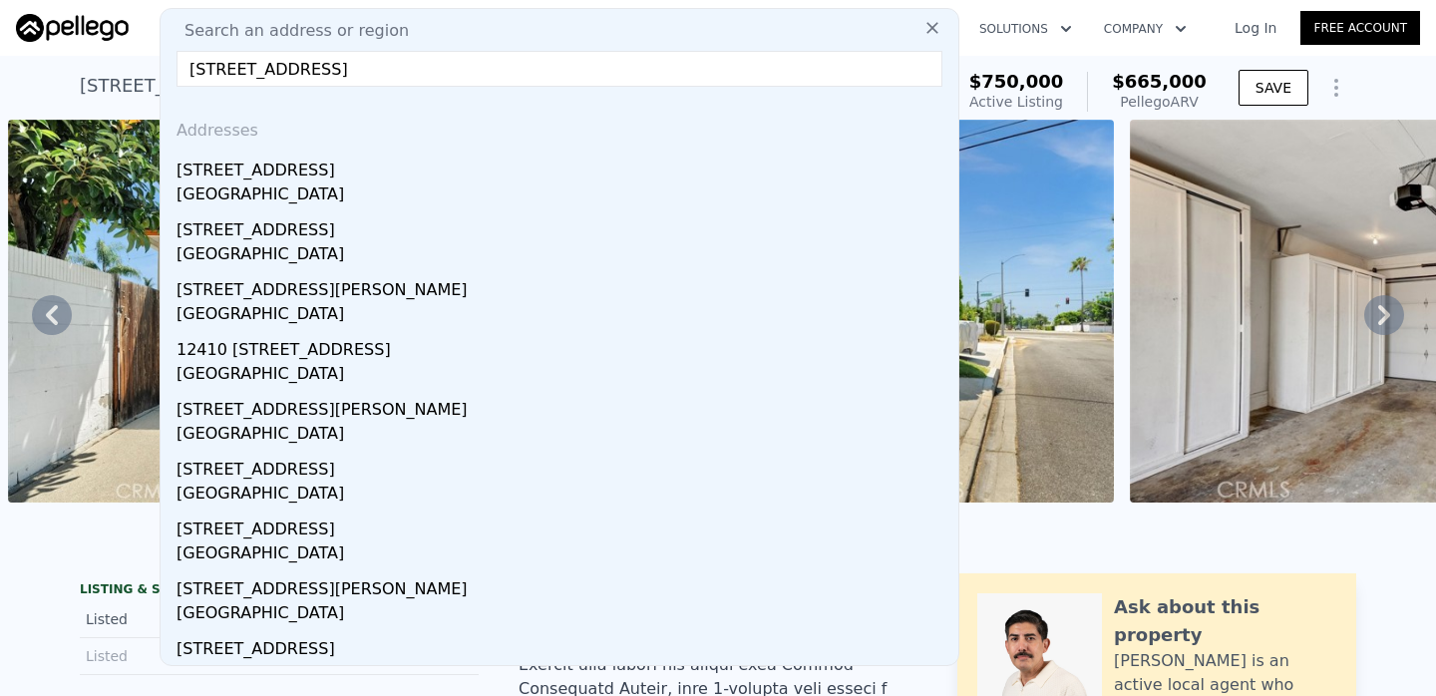
click at [231, 74] on input "[STREET_ADDRESS]" at bounding box center [560, 69] width 766 height 36
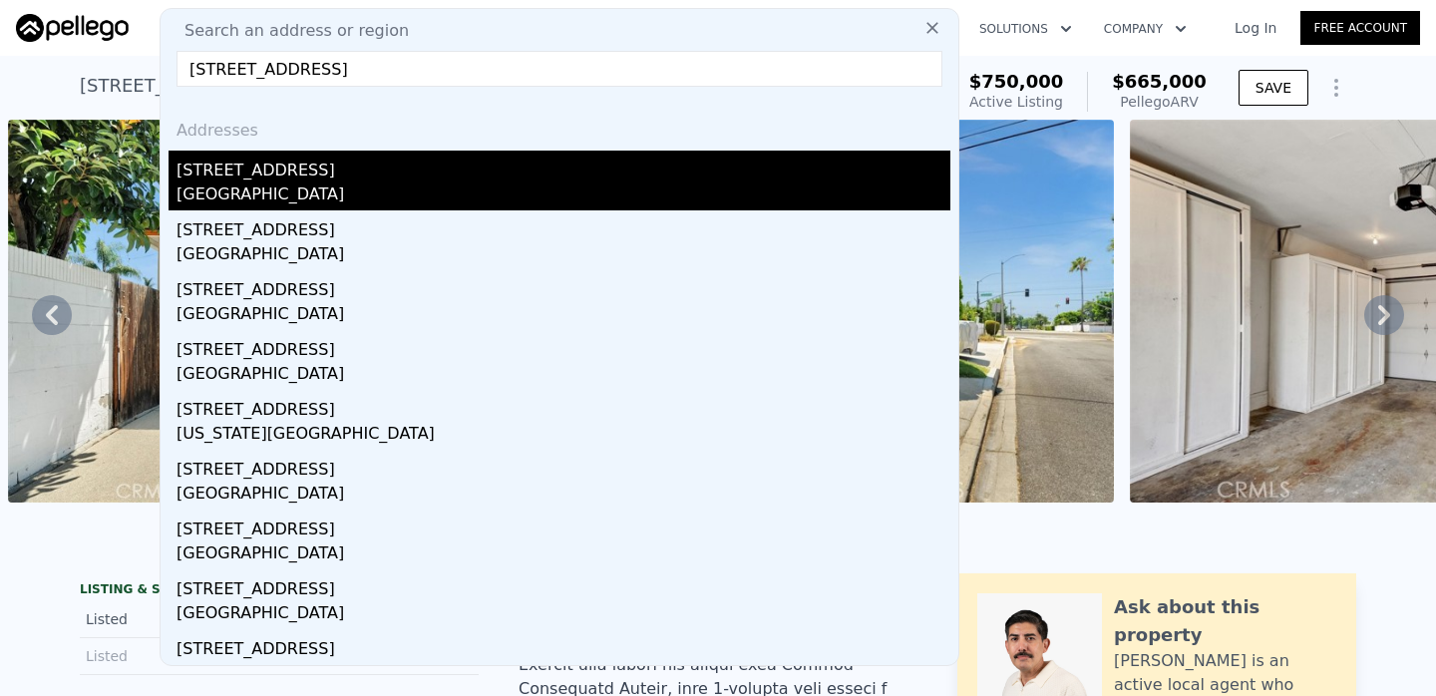
type input "[STREET_ADDRESS]"
click at [265, 174] on div "[STREET_ADDRESS]" at bounding box center [564, 167] width 774 height 32
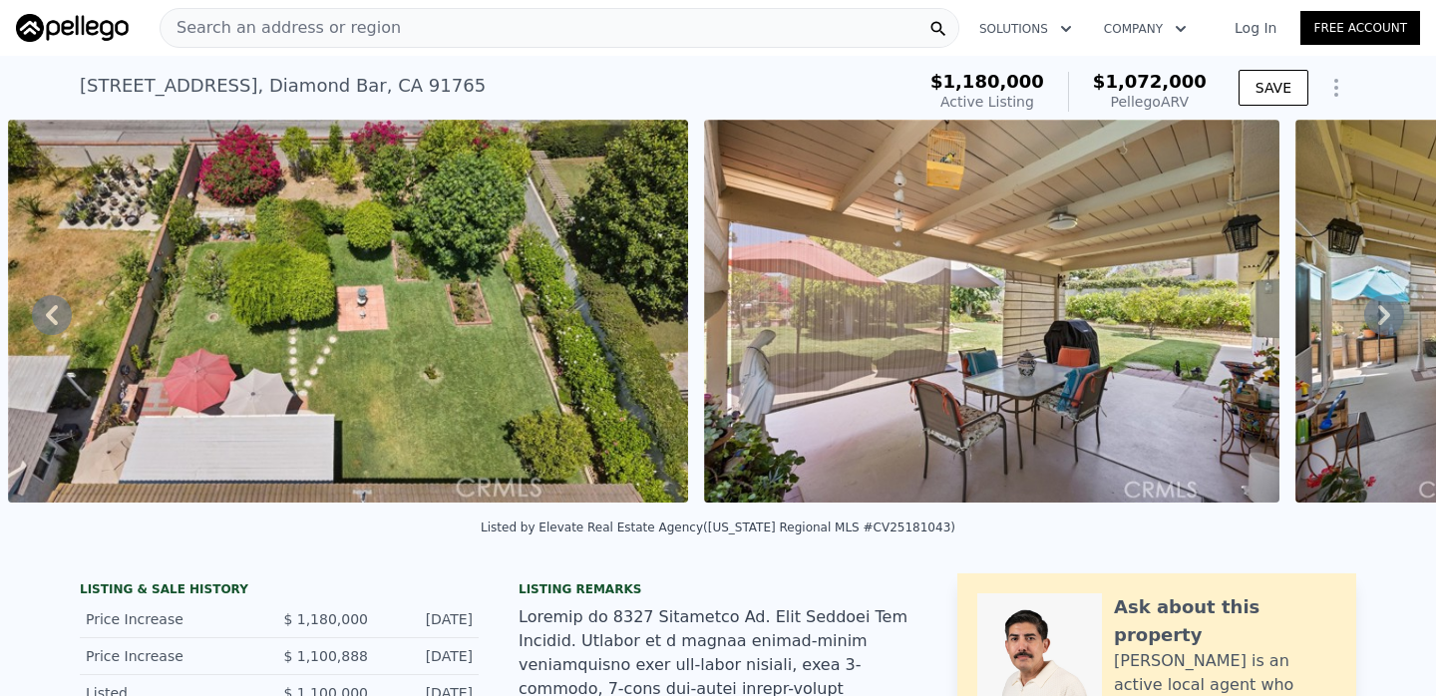
click at [572, 31] on div "Search an address or region" at bounding box center [560, 28] width 800 height 40
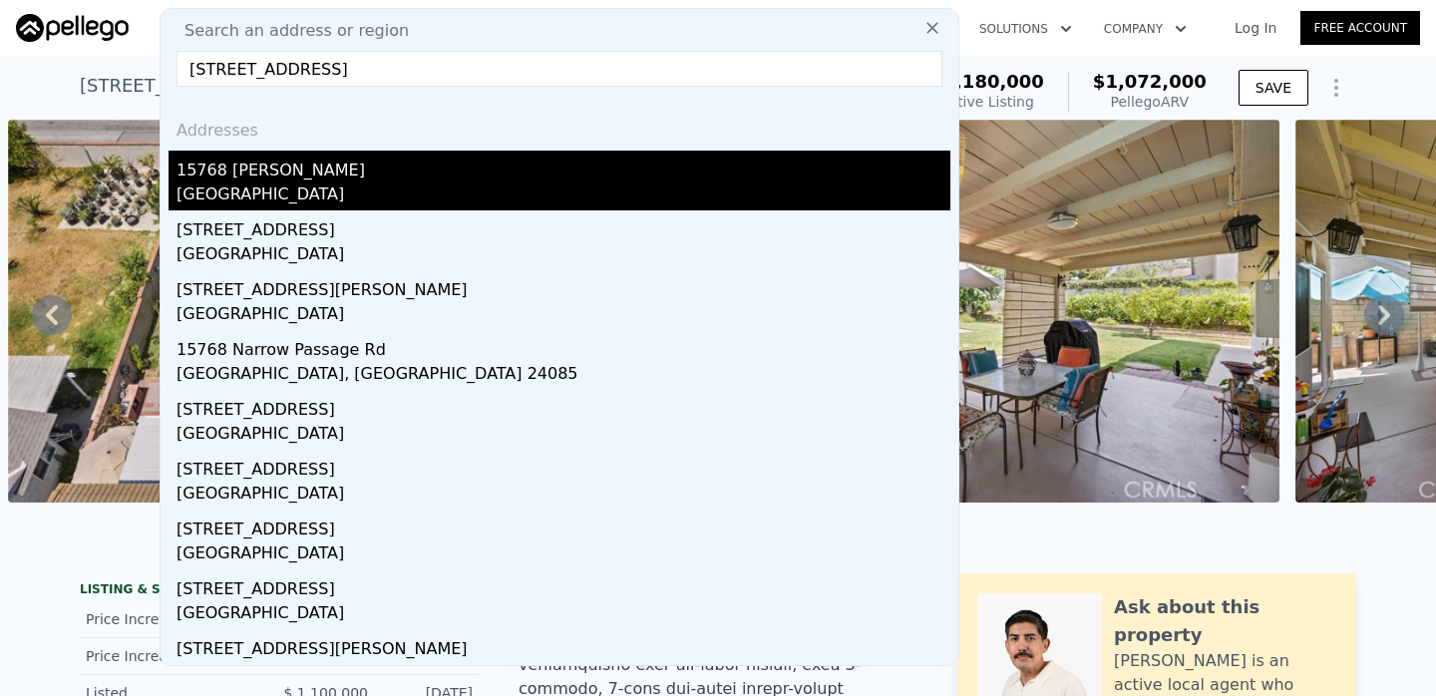
type input "[STREET_ADDRESS]"
click at [364, 187] on div "[GEOGRAPHIC_DATA]" at bounding box center [564, 196] width 774 height 28
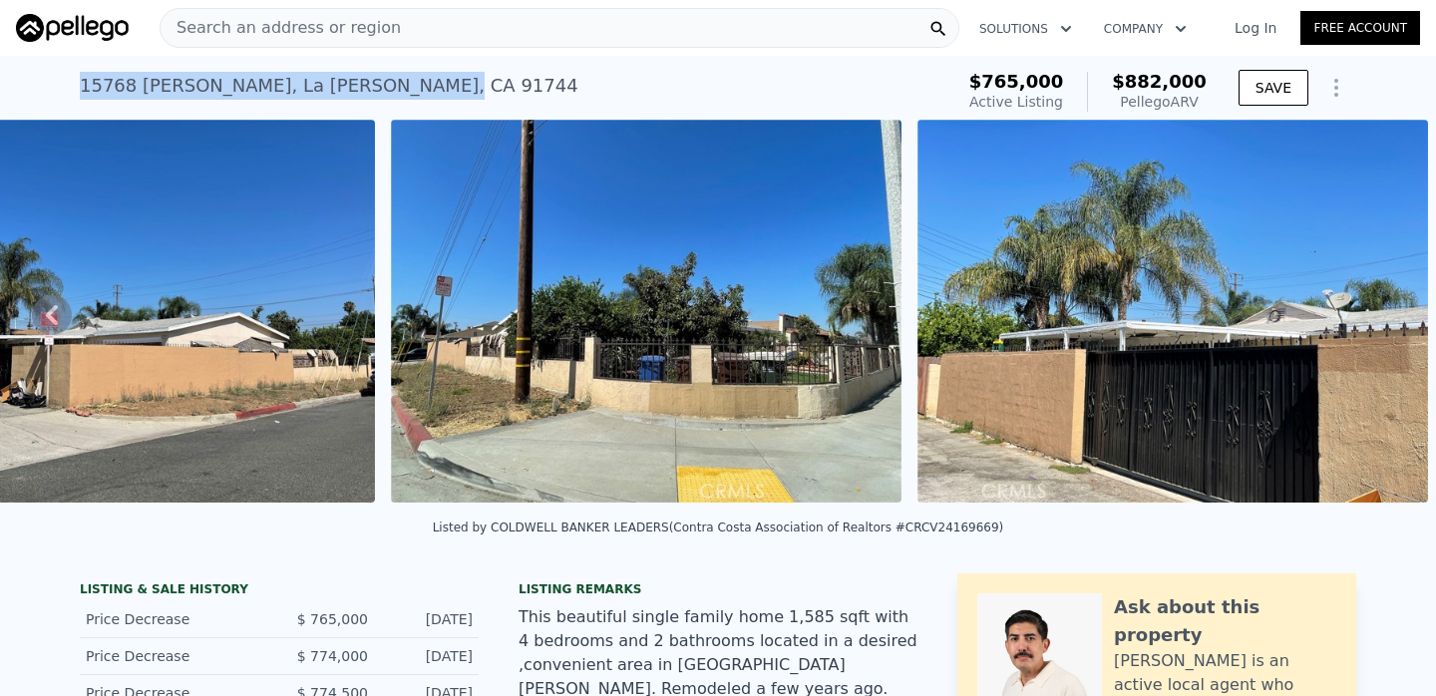
drag, startPoint x: 303, startPoint y: 87, endPoint x: 82, endPoint y: 91, distance: 221.4
click at [81, 90] on div "[STREET_ADDRESS][PERSON_NAME]" at bounding box center [329, 86] width 499 height 28
copy div "[STREET_ADDRESS][PERSON_NAME][PERSON_NAME] ,"
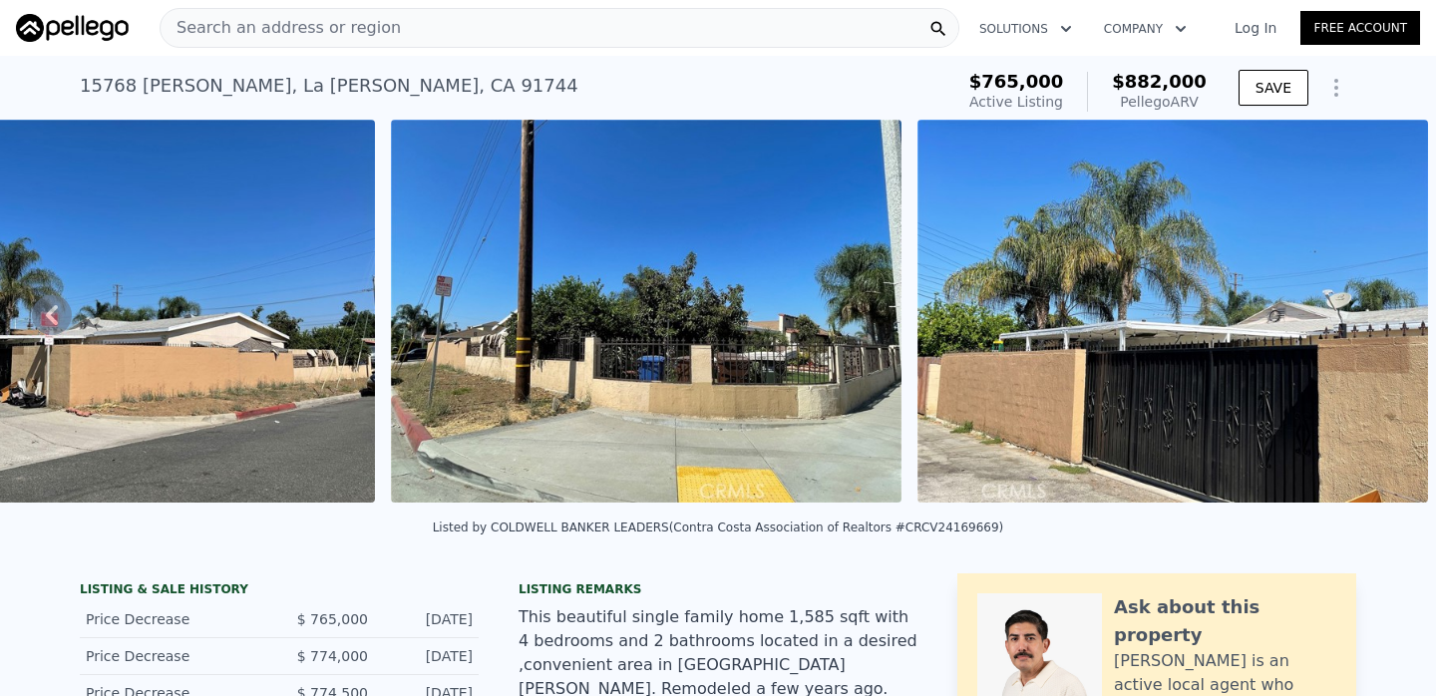
click at [806, 30] on div "Search an address or region" at bounding box center [560, 28] width 800 height 40
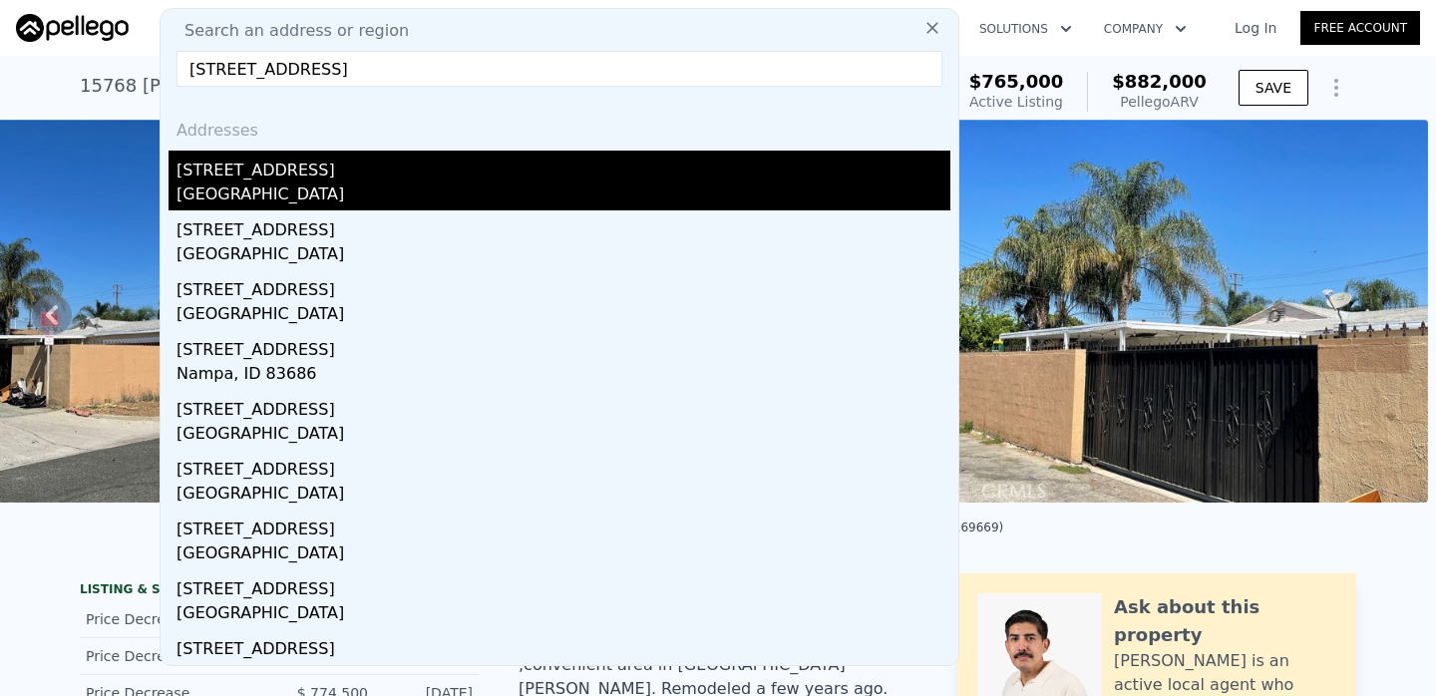
type input "[STREET_ADDRESS]"
click at [499, 186] on div "[GEOGRAPHIC_DATA]" at bounding box center [564, 196] width 774 height 28
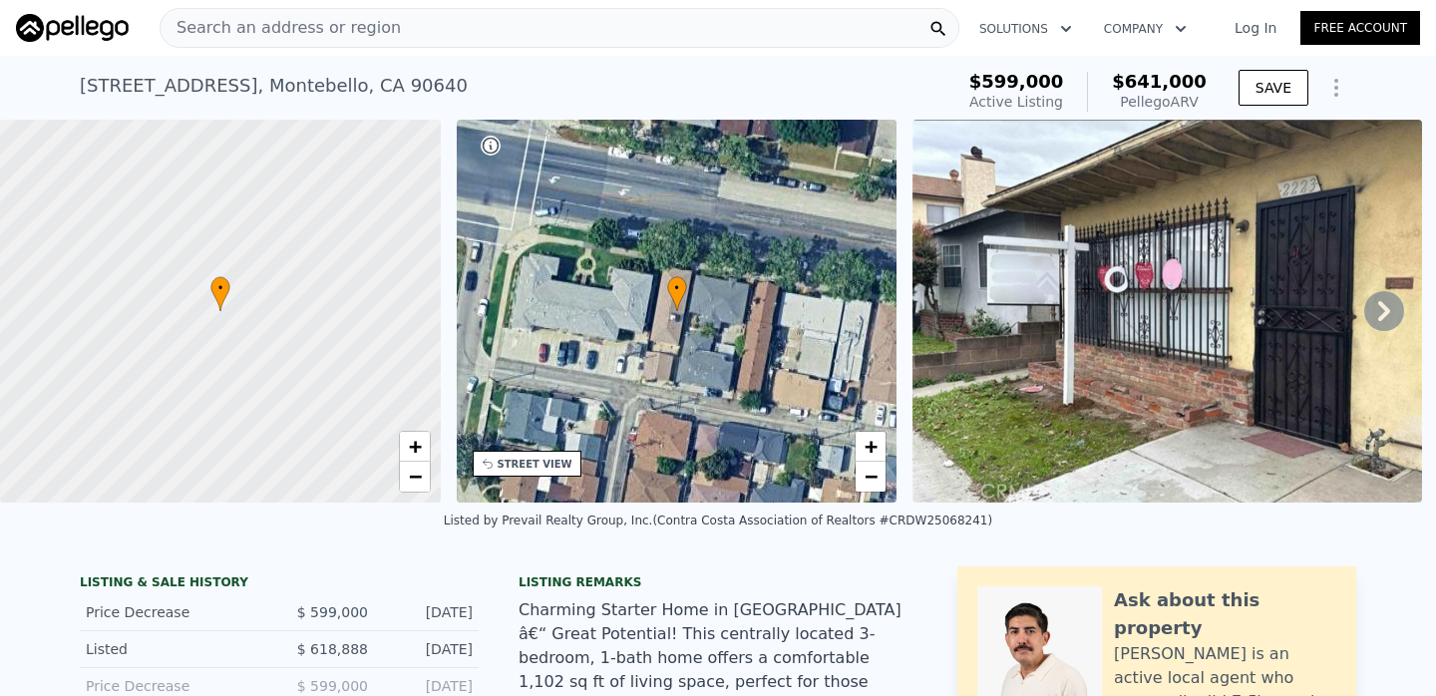
click at [696, 49] on div "Search an address or region Solutions Company Open main menu Log In Free Account" at bounding box center [718, 28] width 1404 height 48
click at [671, 25] on div "Search an address or region" at bounding box center [560, 28] width 800 height 40
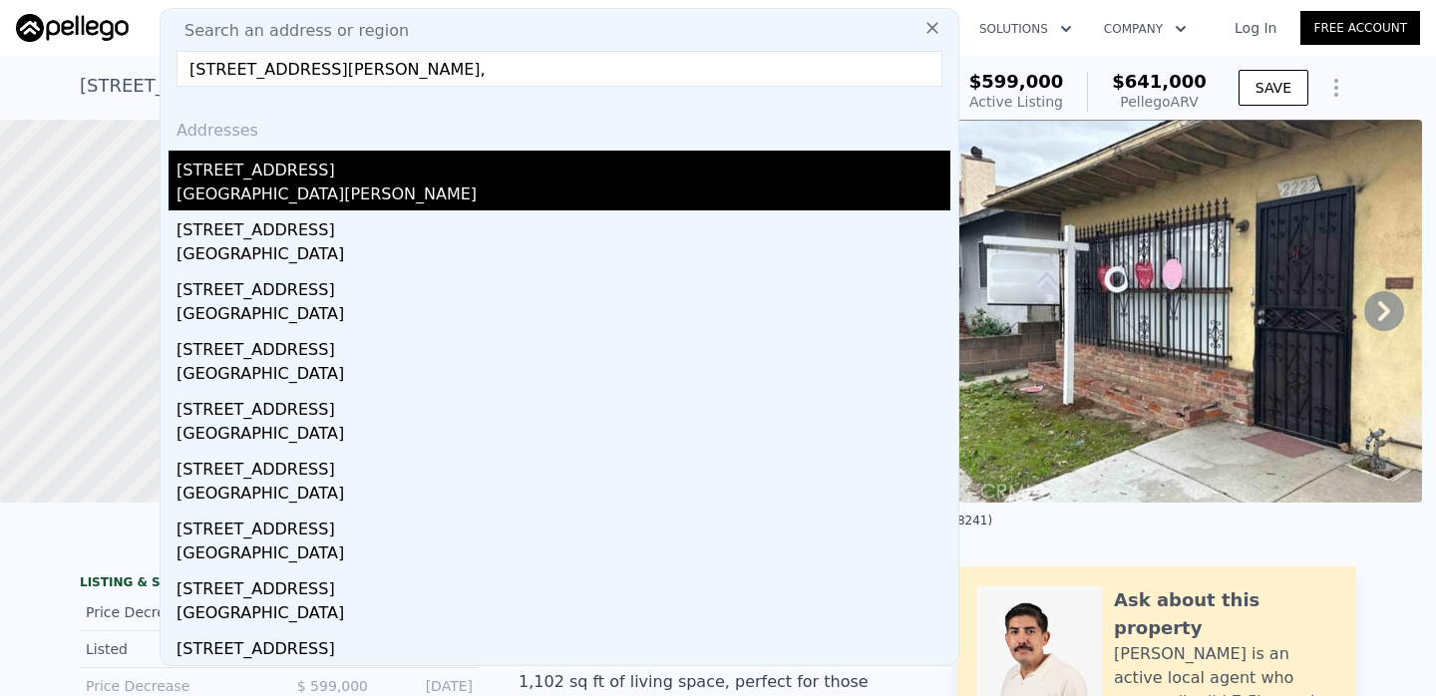
type input "[STREET_ADDRESS][PERSON_NAME],"
click at [333, 184] on div "[GEOGRAPHIC_DATA][PERSON_NAME]" at bounding box center [564, 196] width 774 height 28
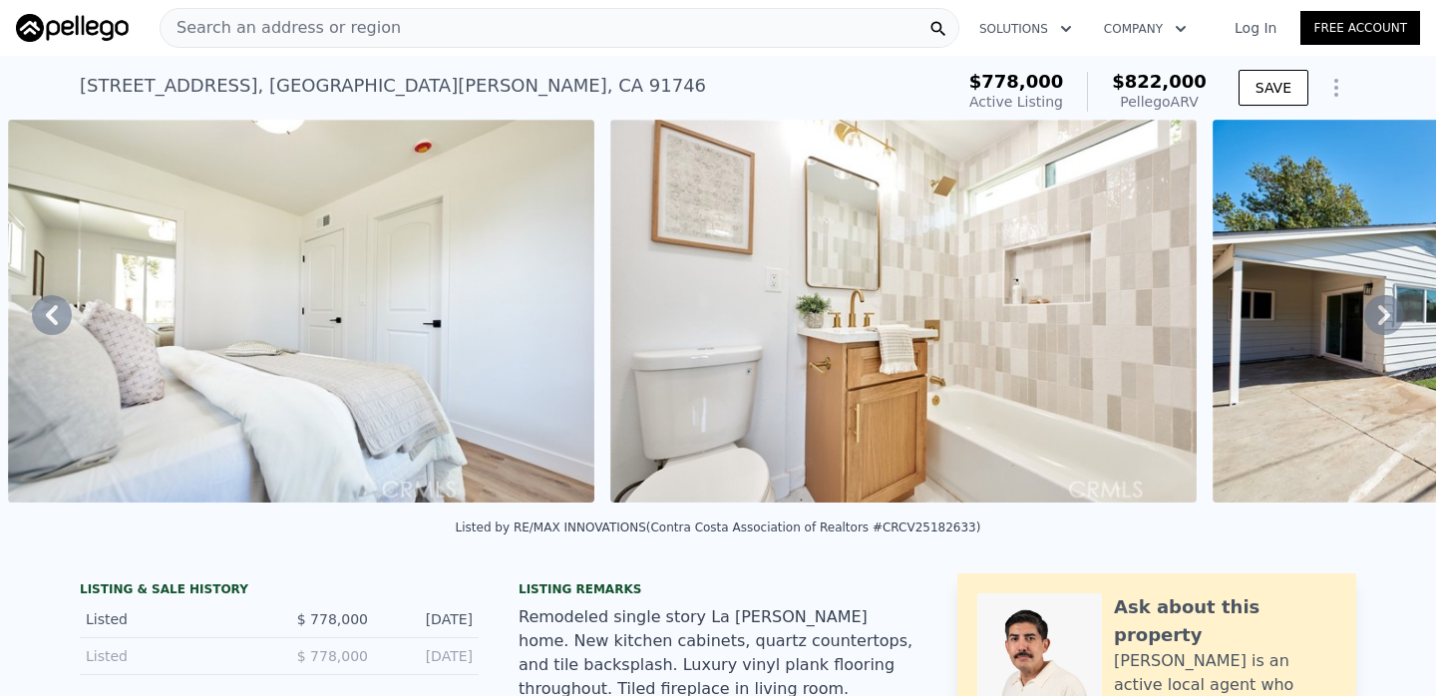
click at [839, 23] on div "Search an address or region" at bounding box center [560, 28] width 800 height 40
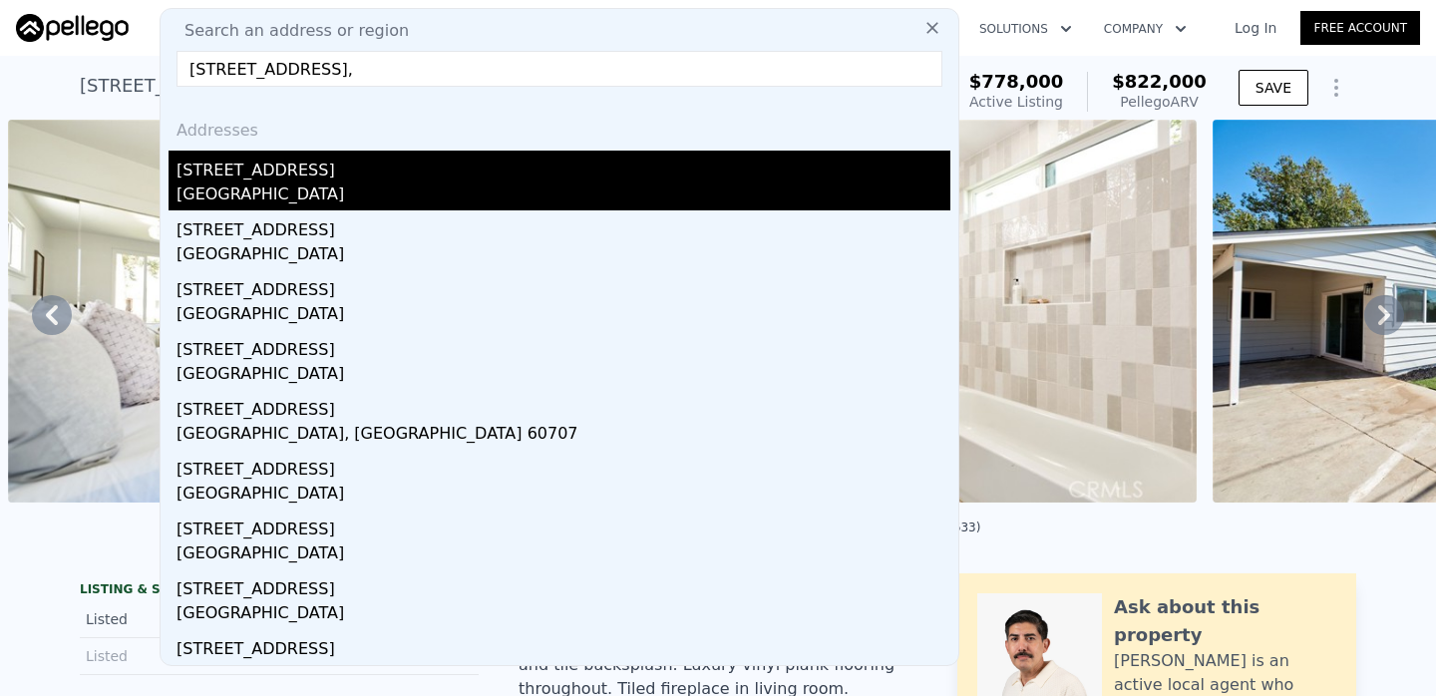
type input "[STREET_ADDRESS],"
click at [563, 176] on div "[STREET_ADDRESS]" at bounding box center [564, 167] width 774 height 32
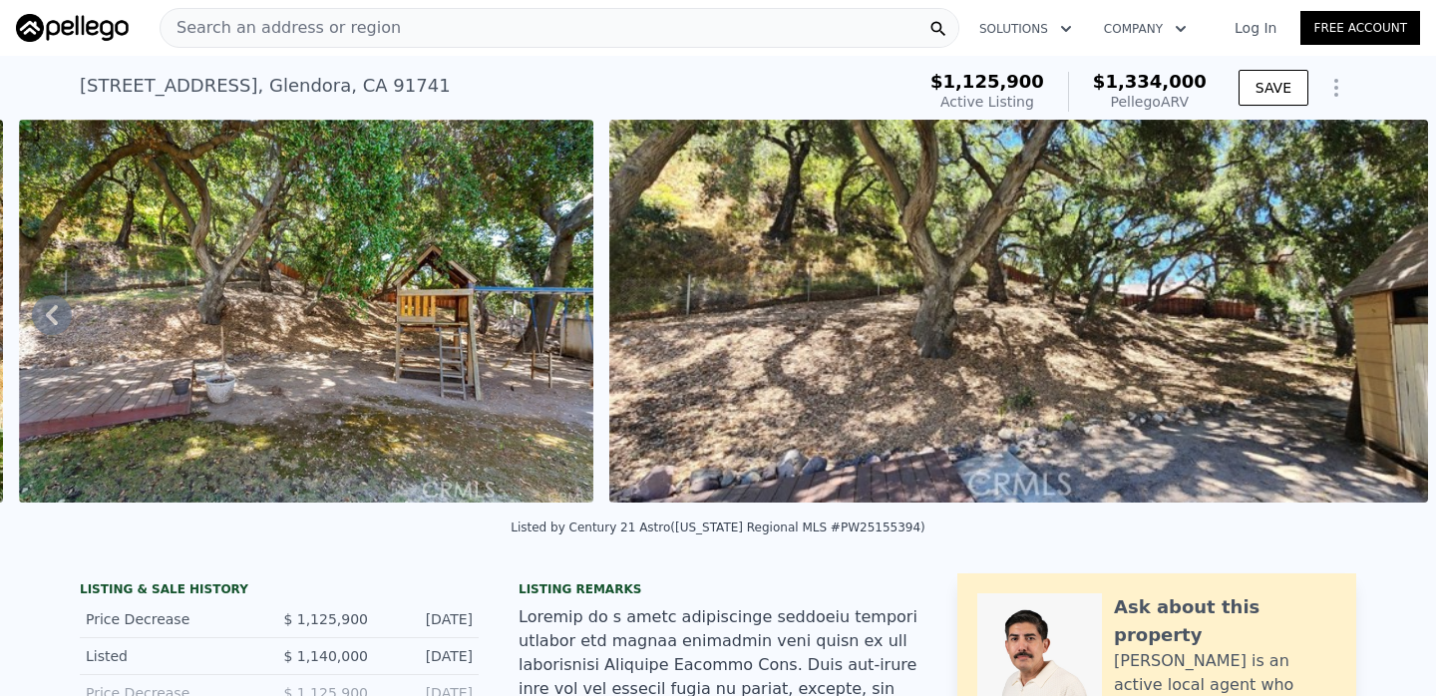
click at [722, 35] on div "Search an address or region" at bounding box center [560, 28] width 800 height 40
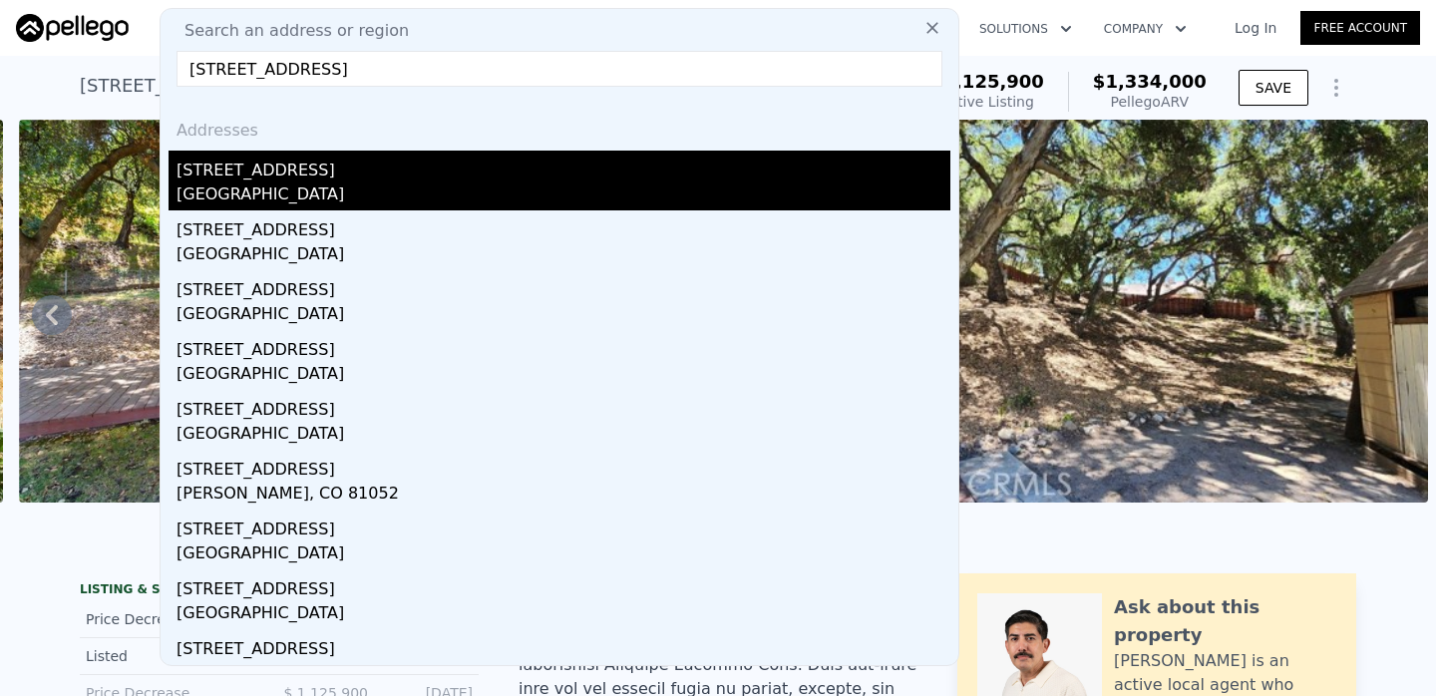
type input "[STREET_ADDRESS]"
click at [456, 207] on div "[GEOGRAPHIC_DATA]" at bounding box center [564, 196] width 774 height 28
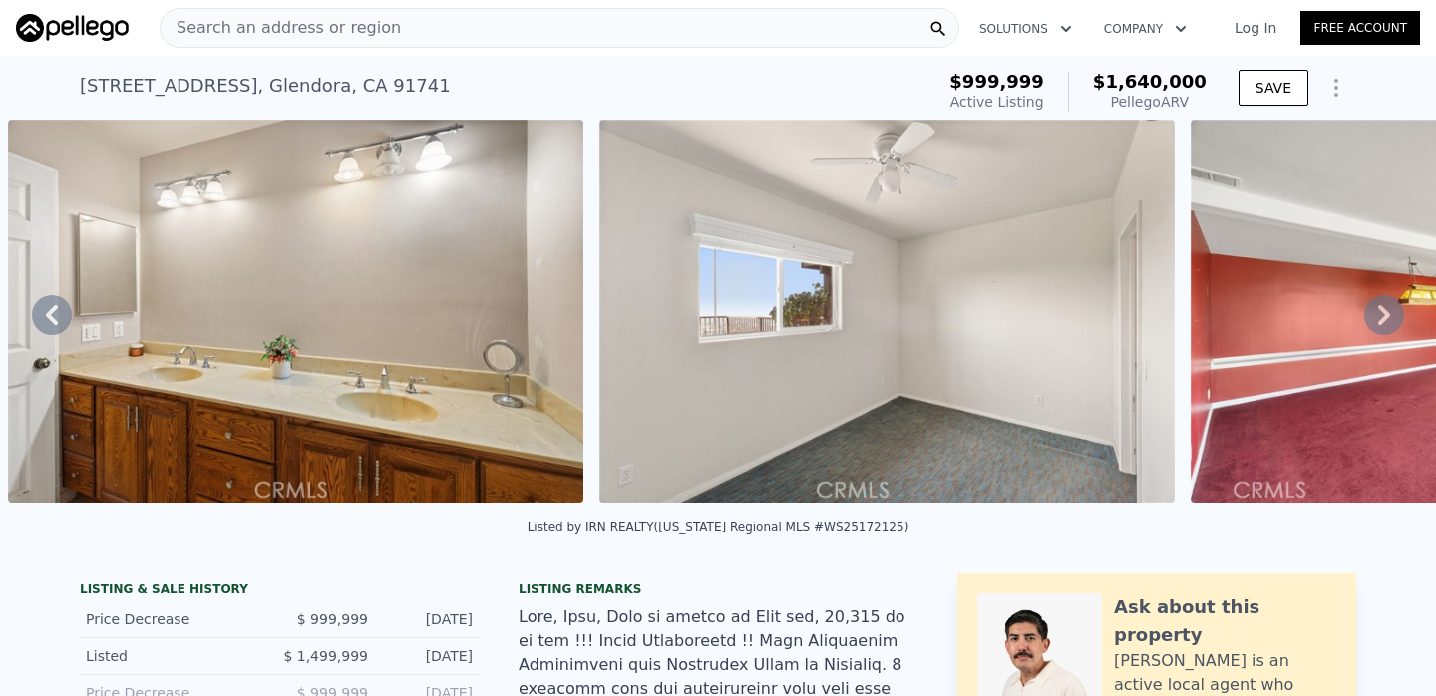
click at [796, 12] on div "Search an address or region" at bounding box center [560, 28] width 800 height 40
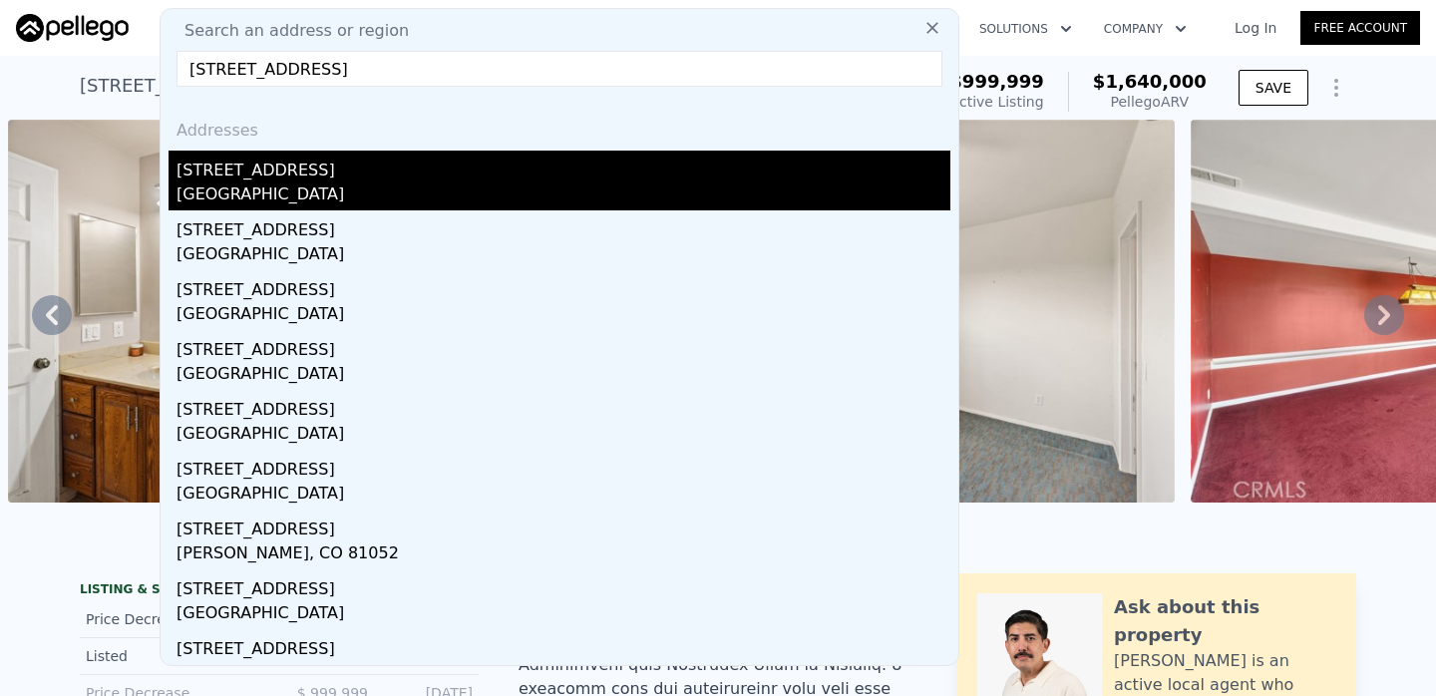
type input "[STREET_ADDRESS]"
click at [466, 165] on div "[STREET_ADDRESS]" at bounding box center [564, 167] width 774 height 32
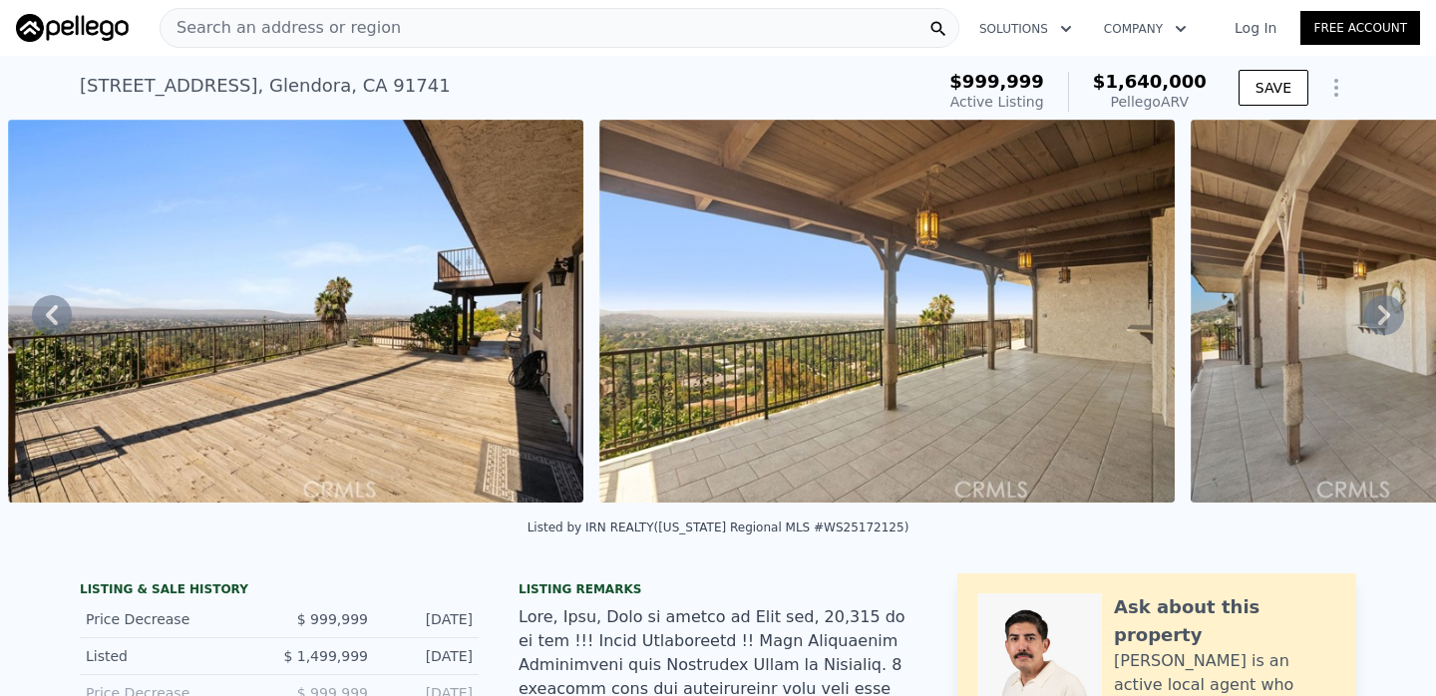
click at [761, 28] on div "Search an address or region" at bounding box center [560, 28] width 800 height 40
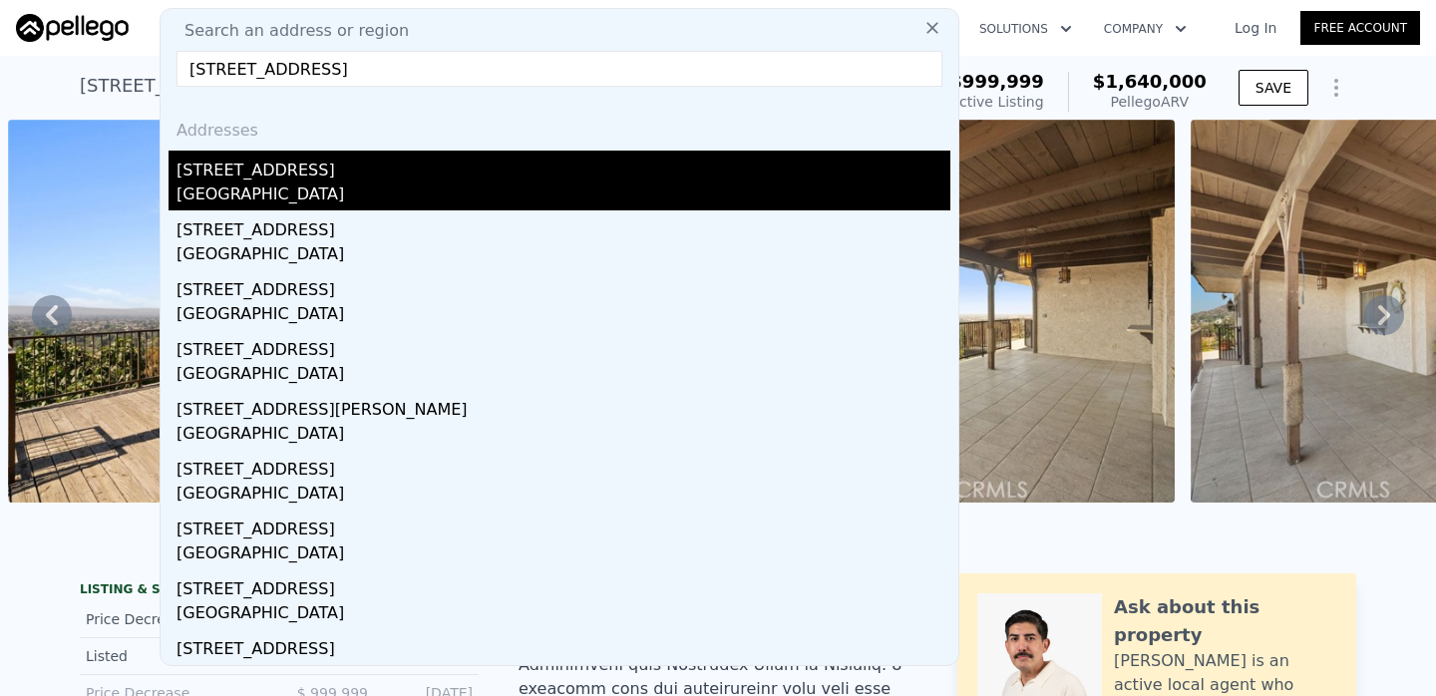
type input "[STREET_ADDRESS]"
click at [396, 173] on div "[STREET_ADDRESS]" at bounding box center [564, 167] width 774 height 32
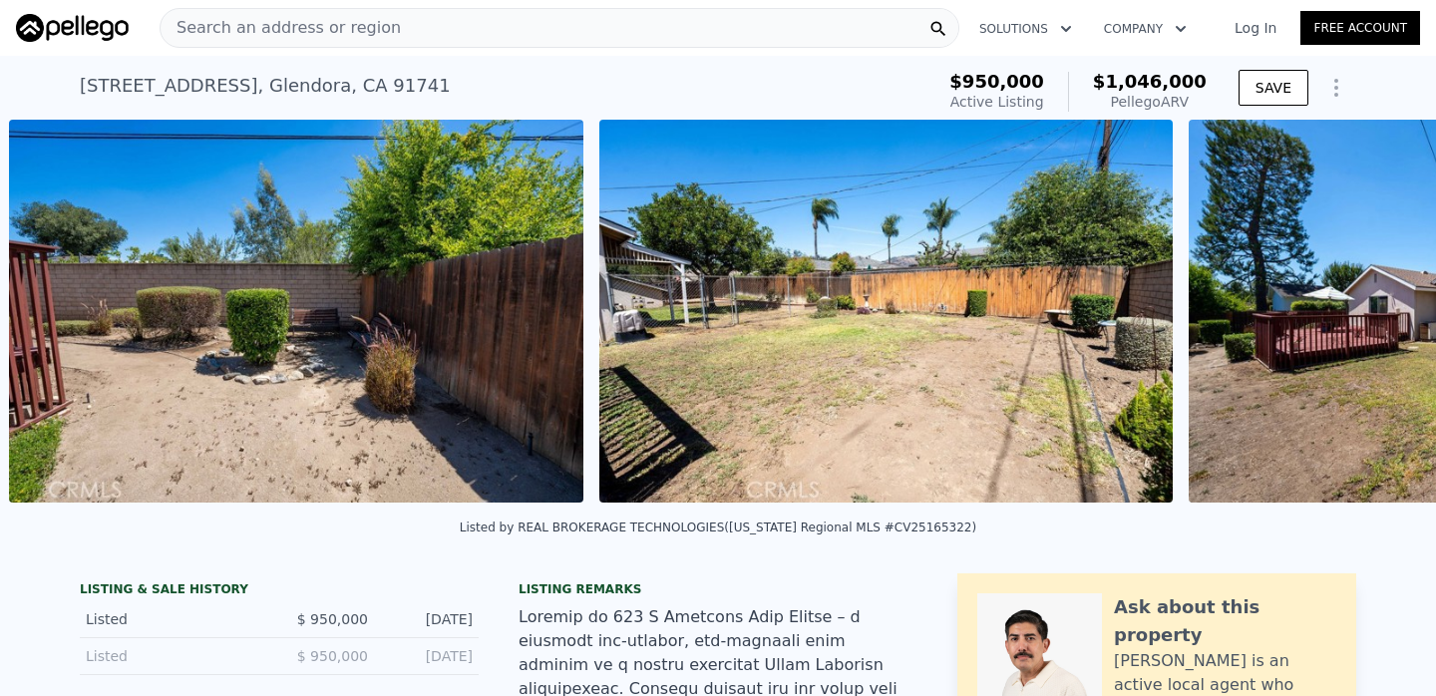
scroll to position [0, 15673]
